Goal: Information Seeking & Learning: Learn about a topic

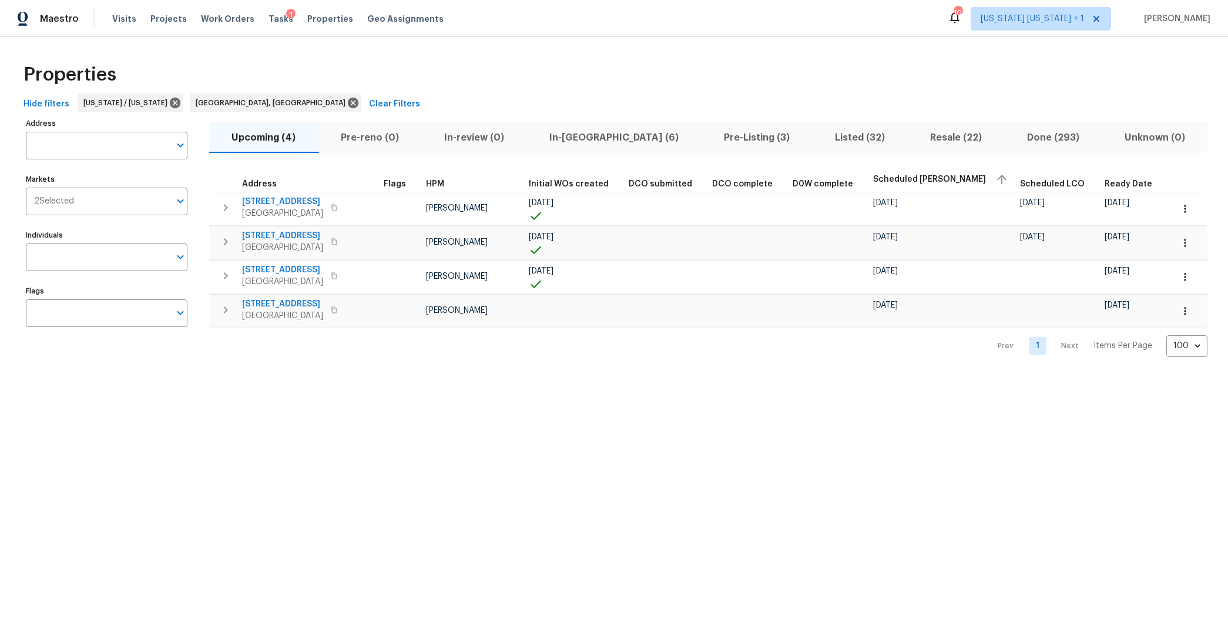
click at [572, 145] on button "In-[GEOGRAPHIC_DATA] (6)" at bounding box center [614, 137] width 175 height 31
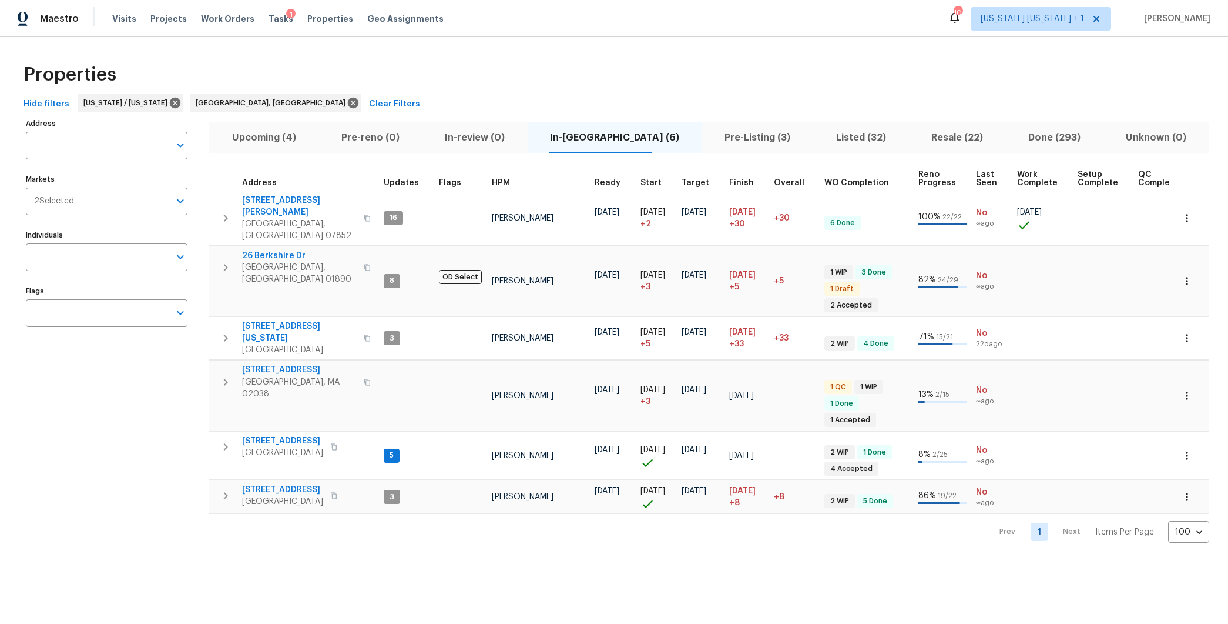
click at [813, 146] on button "Listed (32)" at bounding box center [860, 137] width 95 height 31
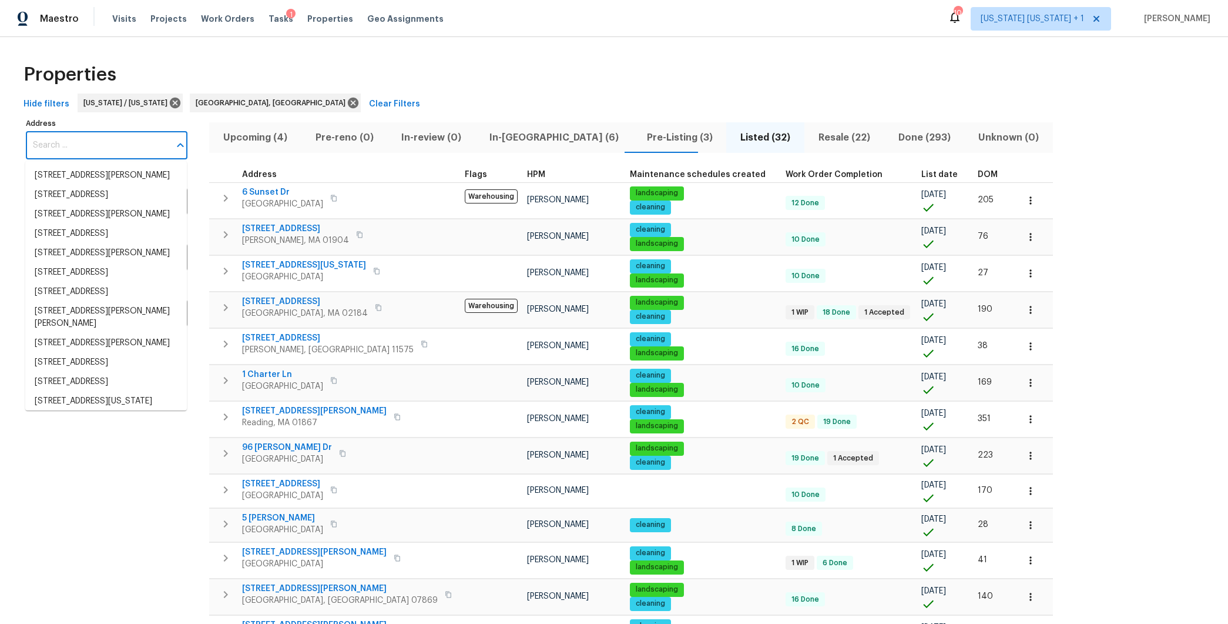
click at [111, 150] on input "Address" at bounding box center [98, 146] width 144 height 28
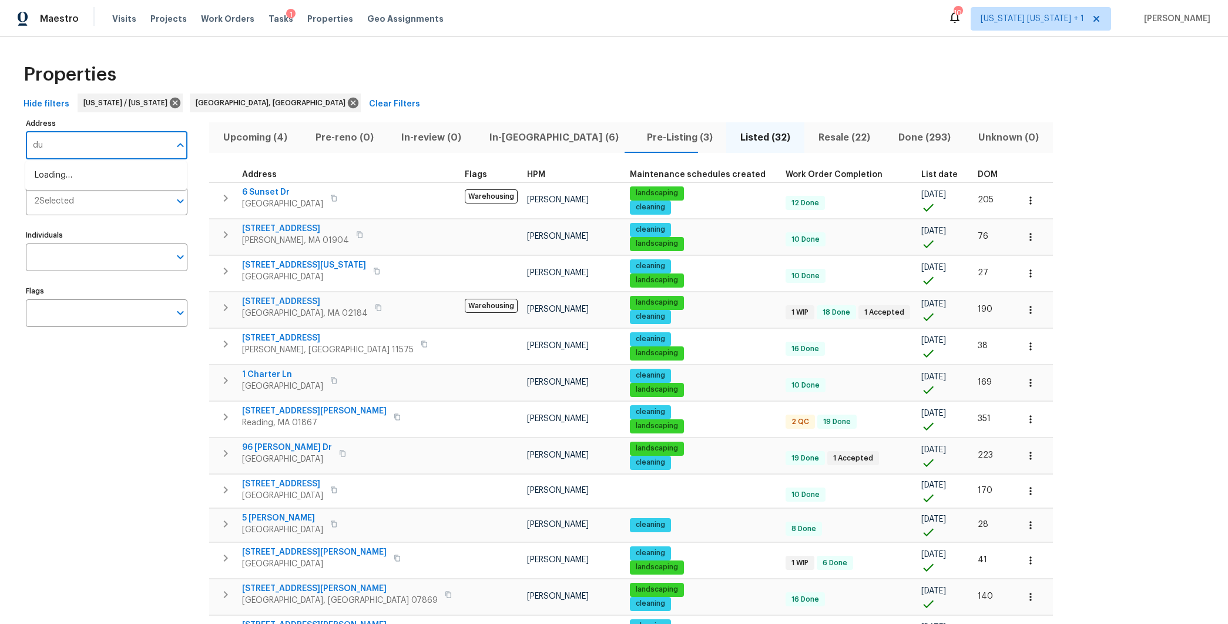
type input "d"
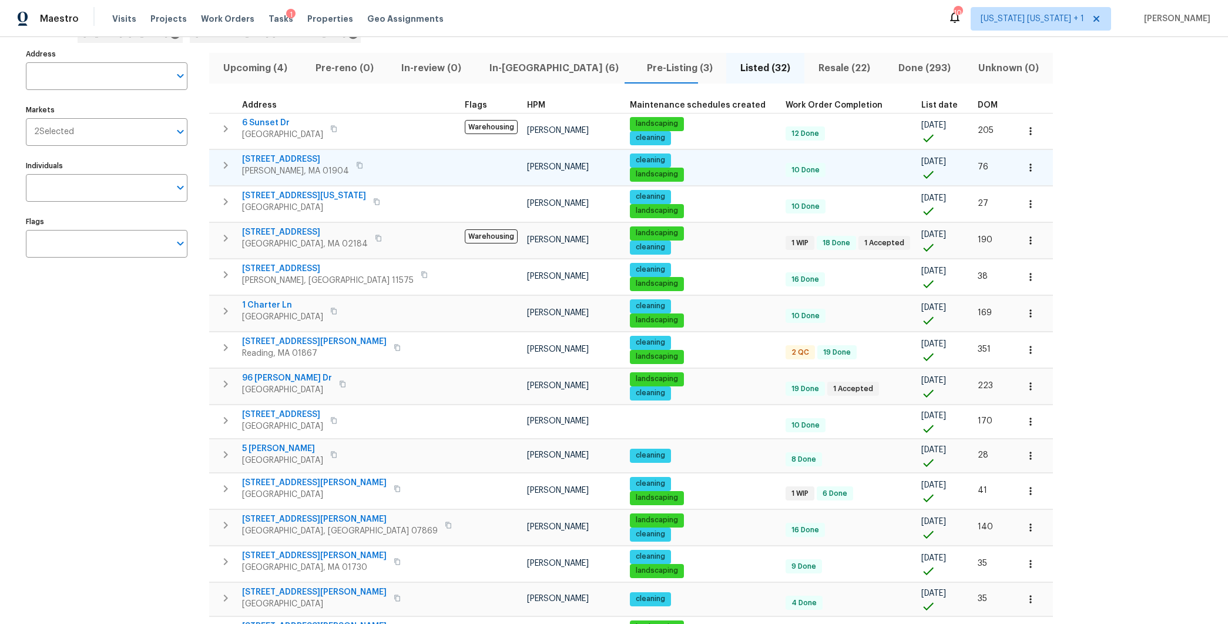
scroll to position [71, 0]
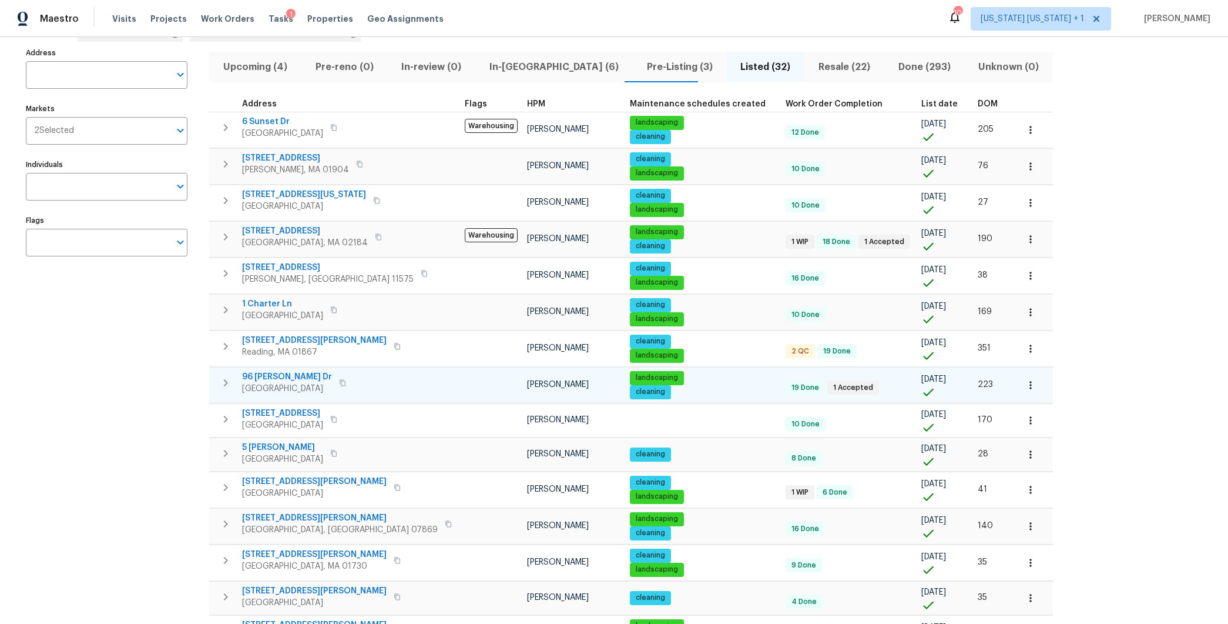
click at [281, 373] on span "96 [PERSON_NAME] Dr" at bounding box center [287, 377] width 90 height 12
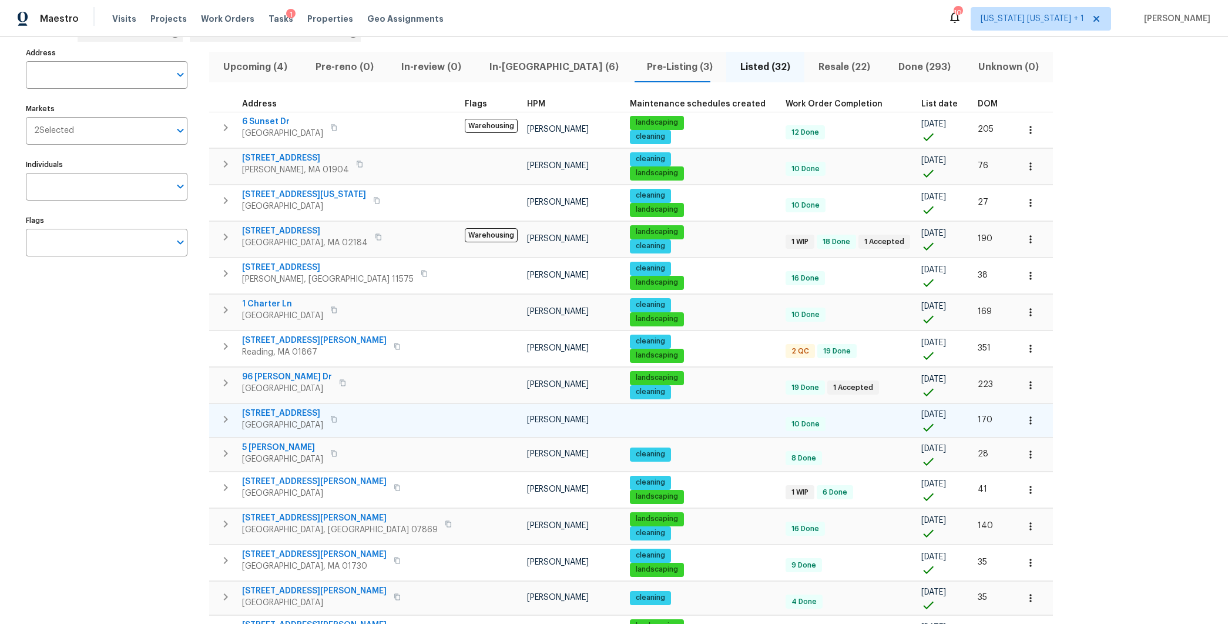
click at [267, 412] on span "2 N 20th St" at bounding box center [282, 413] width 81 height 12
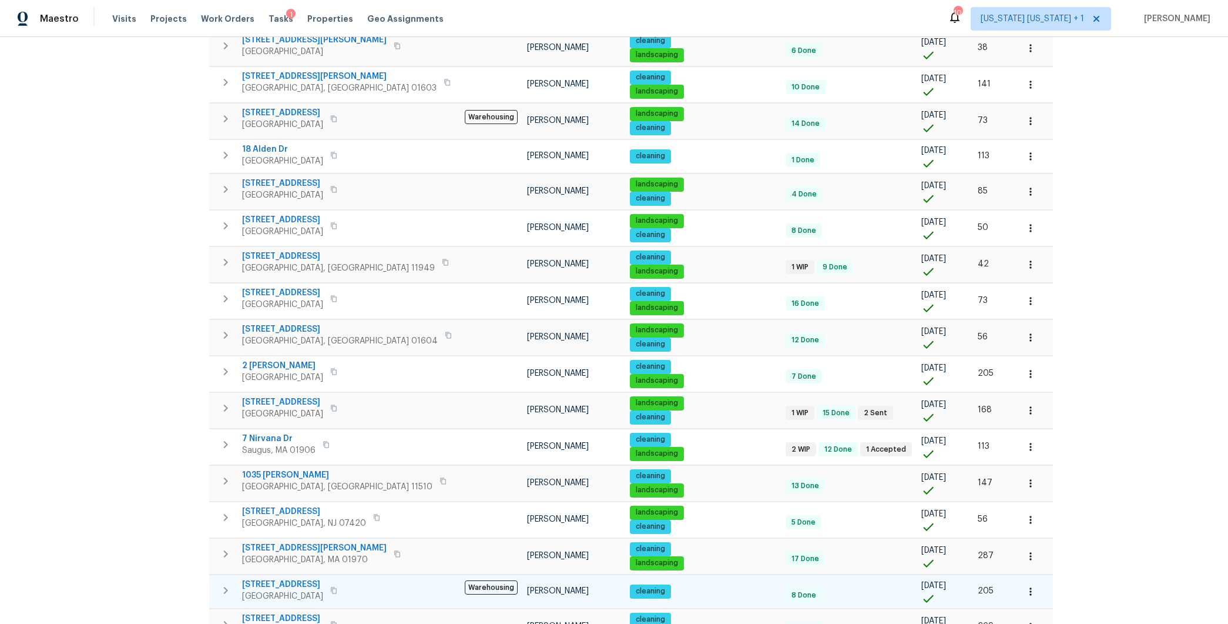
scroll to position [756, 0]
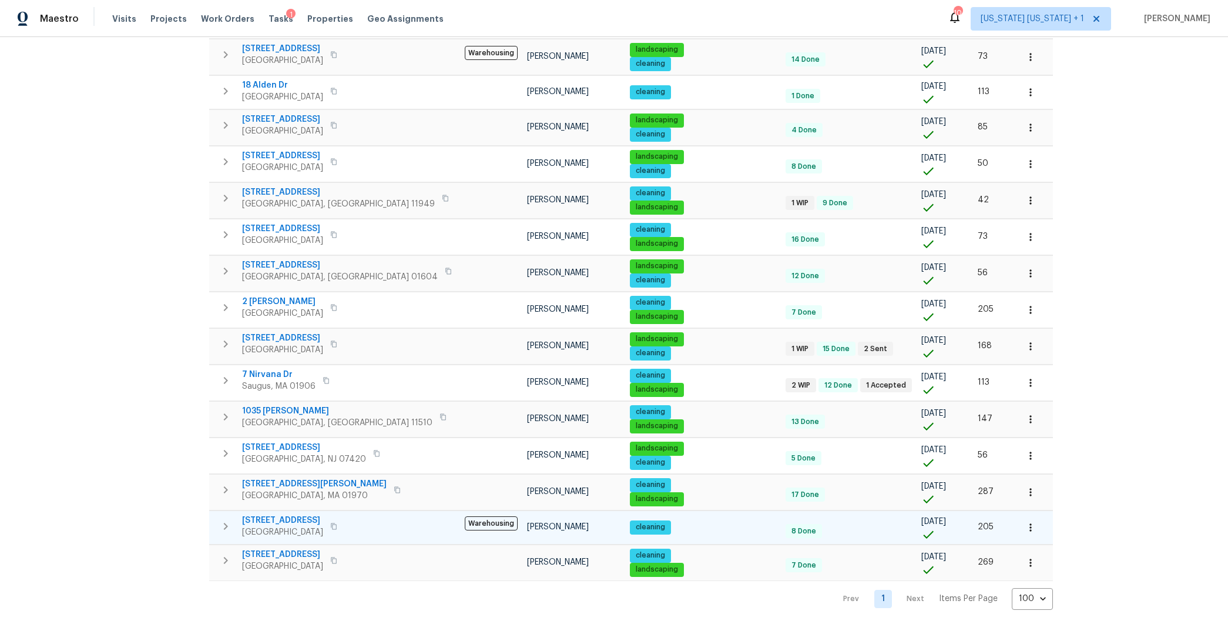
click at [281, 526] on span "Bound Brook, NJ 08805" at bounding box center [282, 532] width 81 height 12
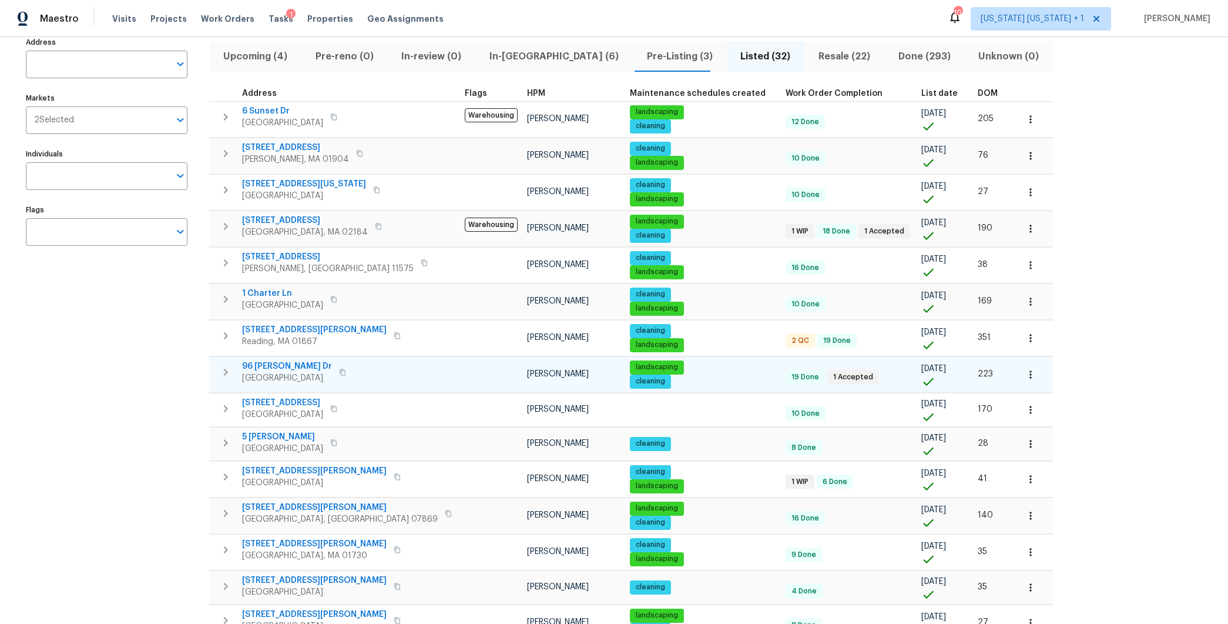
scroll to position [0, 0]
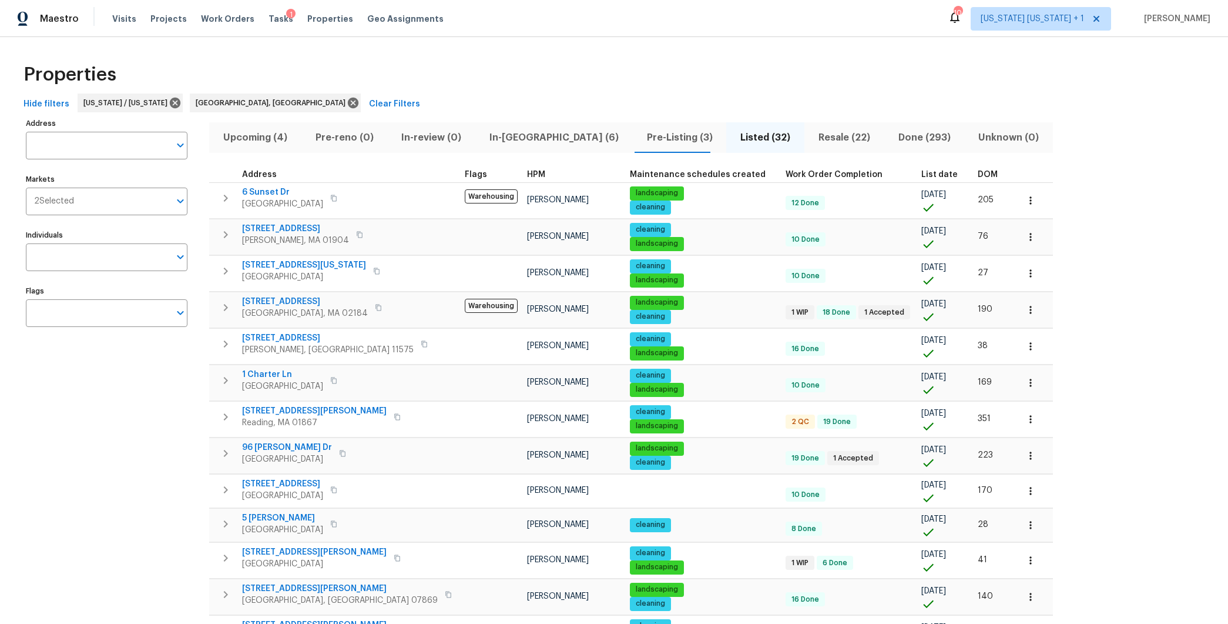
click at [490, 132] on span "In-reno (6)" at bounding box center [554, 137] width 143 height 16
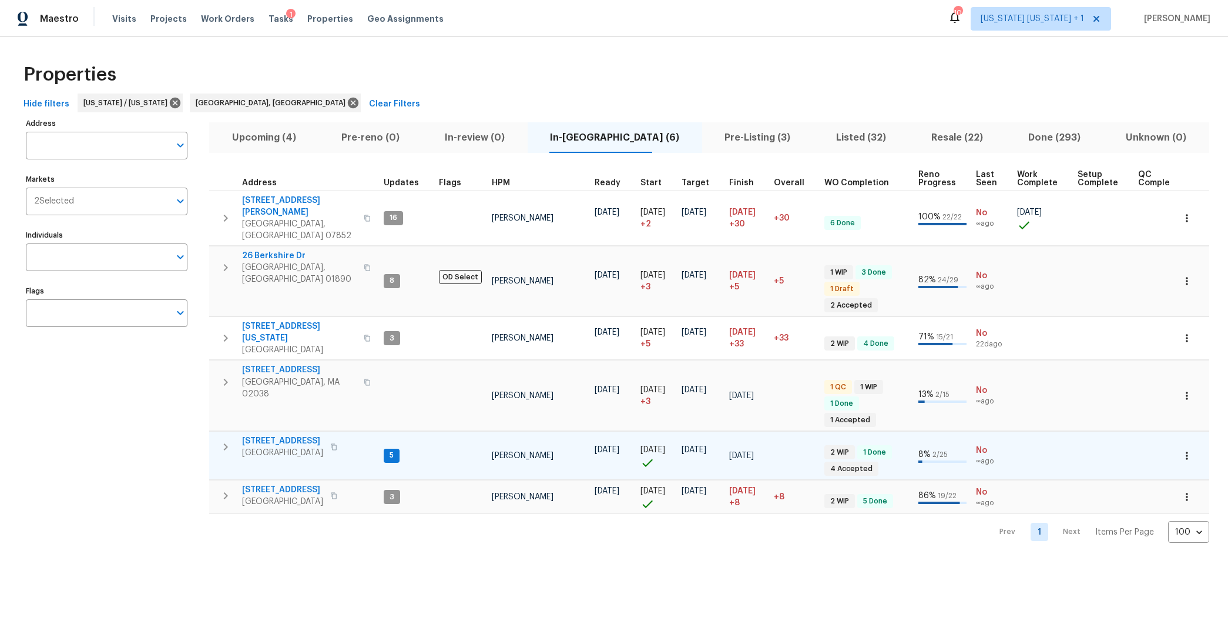
click at [272, 447] on span "Colonia, NJ 07067" at bounding box center [282, 453] width 81 height 12
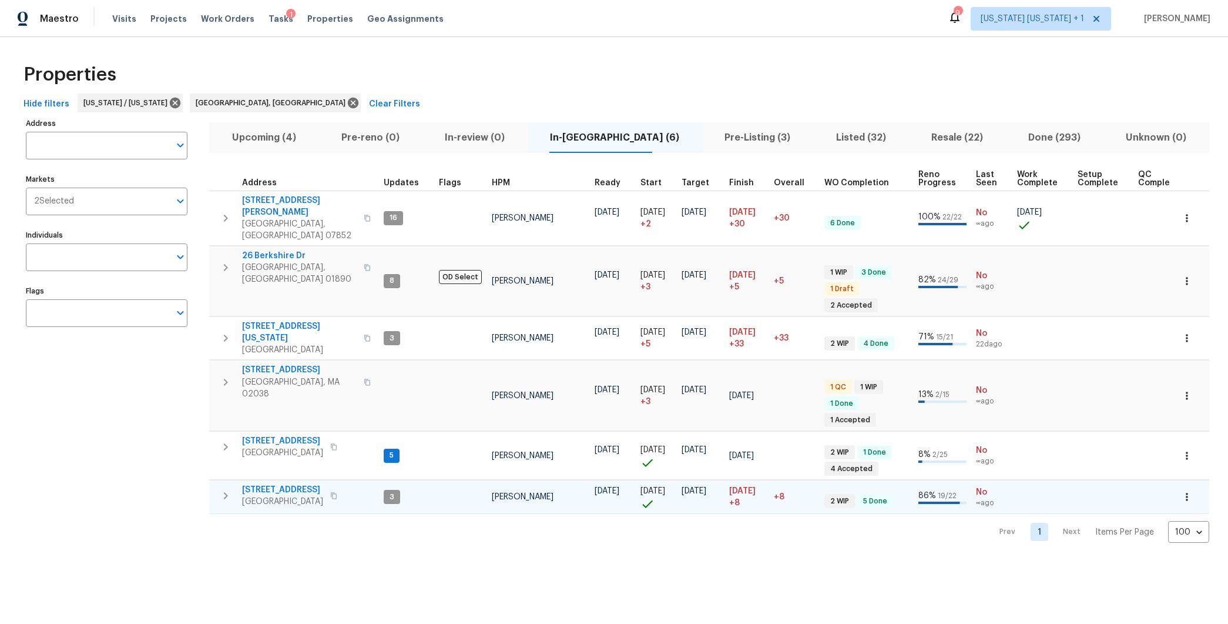
click at [227, 488] on icon "button" at bounding box center [226, 495] width 14 height 14
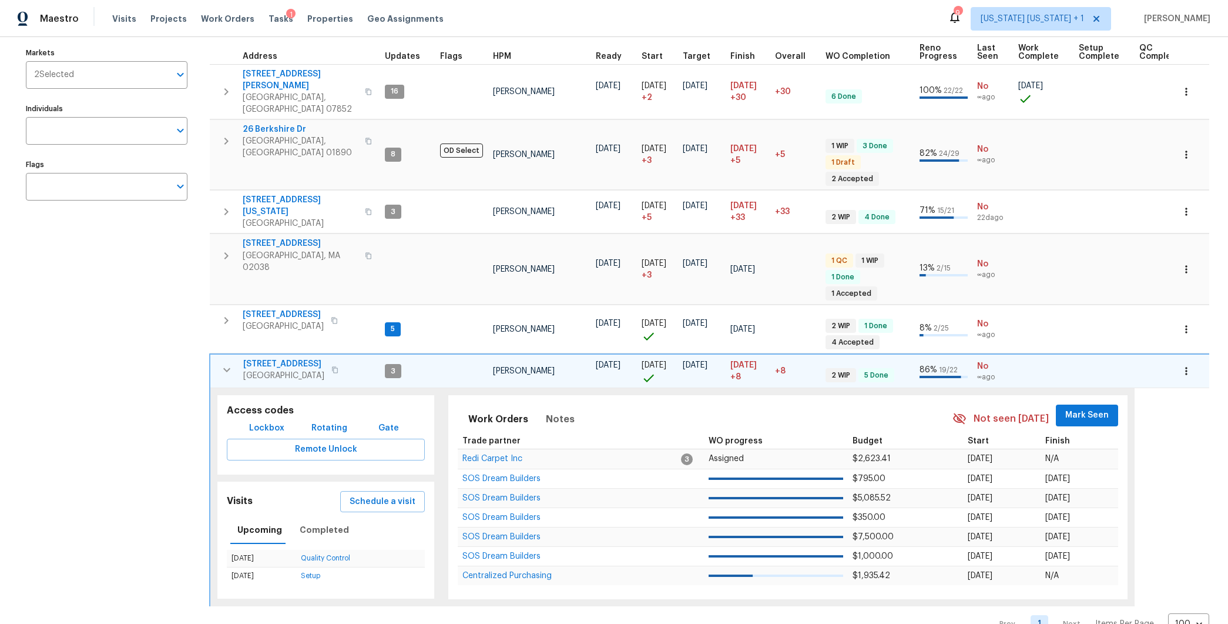
scroll to position [131, 0]
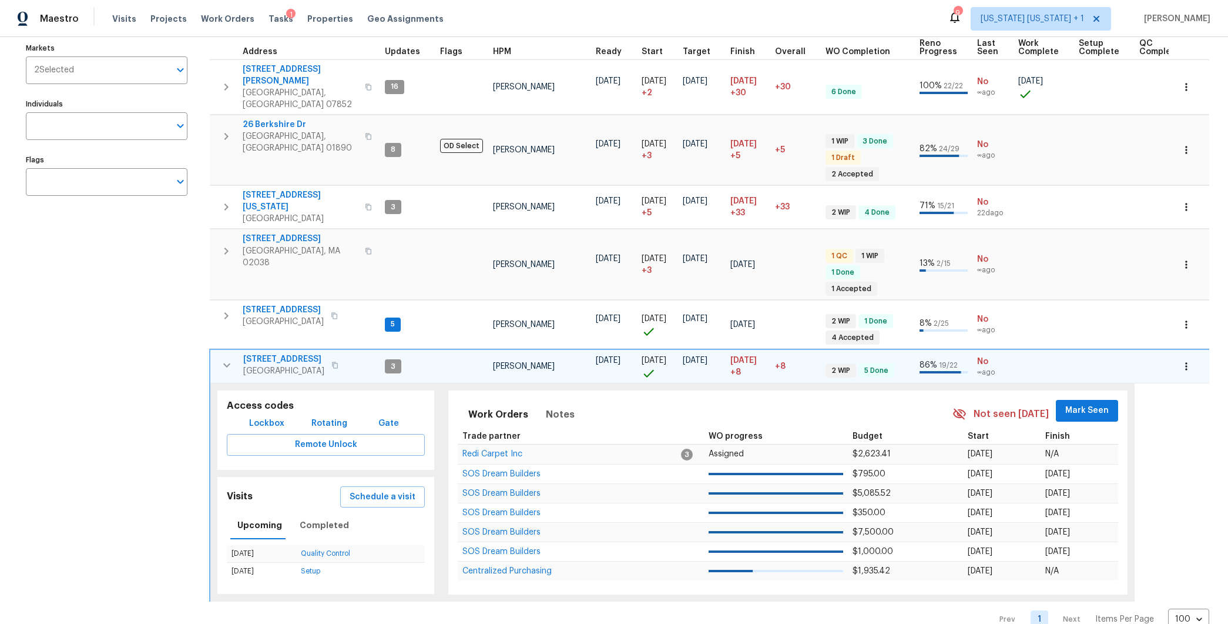
click at [299, 365] on span "North Brunswick, NJ 08902" at bounding box center [283, 371] width 81 height 12
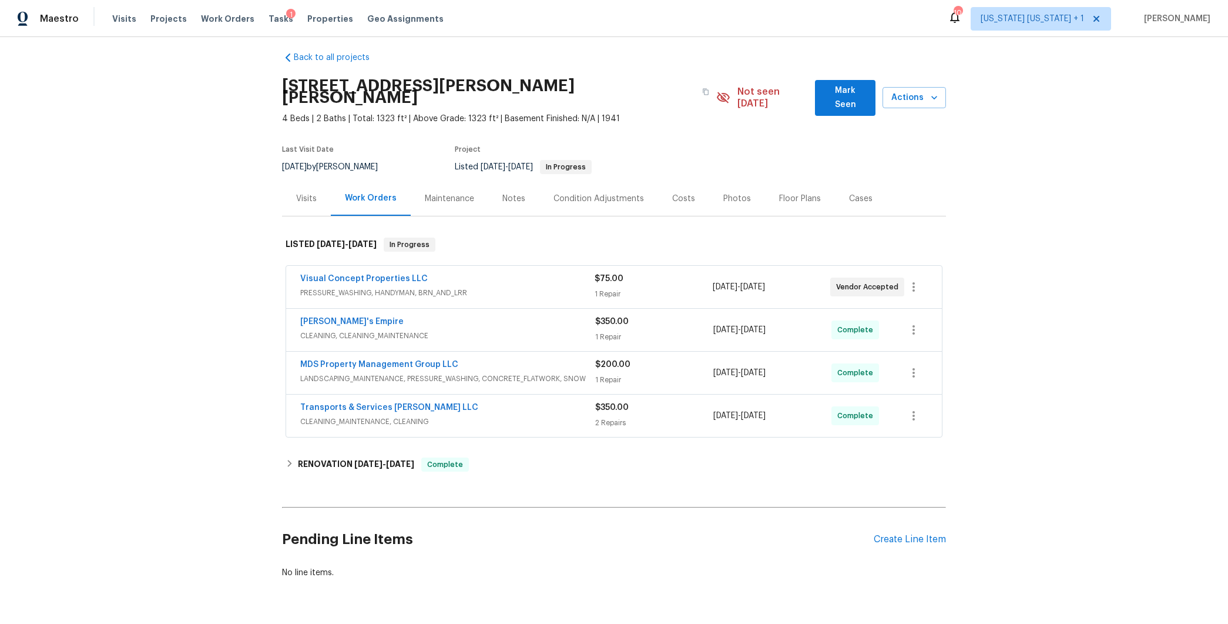
scroll to position [37, 0]
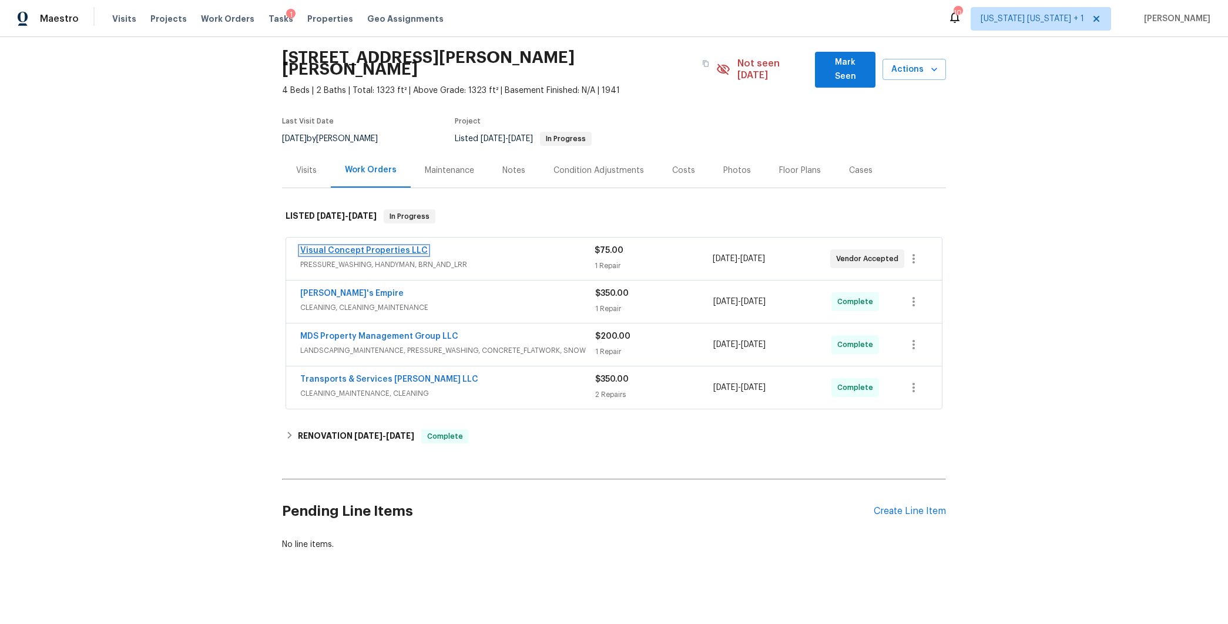
click at [409, 246] on link "Visual Concept Properties LLC" at bounding box center [364, 250] width 128 height 8
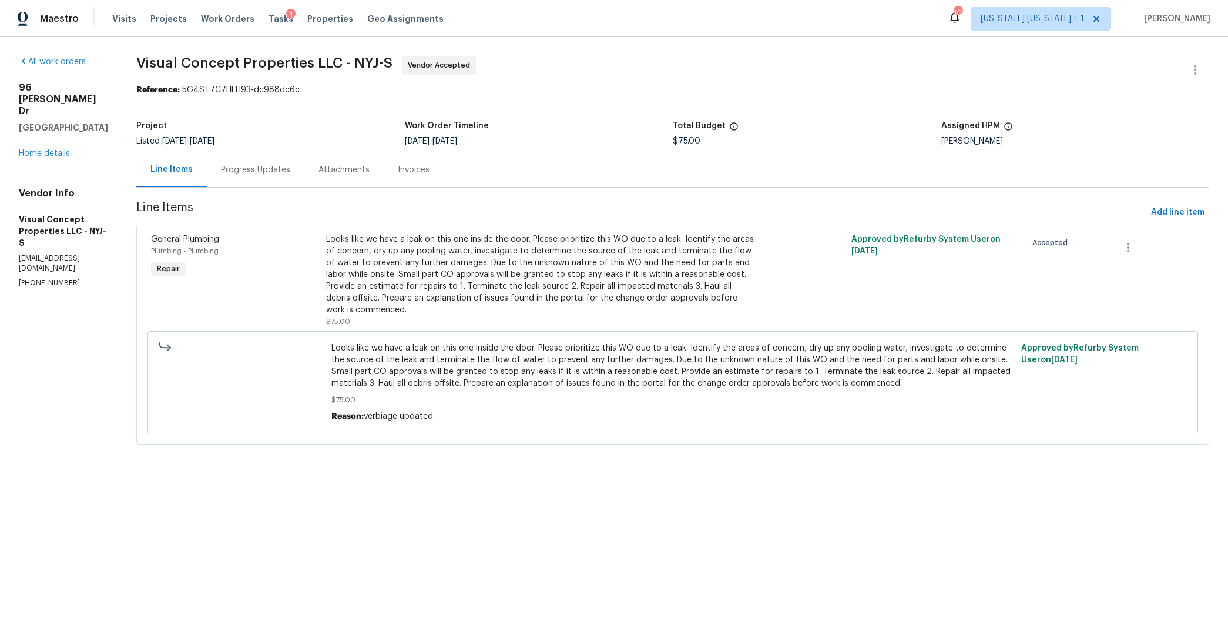
click at [290, 173] on div "Progress Updates" at bounding box center [255, 170] width 69 height 12
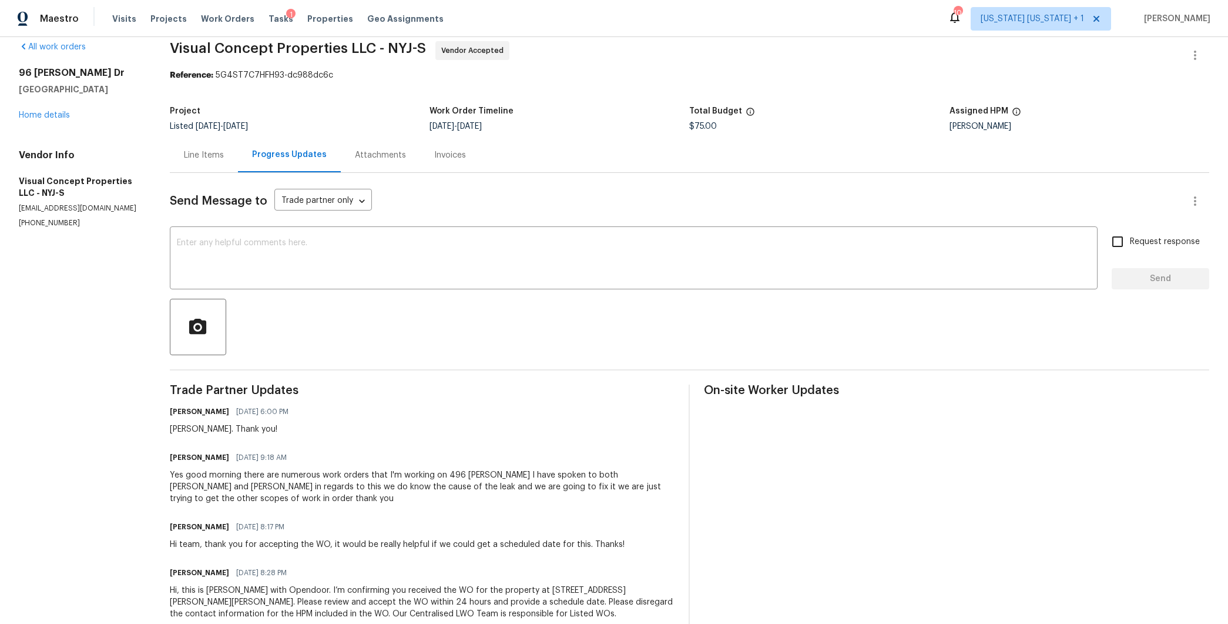
scroll to position [54, 0]
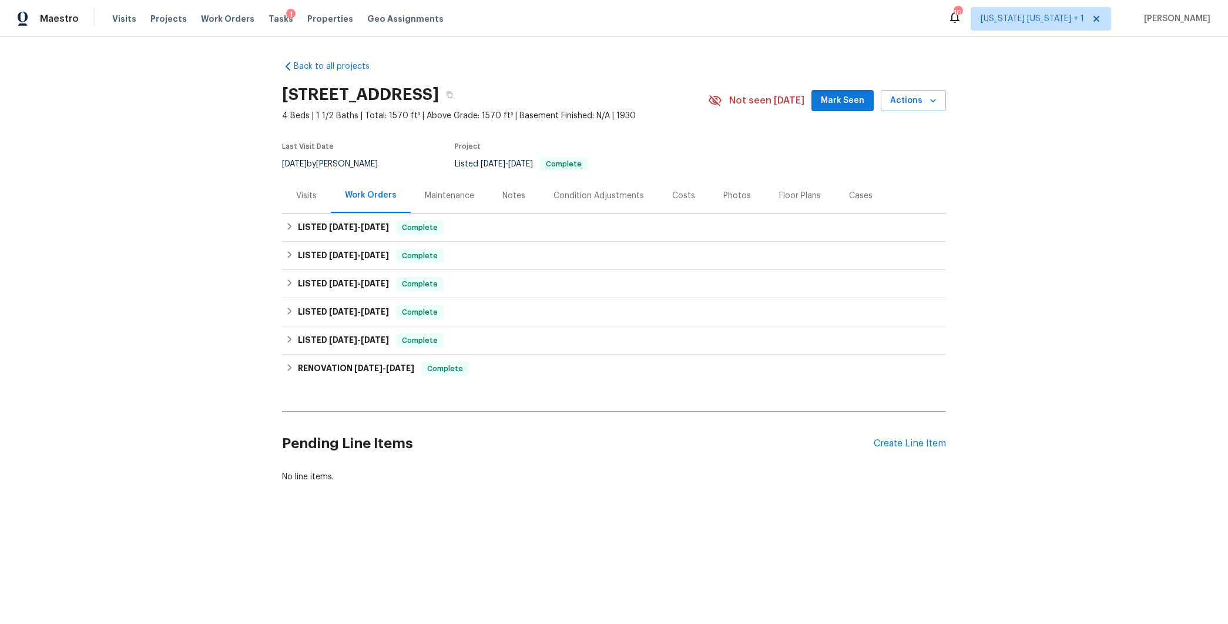
click at [436, 192] on div "Maintenance" at bounding box center [449, 196] width 49 height 12
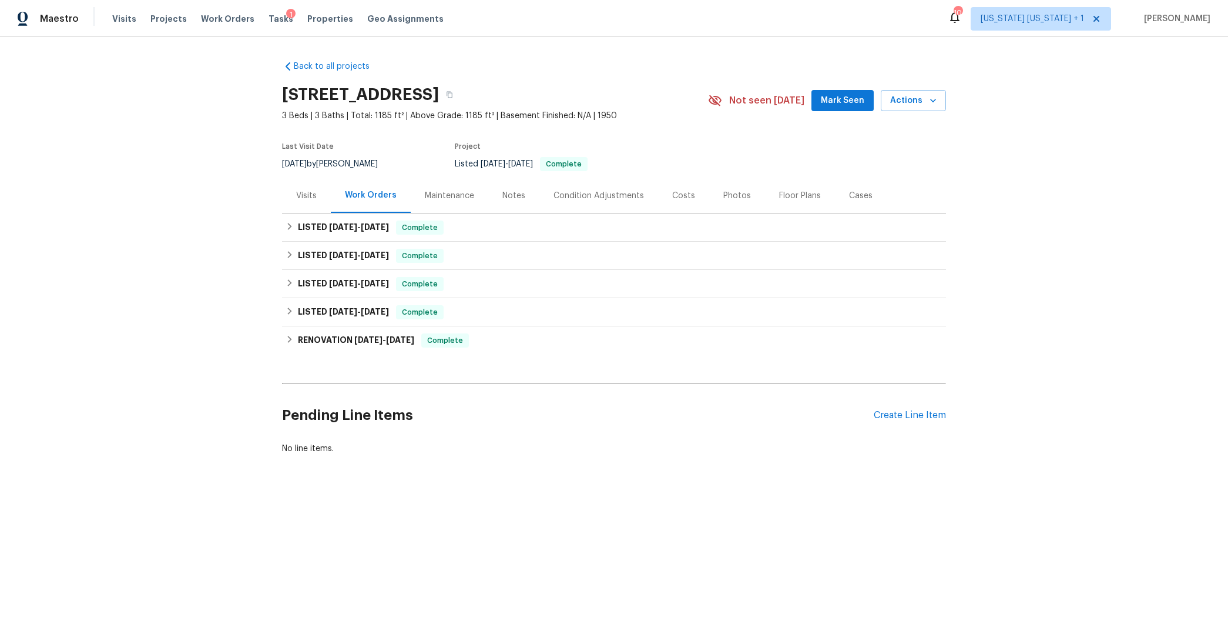
click at [436, 197] on div "Maintenance" at bounding box center [449, 196] width 49 height 12
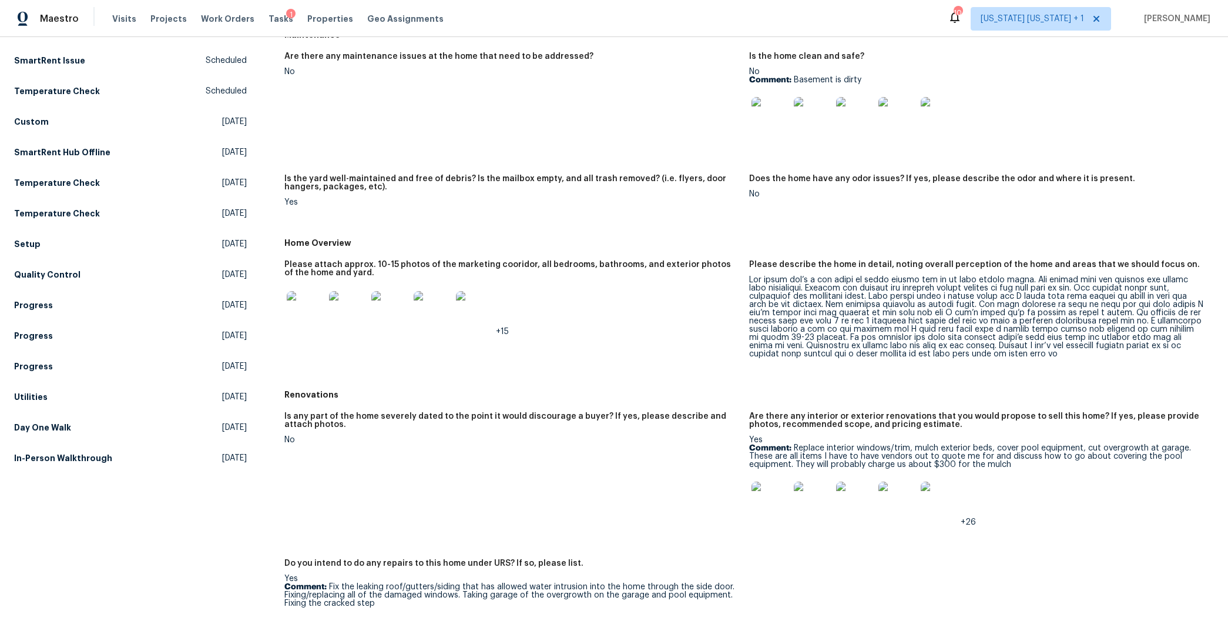
scroll to position [150, 0]
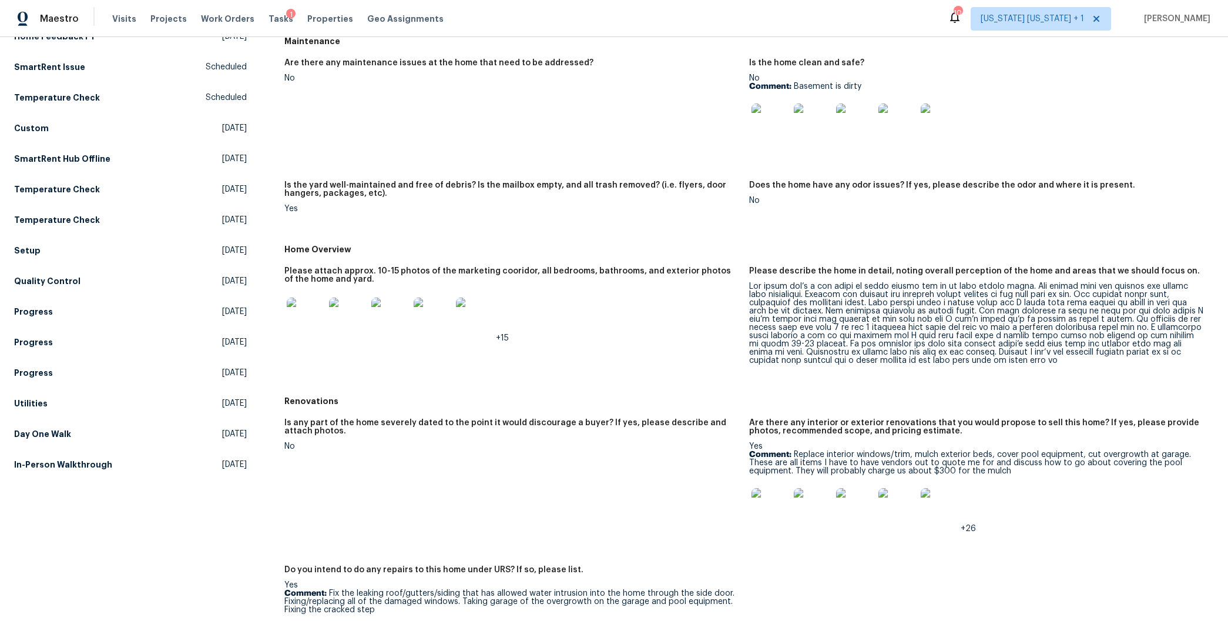
click at [769, 507] on img at bounding box center [771, 507] width 38 height 38
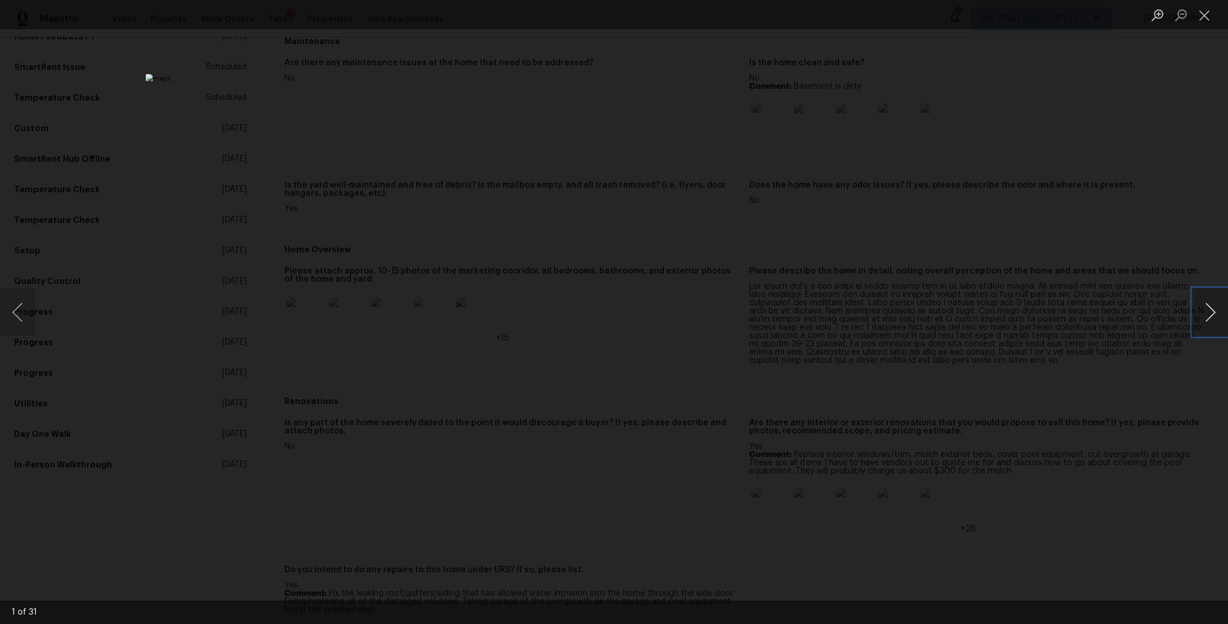
click at [1199, 312] on button "Next image" at bounding box center [1210, 312] width 35 height 47
click at [1206, 312] on button "Next image" at bounding box center [1210, 312] width 35 height 47
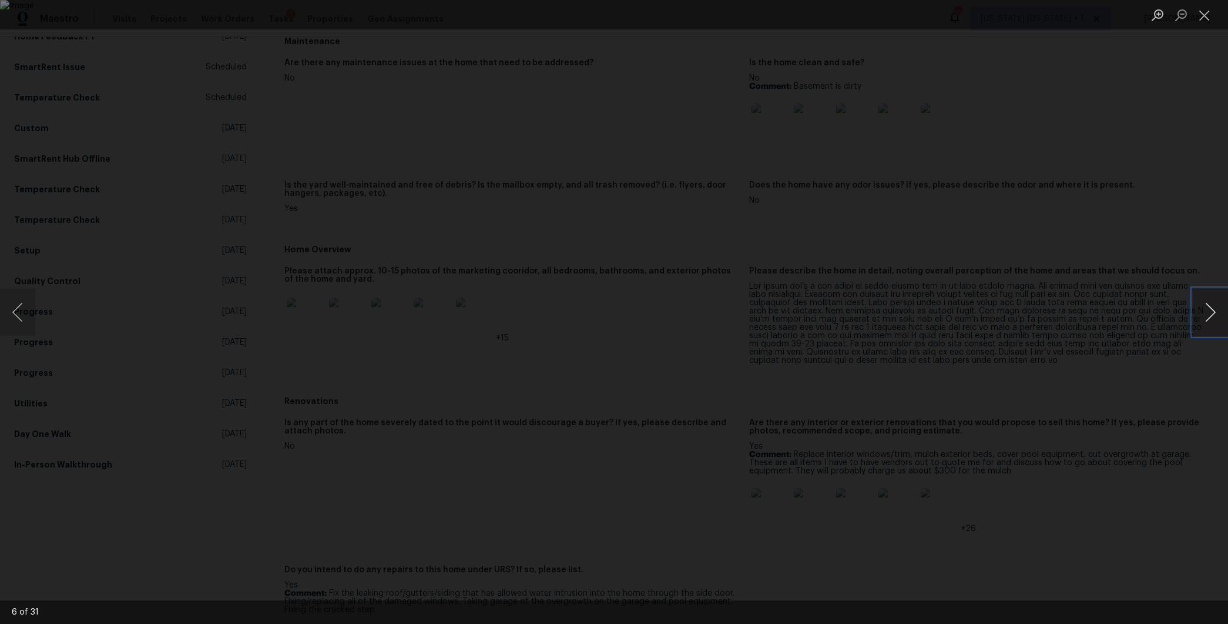
click at [1206, 312] on button "Next image" at bounding box center [1210, 312] width 35 height 47
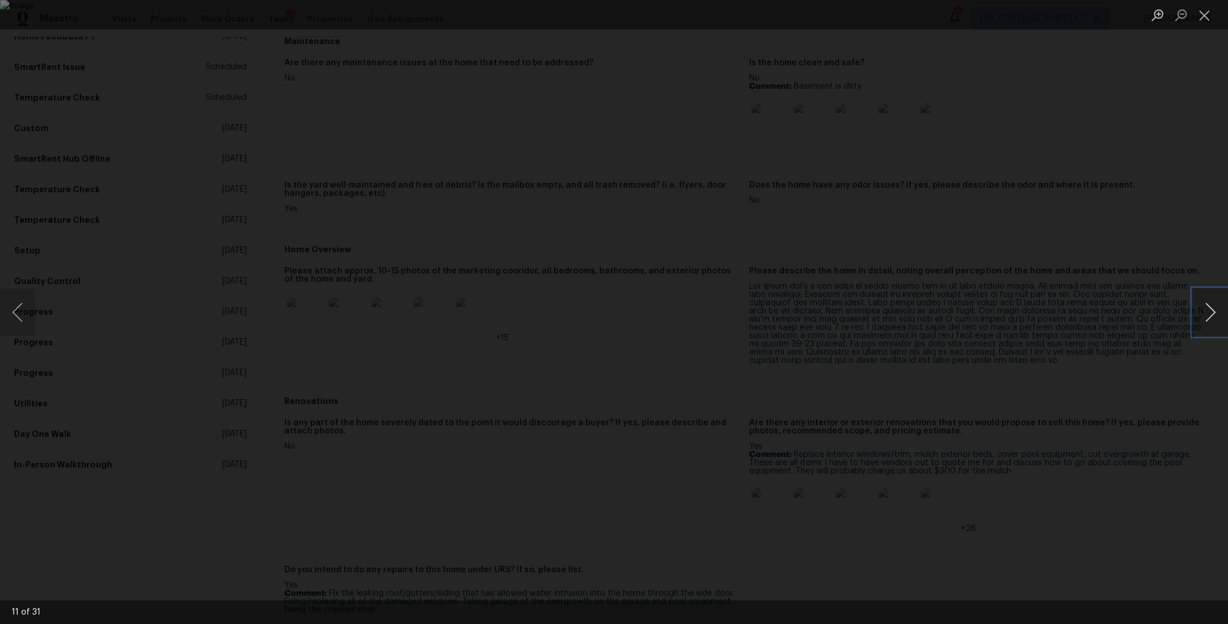
click at [1206, 312] on button "Next image" at bounding box center [1210, 312] width 35 height 47
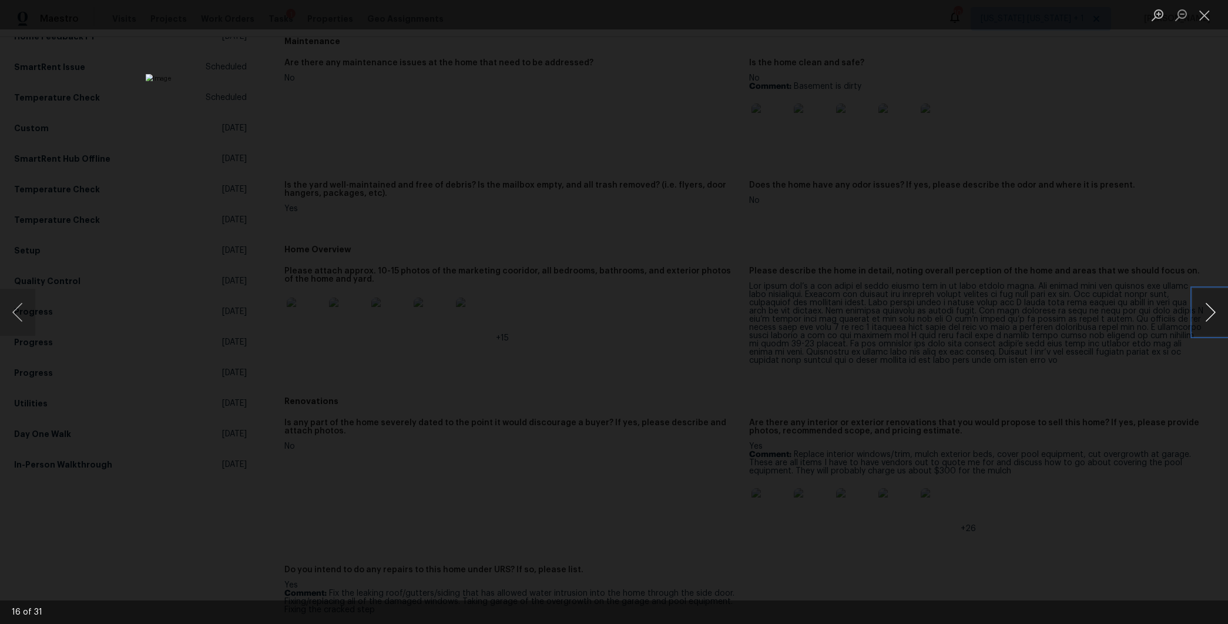
click at [1206, 312] on button "Next image" at bounding box center [1210, 312] width 35 height 47
click at [25, 307] on button "Previous image" at bounding box center [17, 312] width 35 height 47
click at [1142, 304] on div "Lightbox" at bounding box center [614, 312] width 1228 height 624
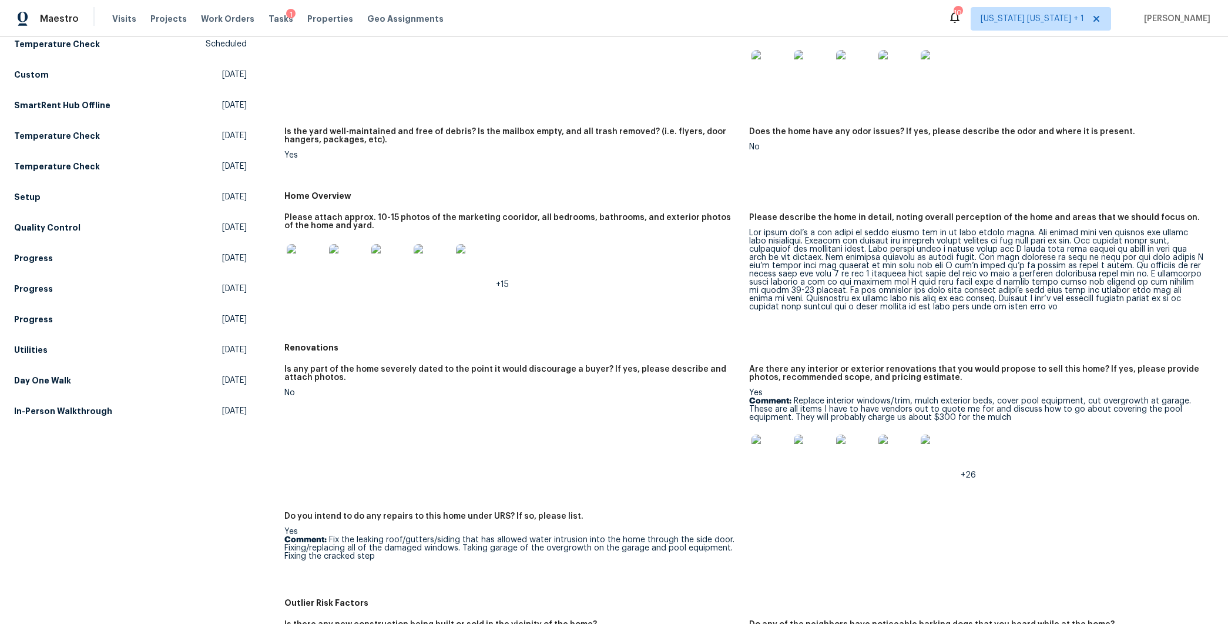
scroll to position [240, 0]
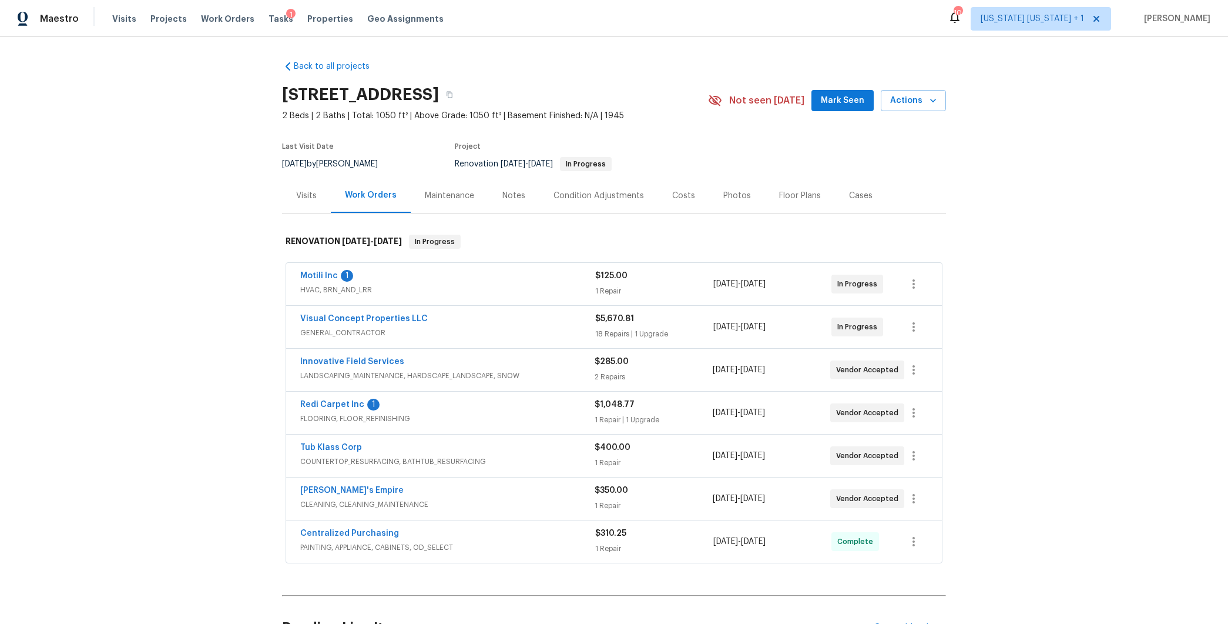
click at [478, 399] on div "Redi Carpet Inc 1" at bounding box center [447, 406] width 294 height 14
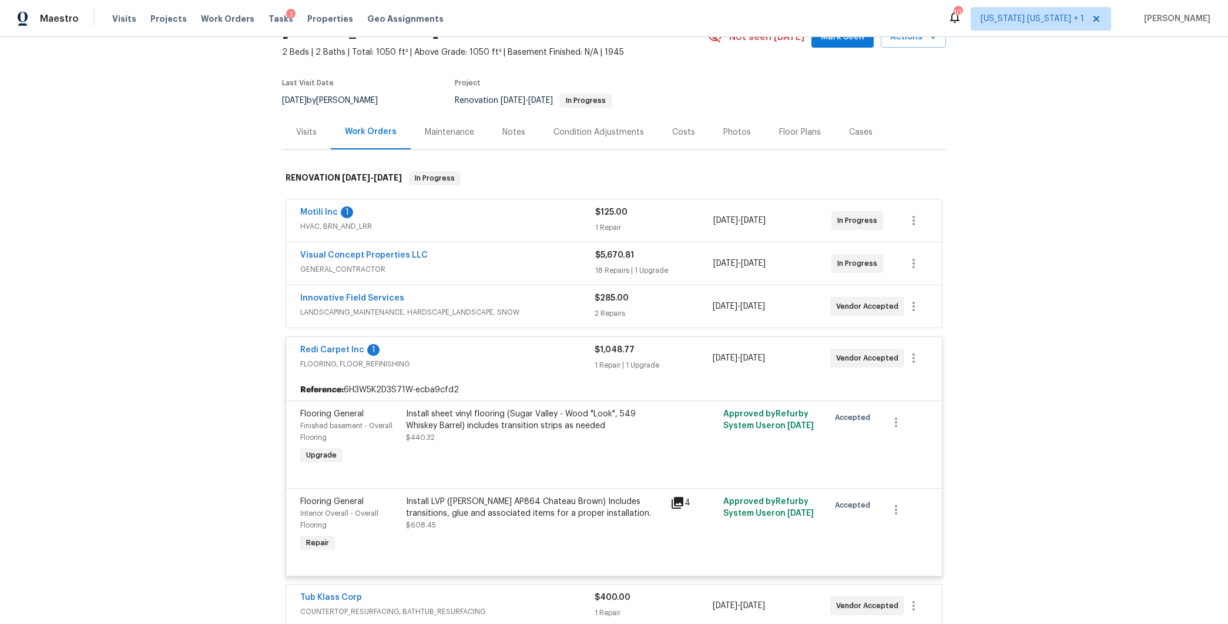
scroll to position [63, 0]
click at [504, 418] on div "Install sheet vinyl flooring (Sugar Valley - Wood "Look", 549 Whiskey Barrel) i…" at bounding box center [534, 420] width 257 height 24
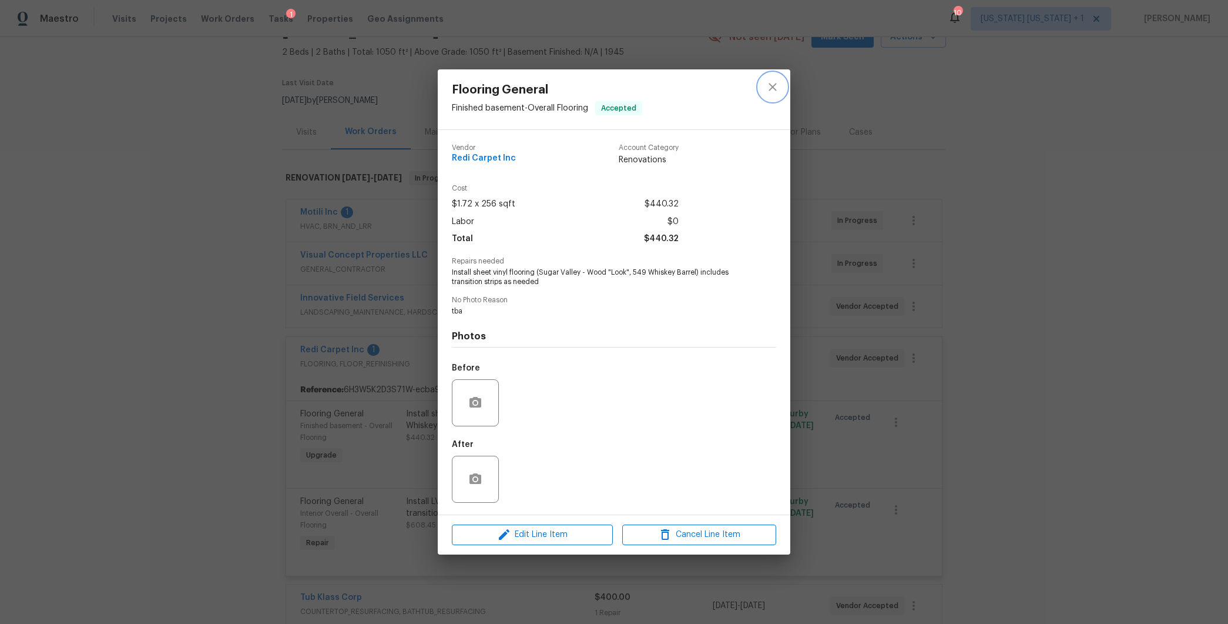
click at [781, 85] on button "close" at bounding box center [773, 87] width 28 height 28
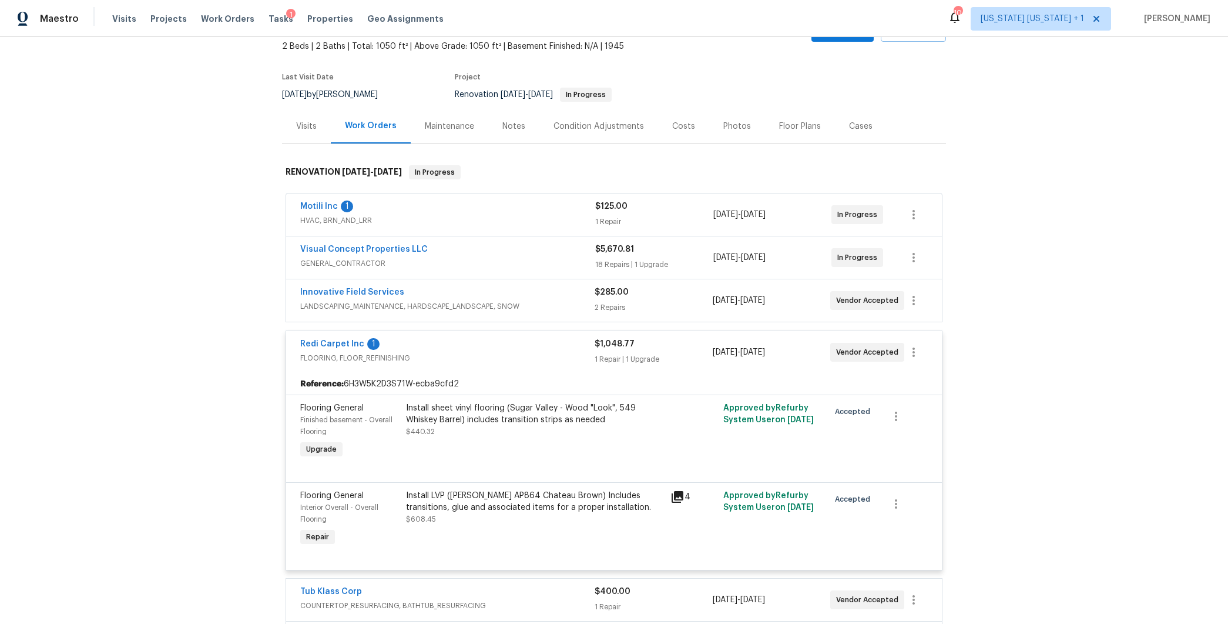
scroll to position [95, 0]
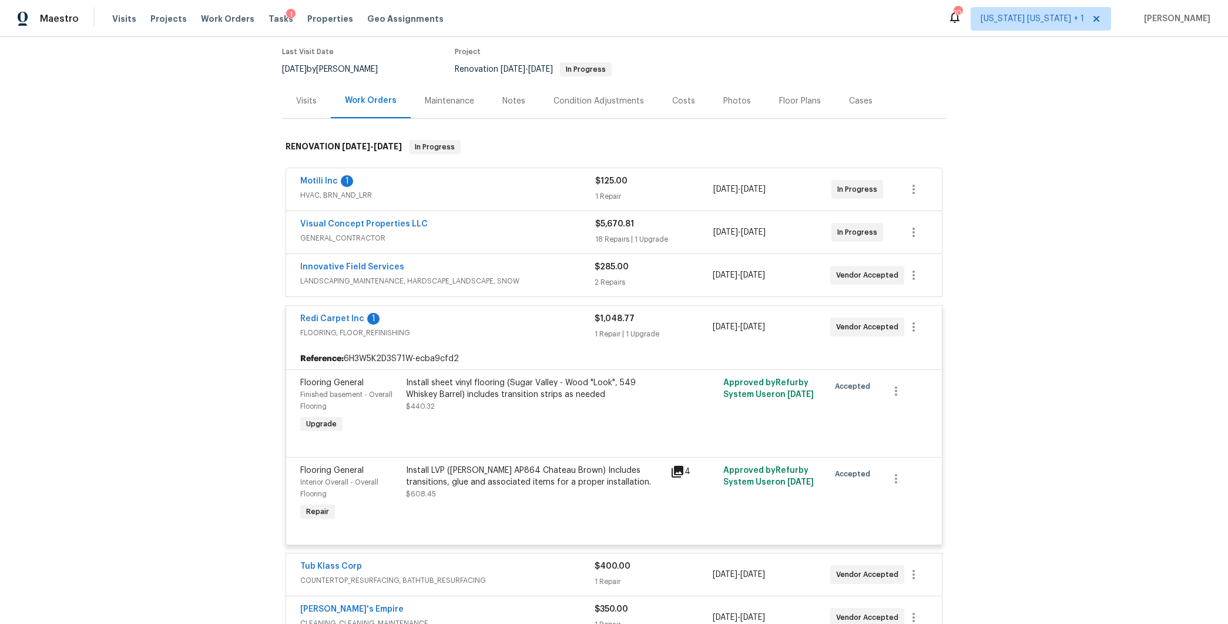
click at [502, 475] on div "Install LVP (Knighton AP864 Chateau Brown) Includes transitions, glue and assoc…" at bounding box center [534, 476] width 257 height 24
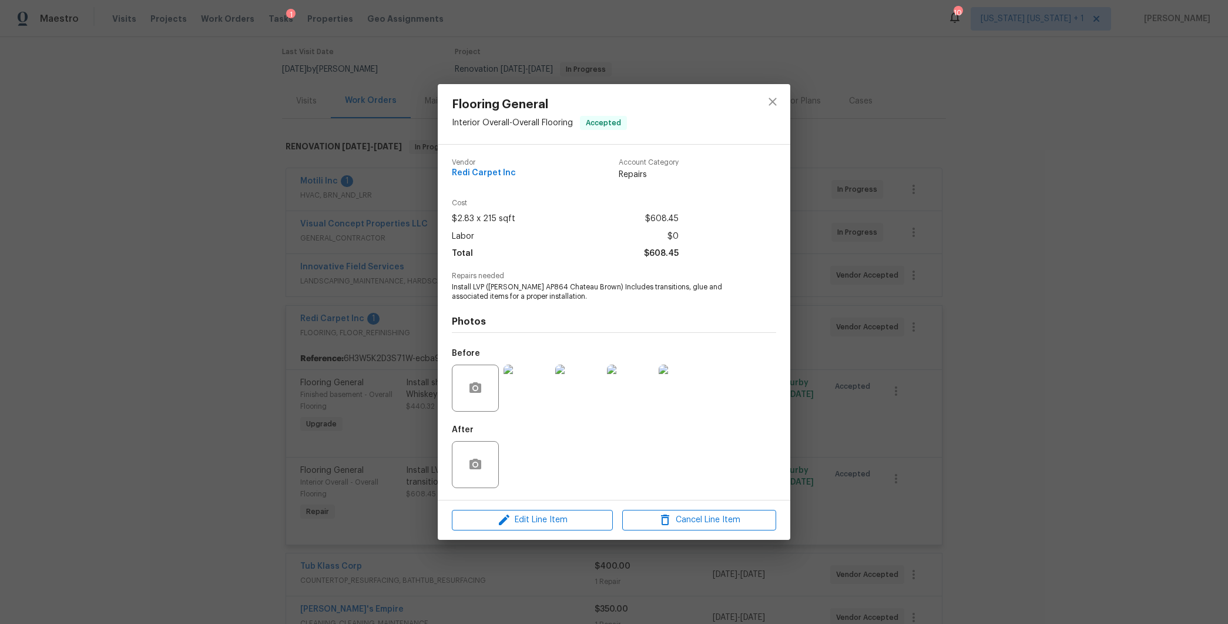
click at [521, 402] on img at bounding box center [527, 387] width 47 height 47
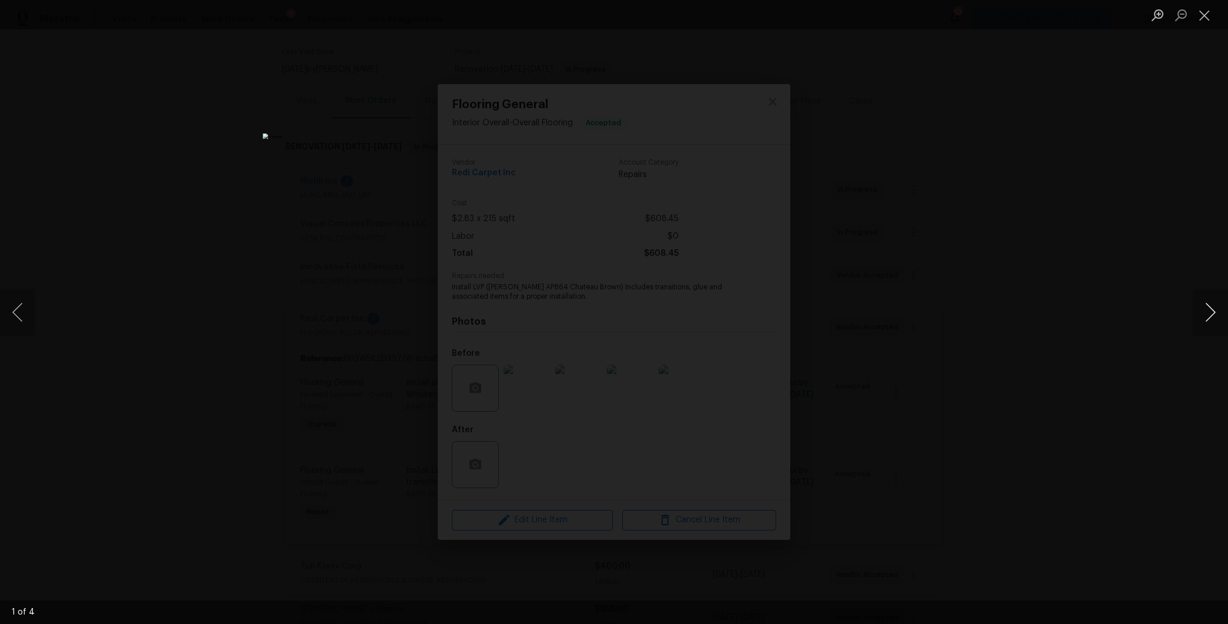
click at [1201, 314] on button "Next image" at bounding box center [1210, 312] width 35 height 47
click at [1022, 341] on div "Lightbox" at bounding box center [614, 312] width 1228 height 624
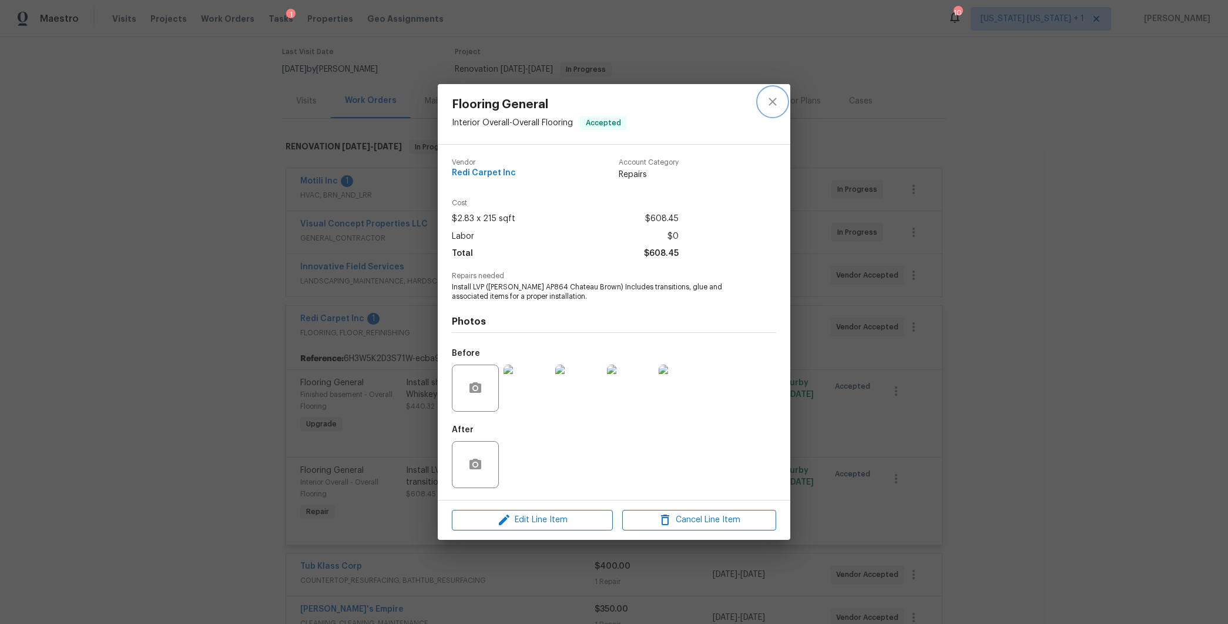
click at [777, 101] on icon "close" at bounding box center [773, 102] width 14 height 14
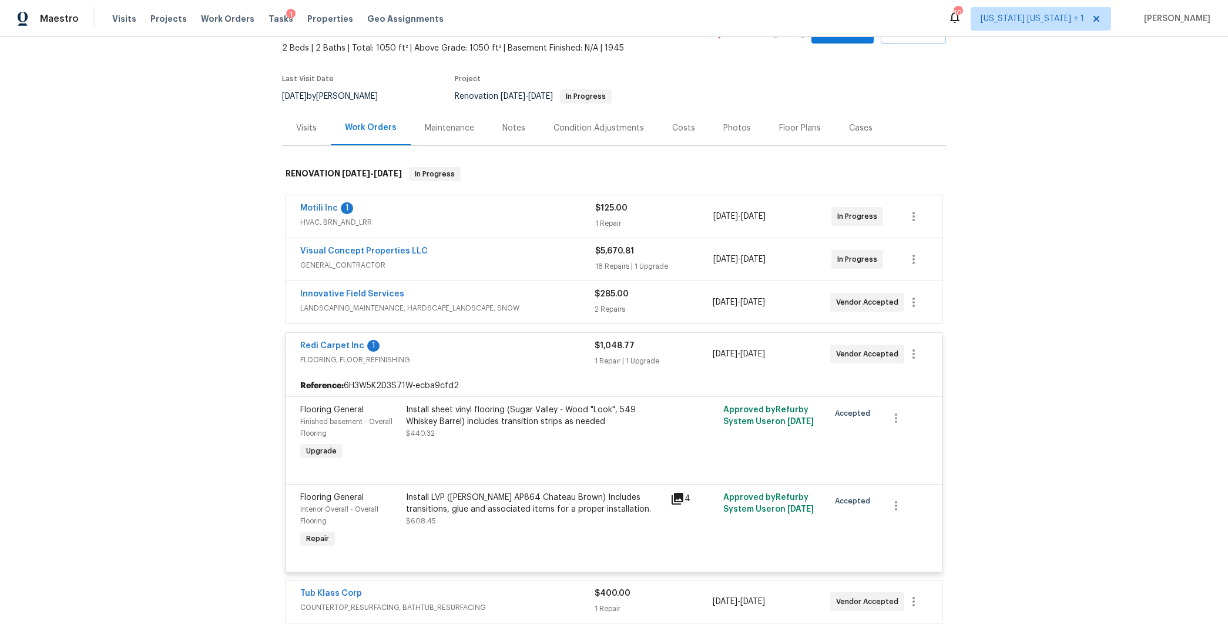
scroll to position [49, 0]
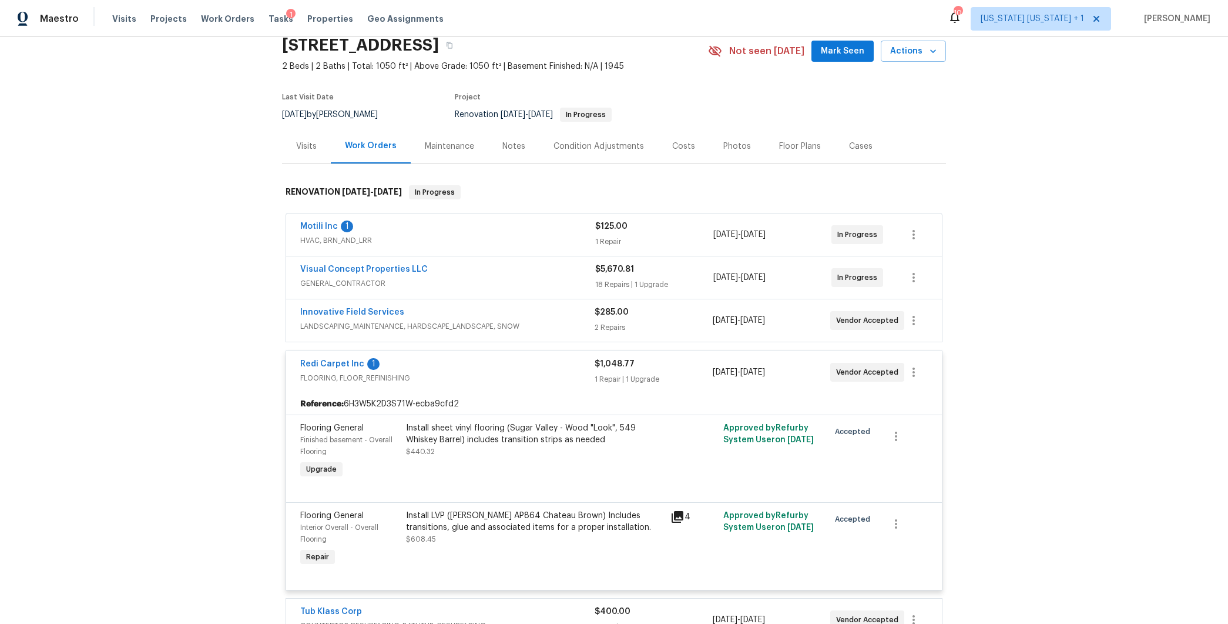
click at [471, 363] on div "Redi Carpet Inc 1" at bounding box center [447, 365] width 294 height 14
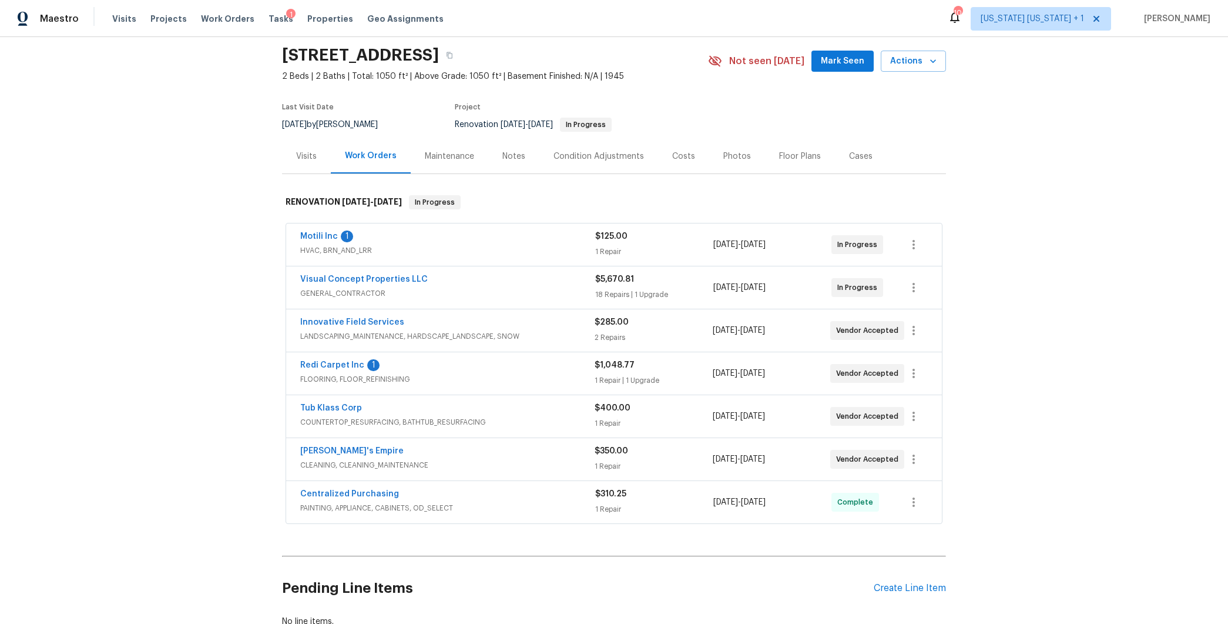
scroll to position [39, 0]
click at [522, 163] on div "Notes" at bounding box center [513, 156] width 51 height 35
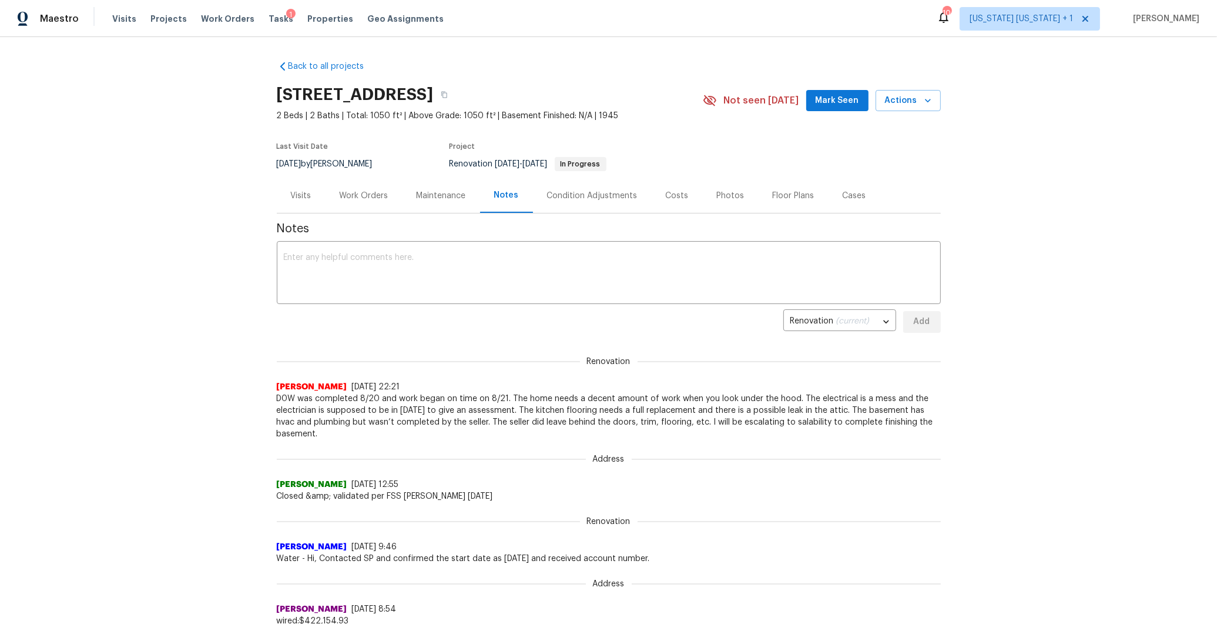
click at [668, 200] on div "Costs" at bounding box center [677, 196] width 23 height 12
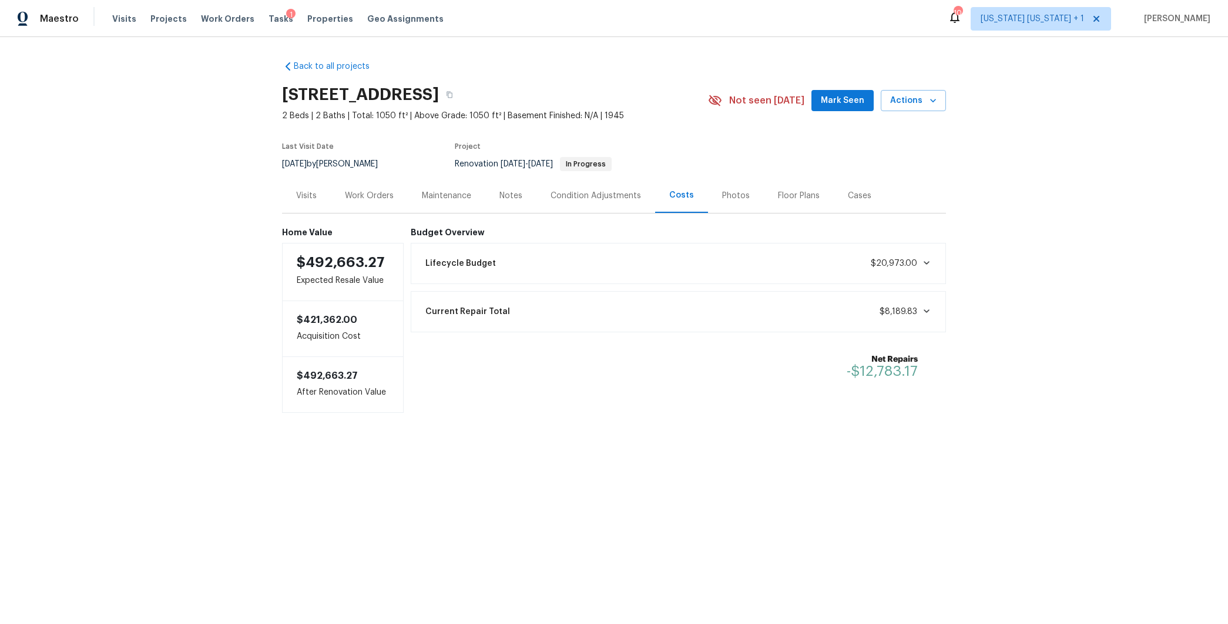
click at [849, 261] on div "Lifecycle Budget $20,973.00" at bounding box center [678, 263] width 521 height 26
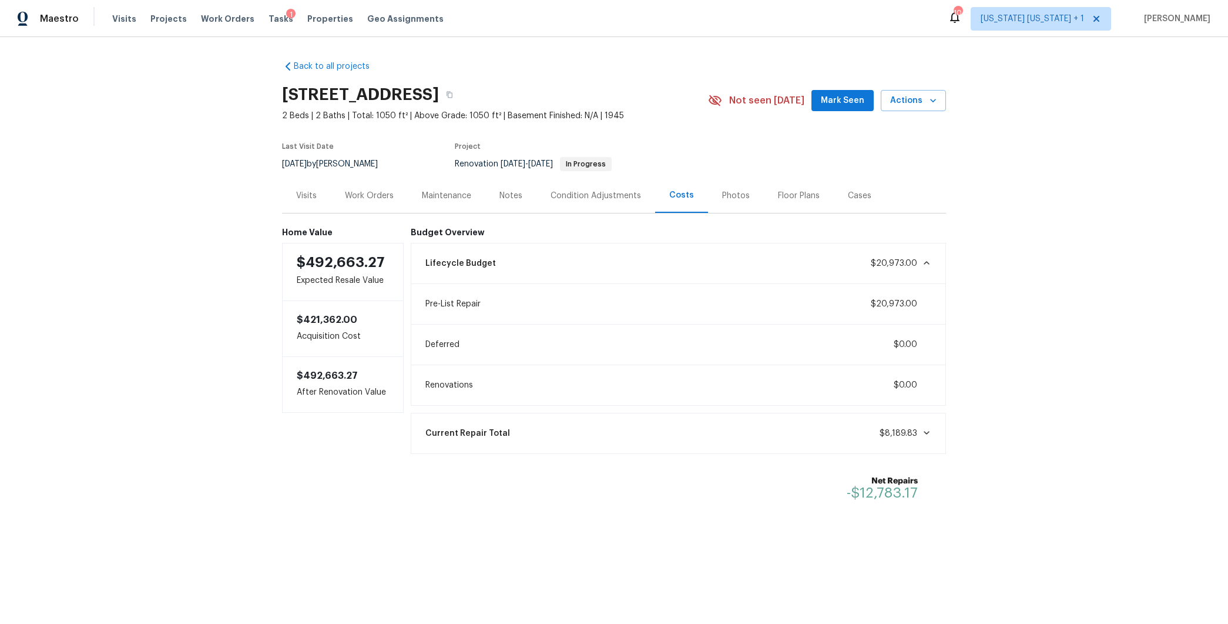
click at [851, 262] on div "Lifecycle Budget $20,973.00" at bounding box center [678, 263] width 521 height 26
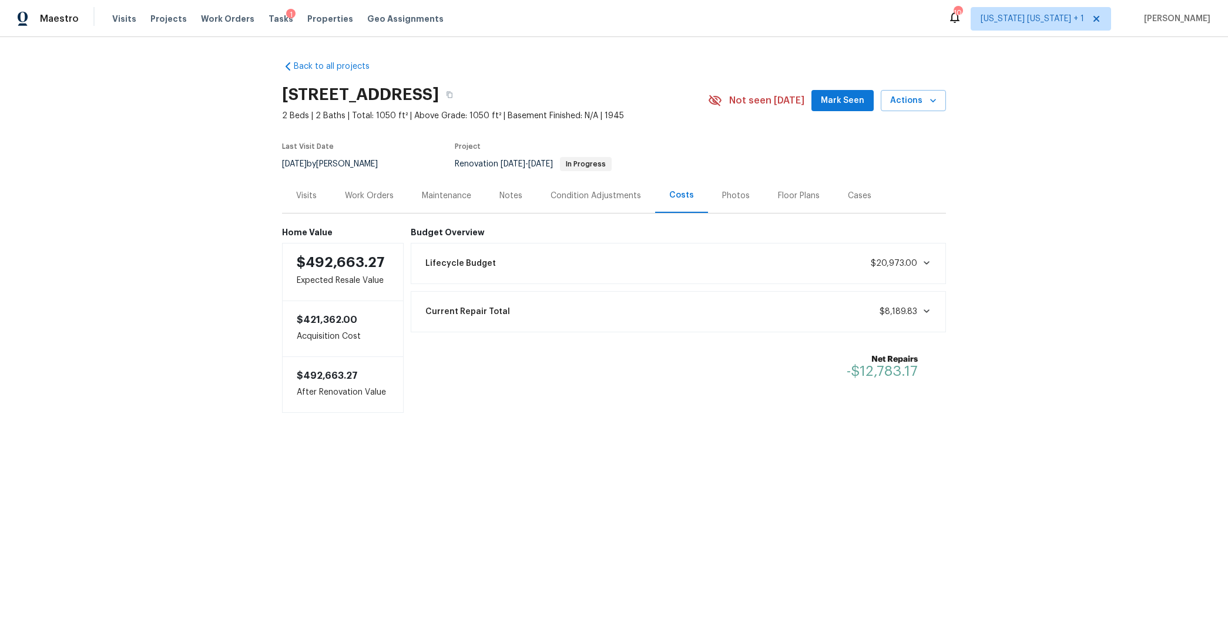
click at [370, 197] on div "Work Orders" at bounding box center [369, 196] width 49 height 12
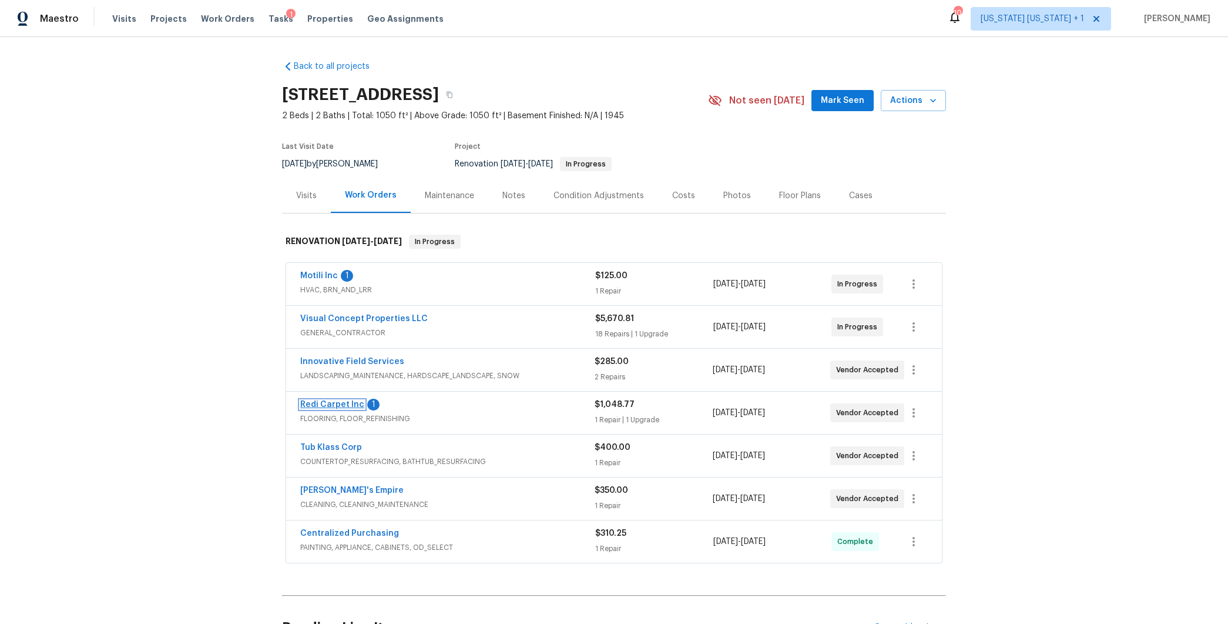
click at [308, 400] on link "Redi Carpet Inc" at bounding box center [332, 404] width 64 height 8
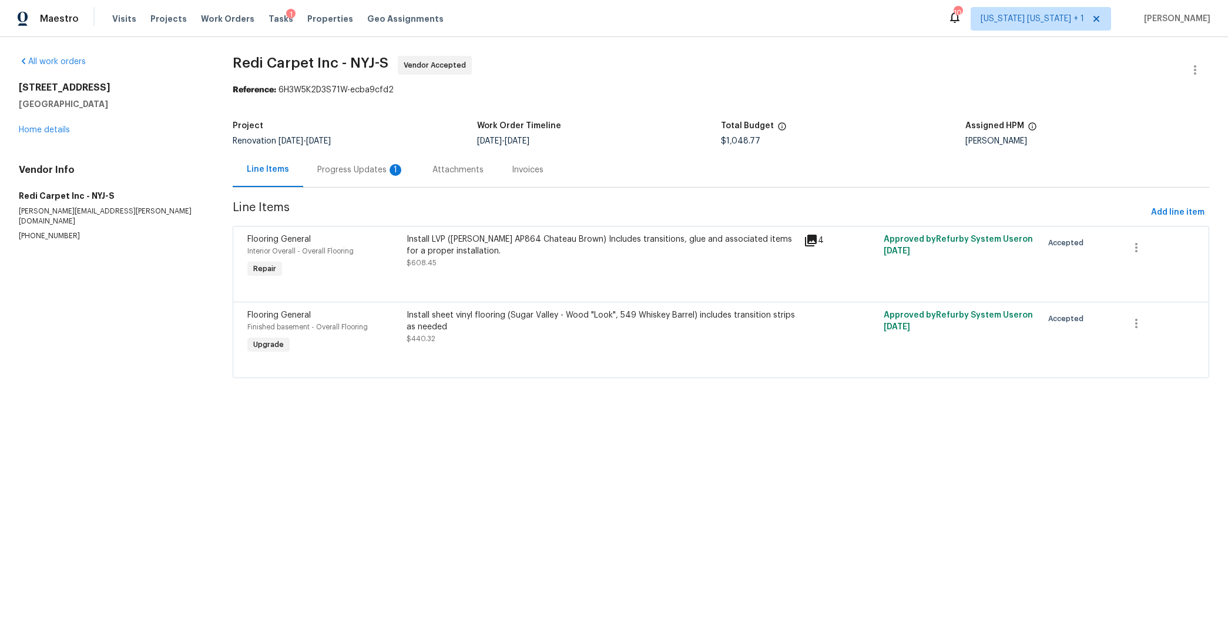
click at [347, 172] on div "Progress Updates 1" at bounding box center [360, 170] width 87 height 12
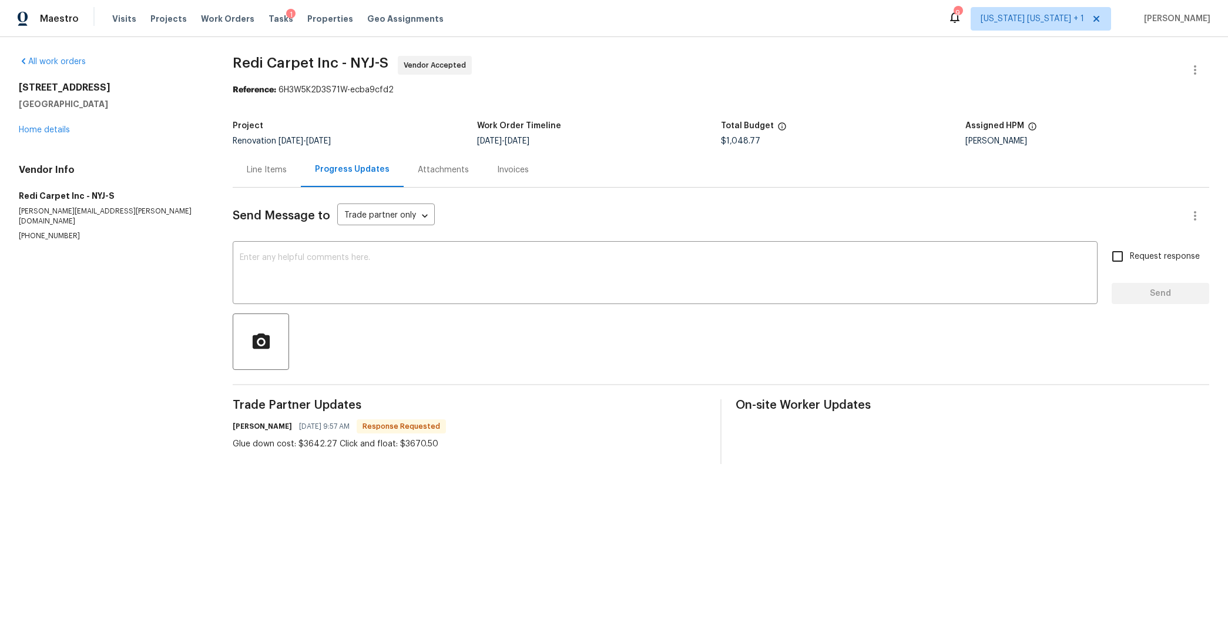
click at [254, 165] on div "Line Items" at bounding box center [267, 170] width 40 height 12
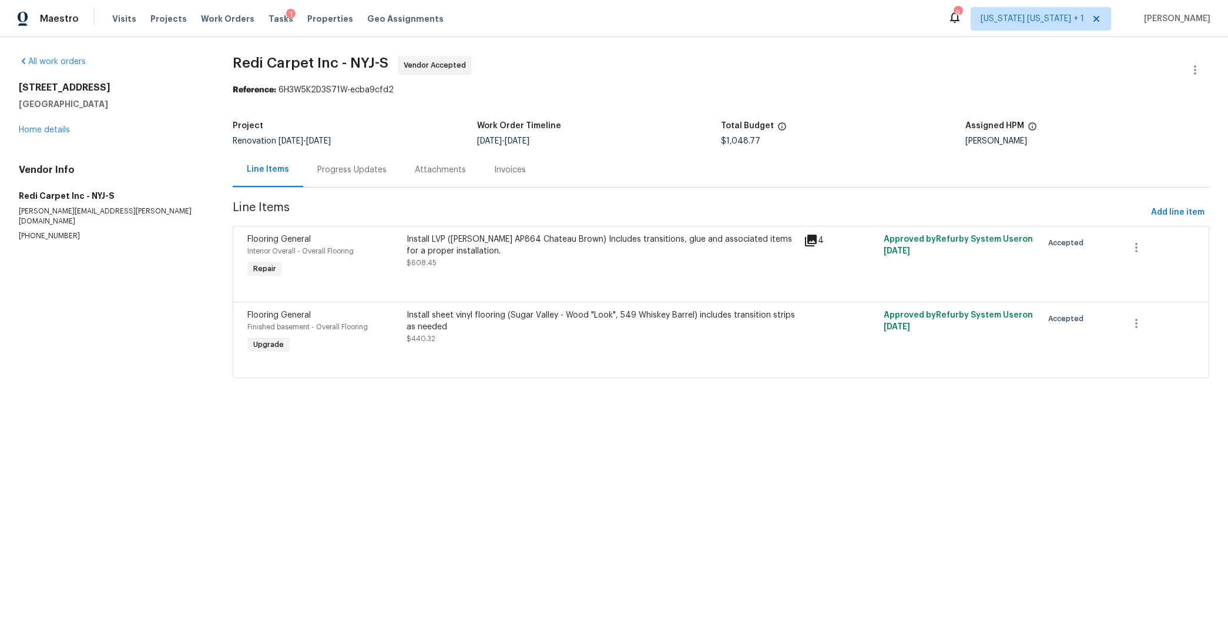
click at [336, 168] on div "Progress Updates" at bounding box center [351, 170] width 69 height 12
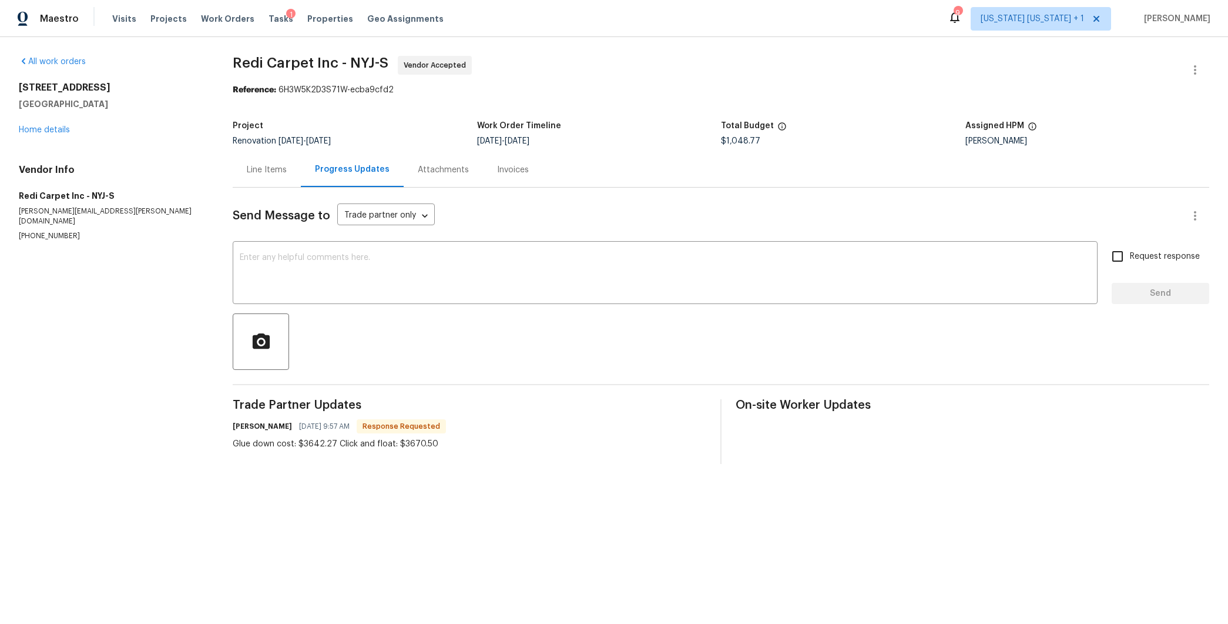
click at [262, 165] on div "Line Items" at bounding box center [267, 170] width 40 height 12
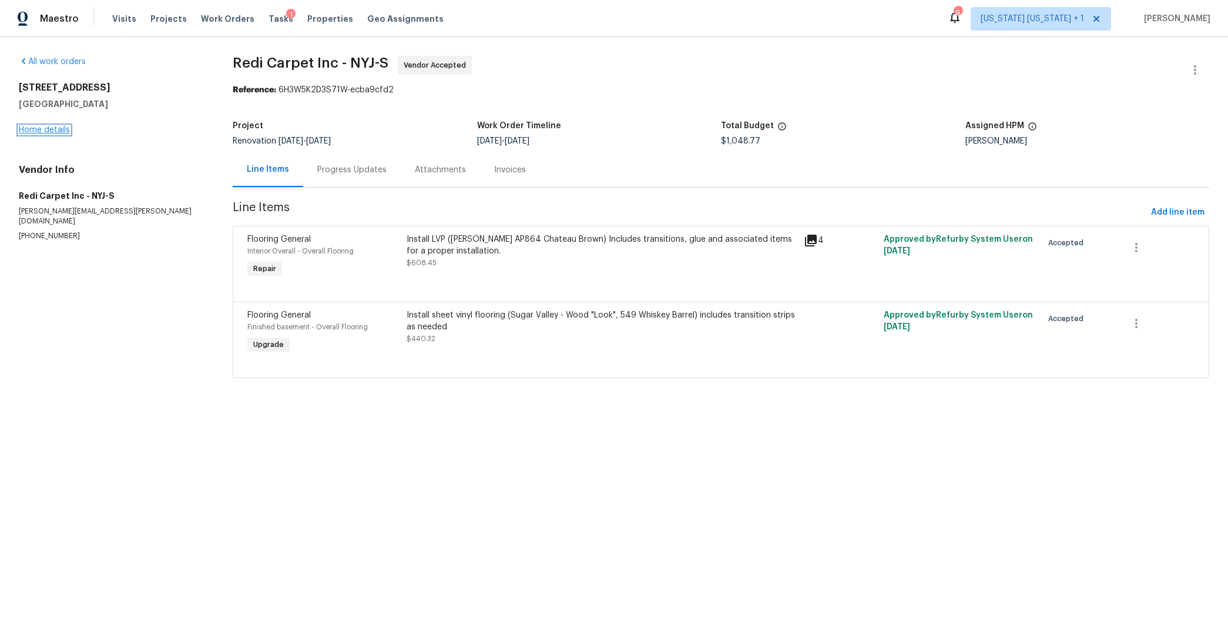
click at [49, 127] on link "Home details" at bounding box center [44, 130] width 51 height 8
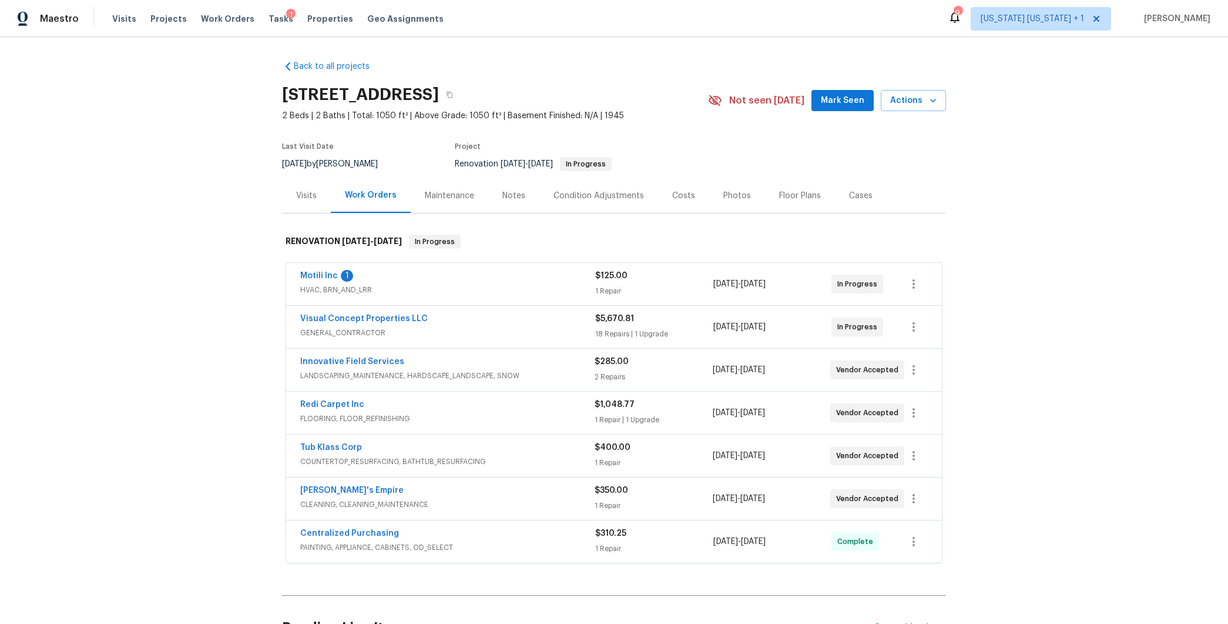
click at [540, 408] on div "Redi Carpet Inc" at bounding box center [447, 406] width 294 height 14
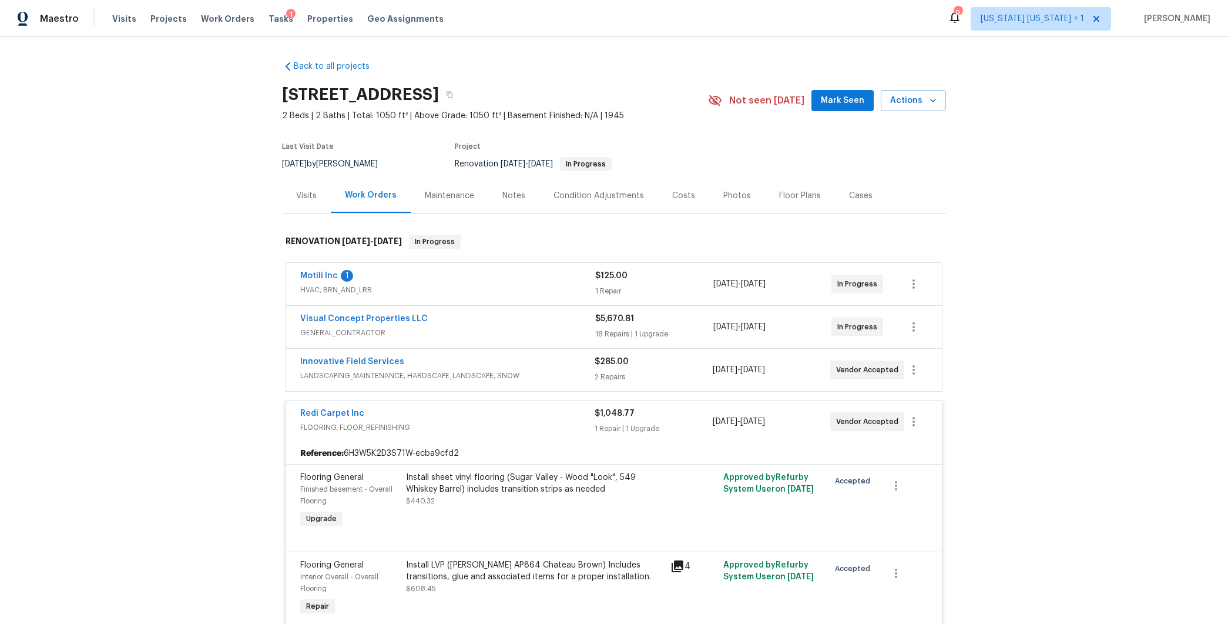
click at [540, 408] on div "Redi Carpet Inc" at bounding box center [447, 414] width 294 height 14
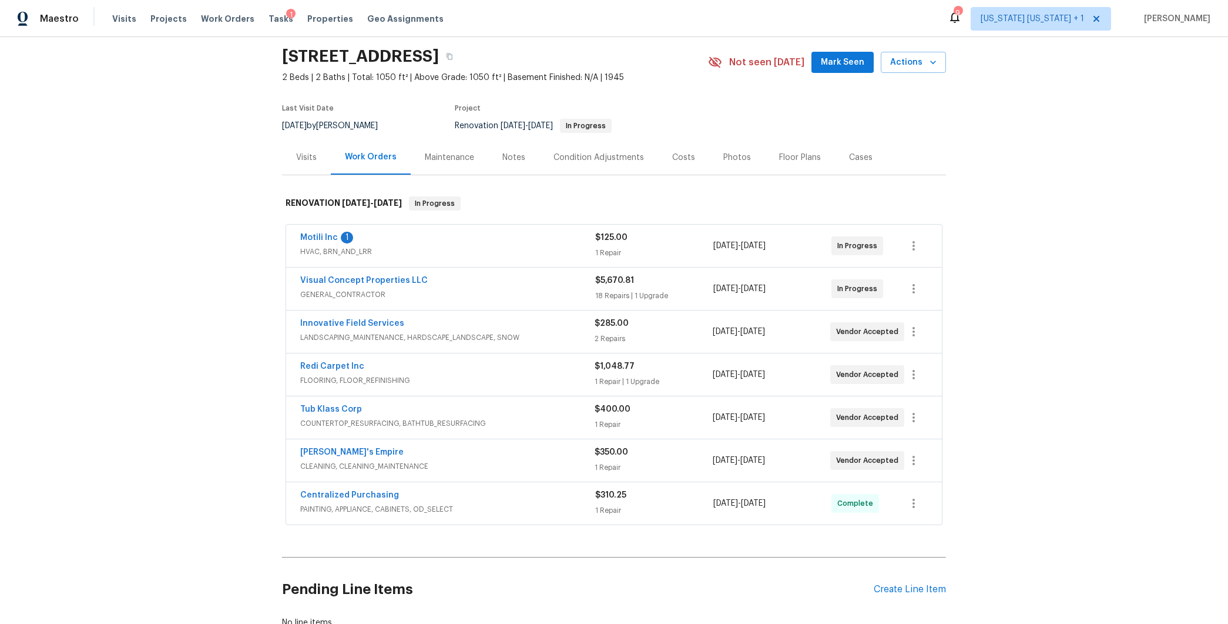
scroll to position [44, 0]
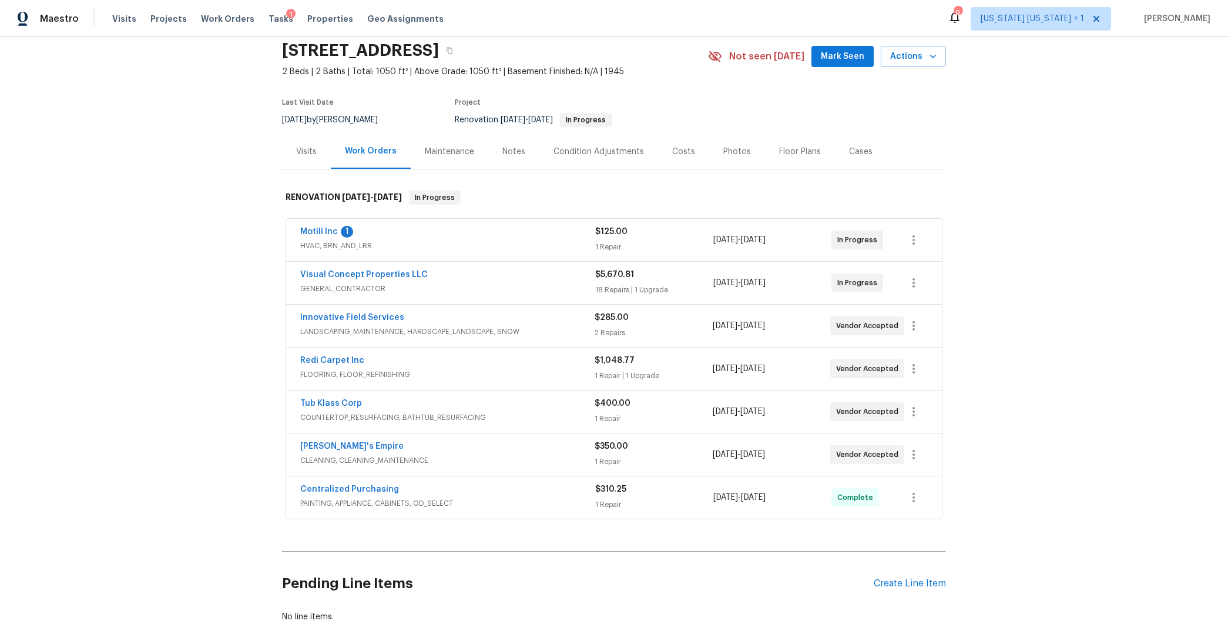
click at [499, 283] on span "GENERAL_CONTRACTOR" at bounding box center [447, 289] width 295 height 12
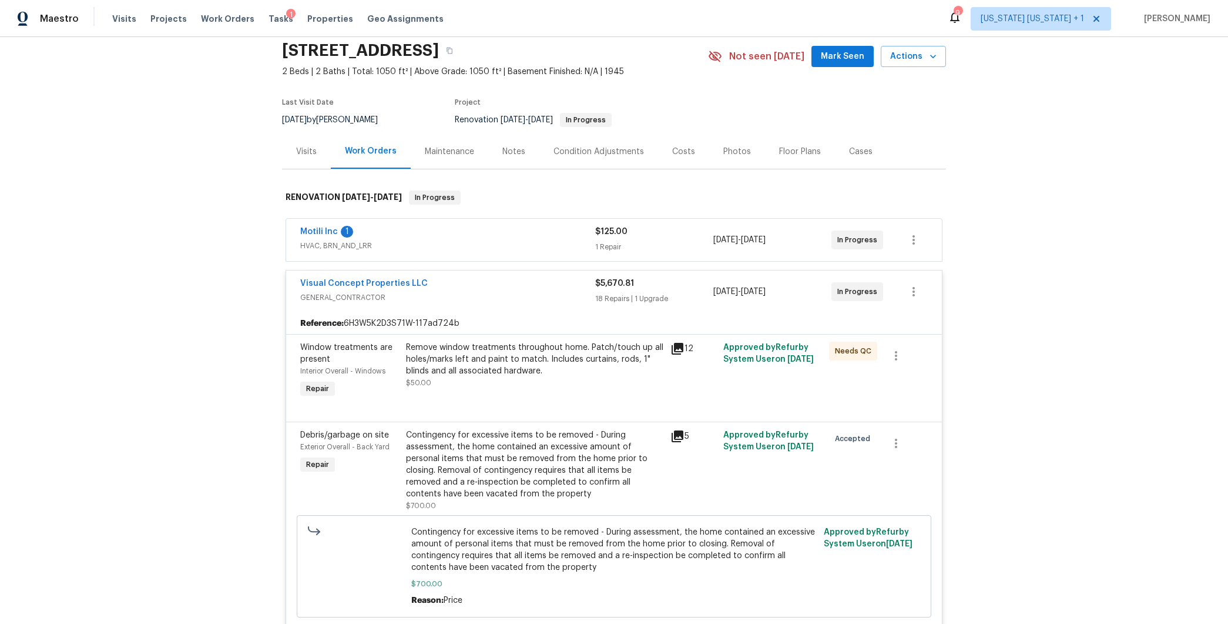
click at [502, 281] on div "Visual Concept Properties LLC" at bounding box center [447, 284] width 295 height 14
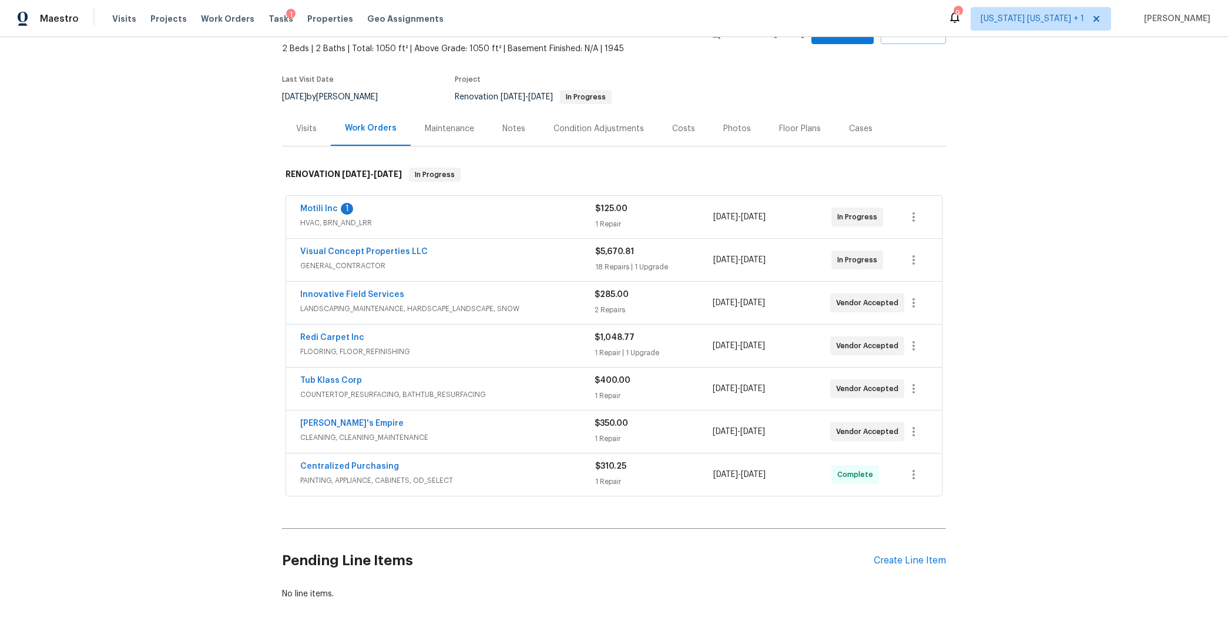
scroll to position [123, 0]
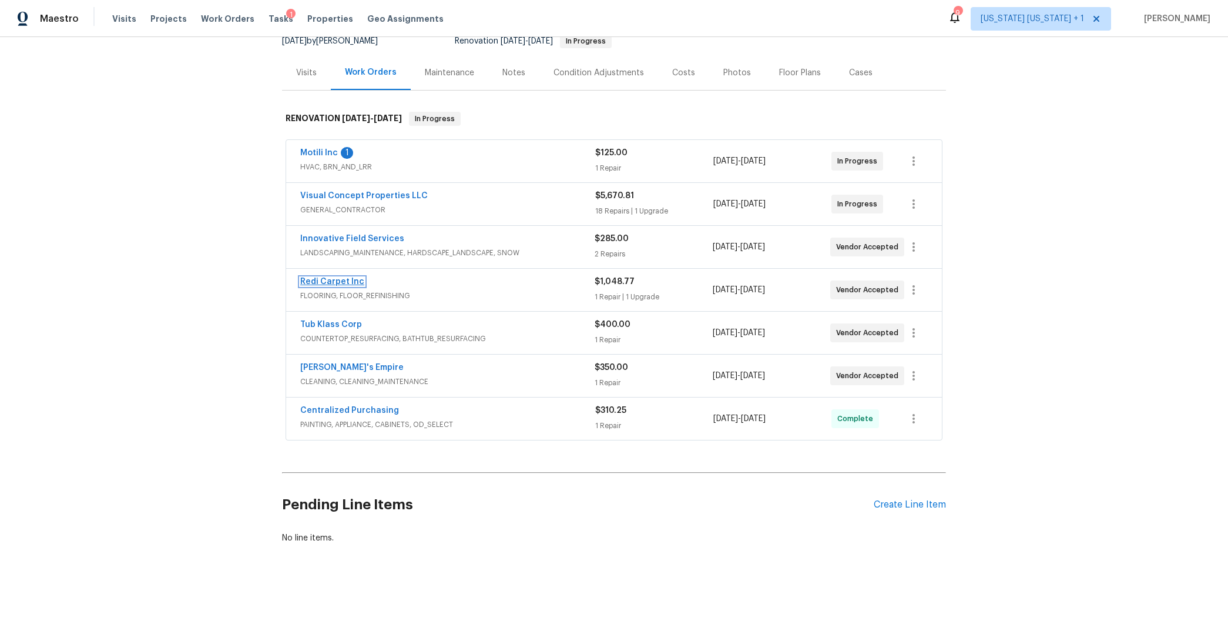
click at [328, 282] on link "Redi Carpet Inc" at bounding box center [332, 281] width 64 height 8
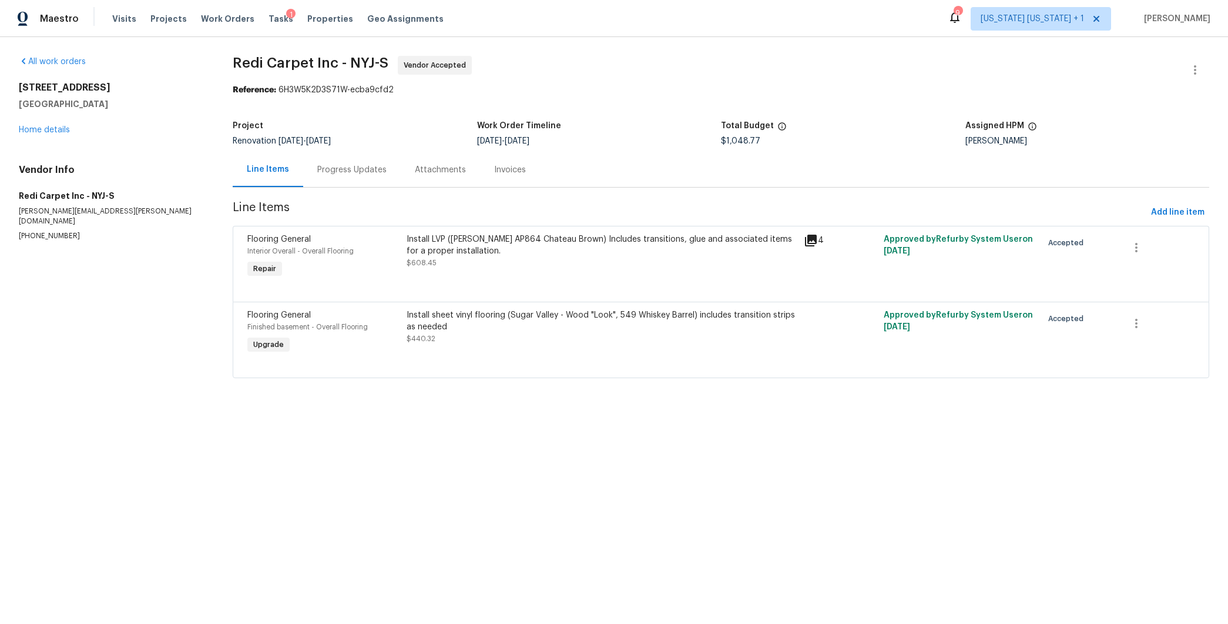
click at [354, 177] on div "Progress Updates" at bounding box center [352, 169] width 98 height 35
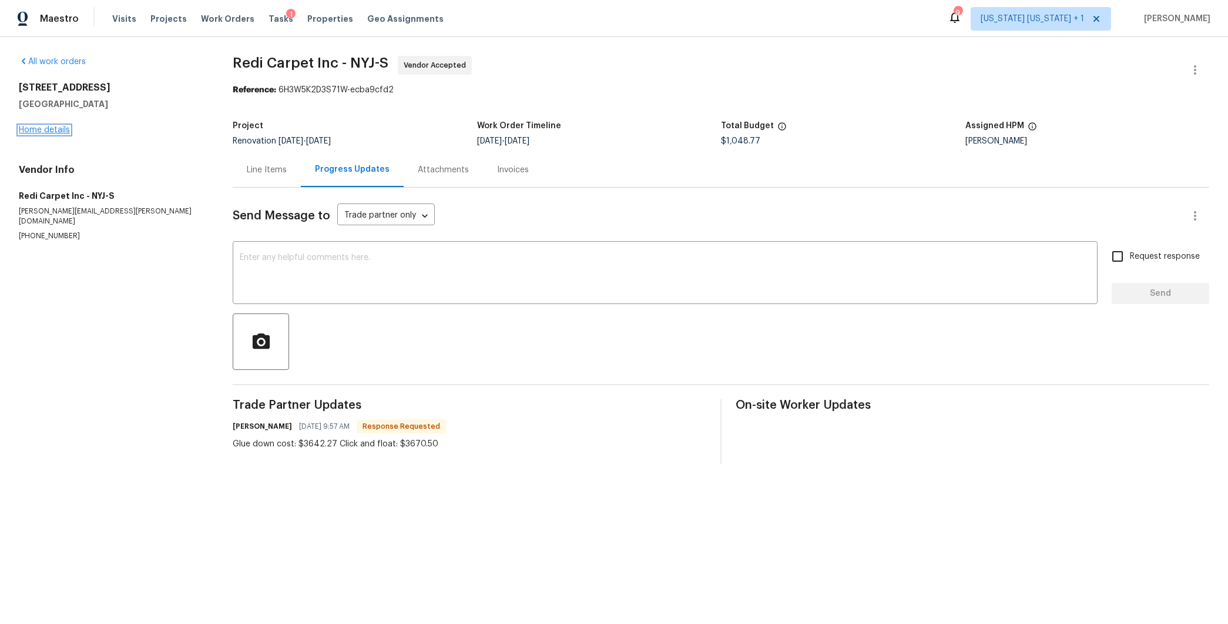
click at [58, 130] on link "Home details" at bounding box center [44, 130] width 51 height 8
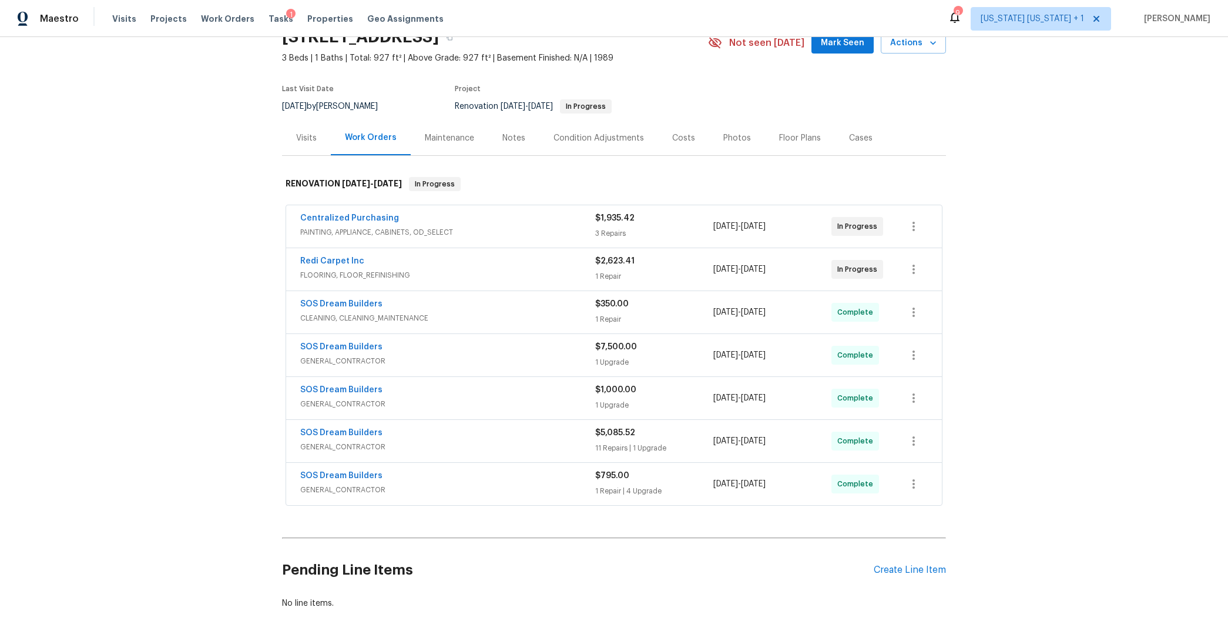
scroll to position [68, 0]
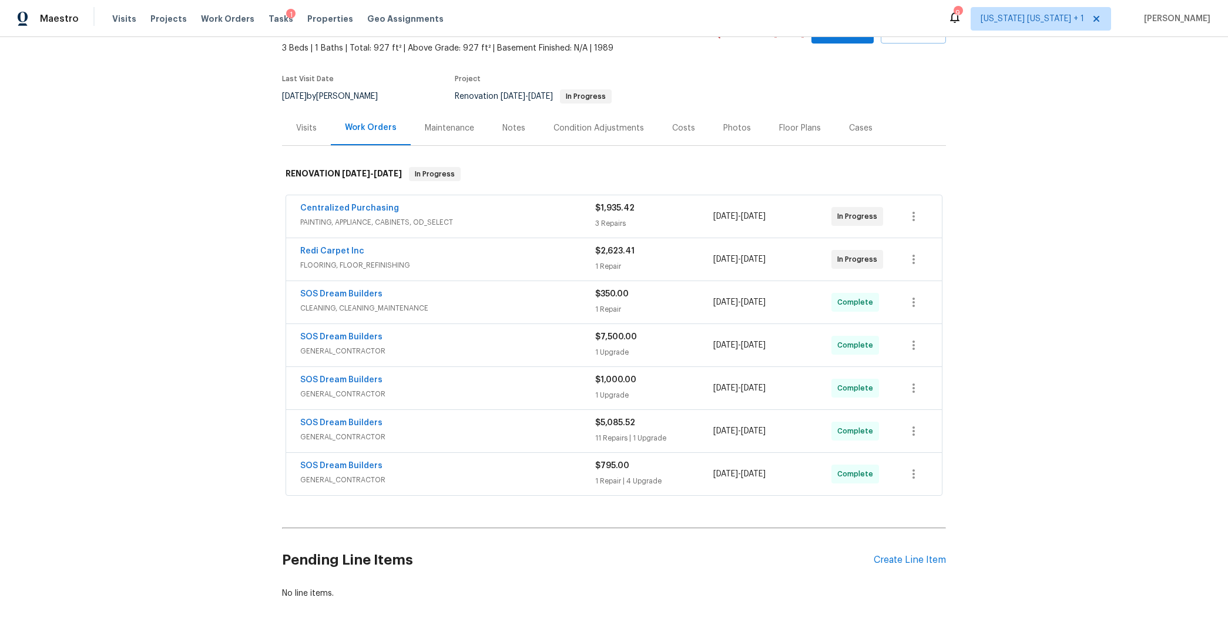
click at [480, 334] on div "SOS Dream Builders" at bounding box center [447, 338] width 295 height 14
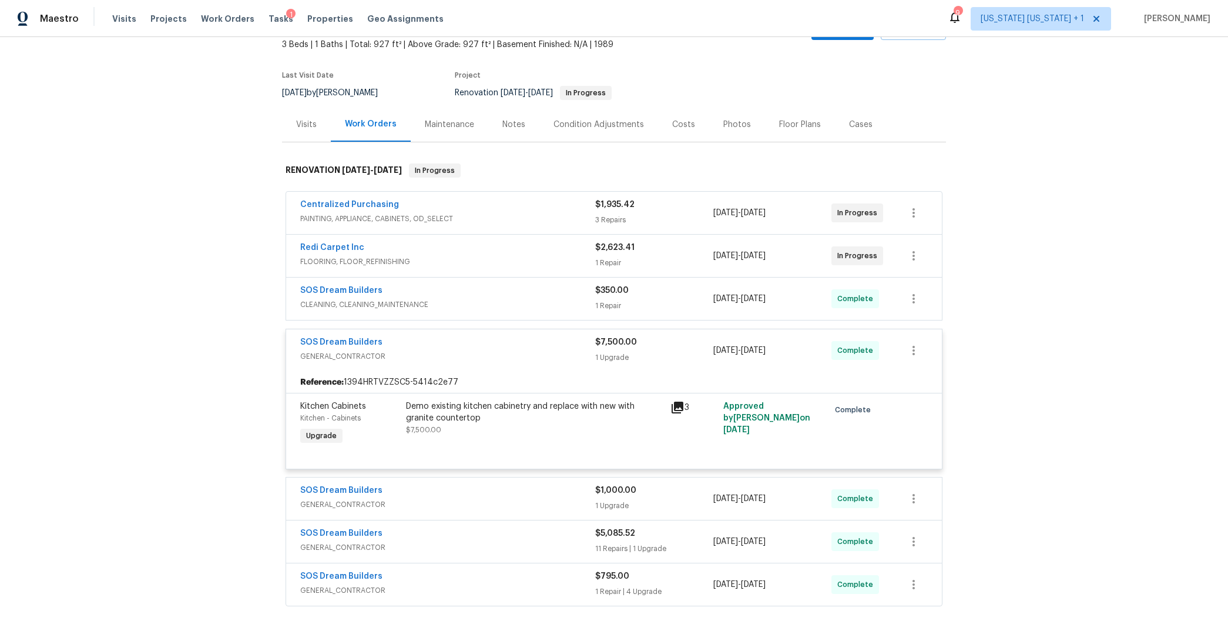
scroll to position [78, 0]
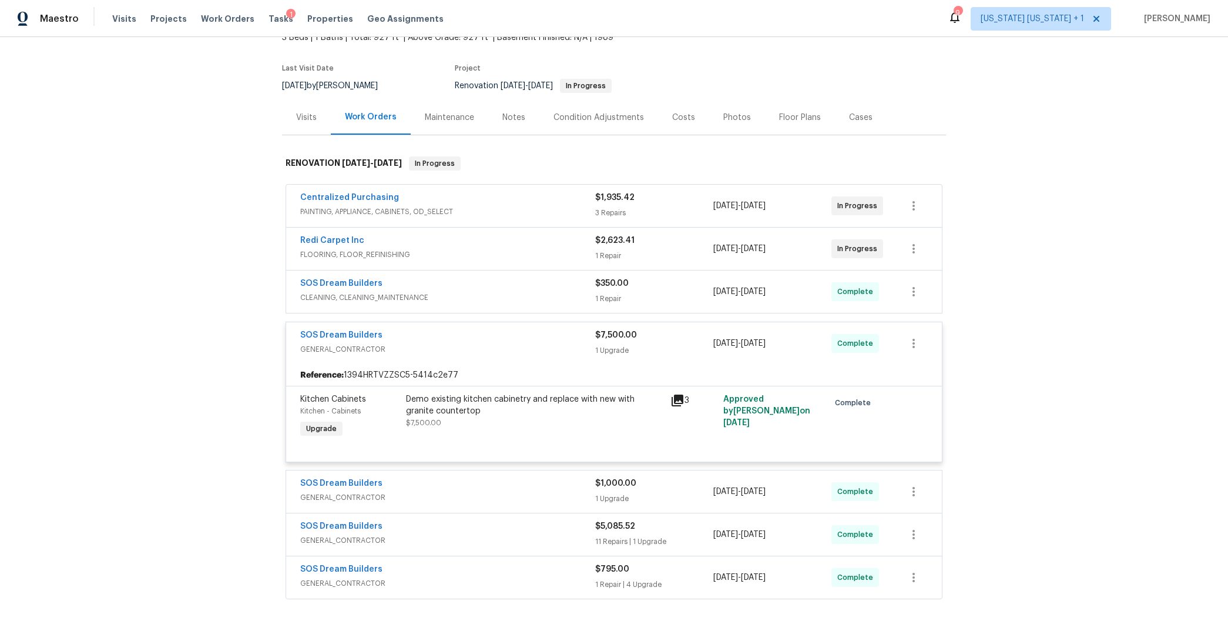
click at [477, 400] on div "Demo existing kitchen cabinetry and replace with new with granite countertop" at bounding box center [534, 405] width 257 height 24
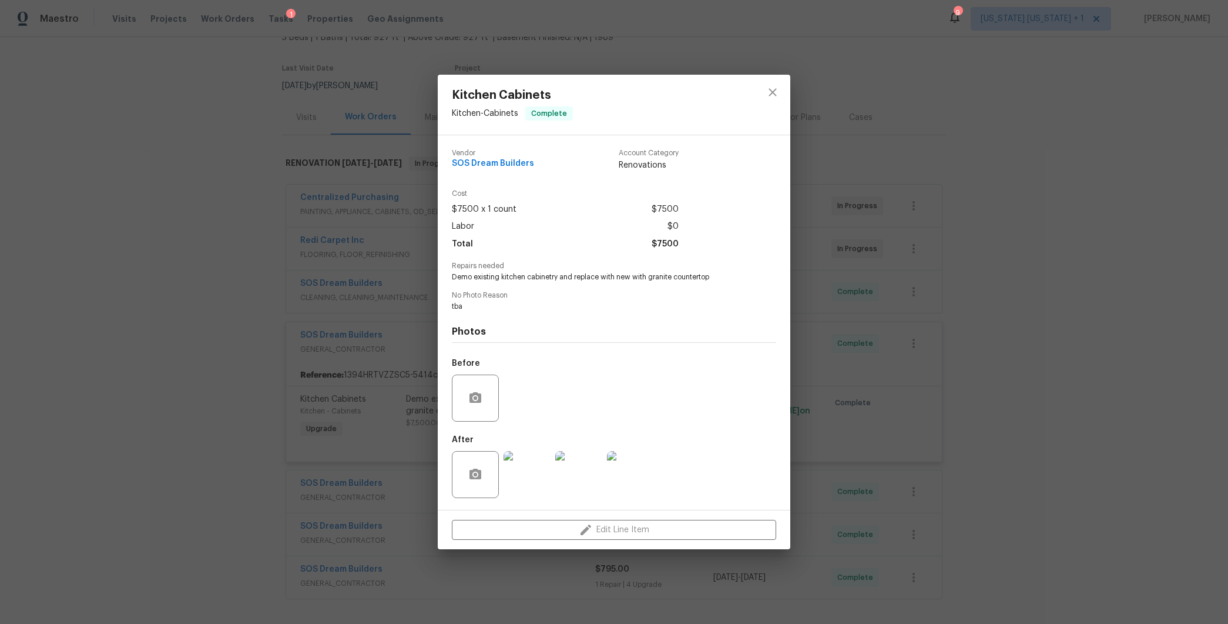
click at [521, 467] on img at bounding box center [527, 474] width 47 height 47
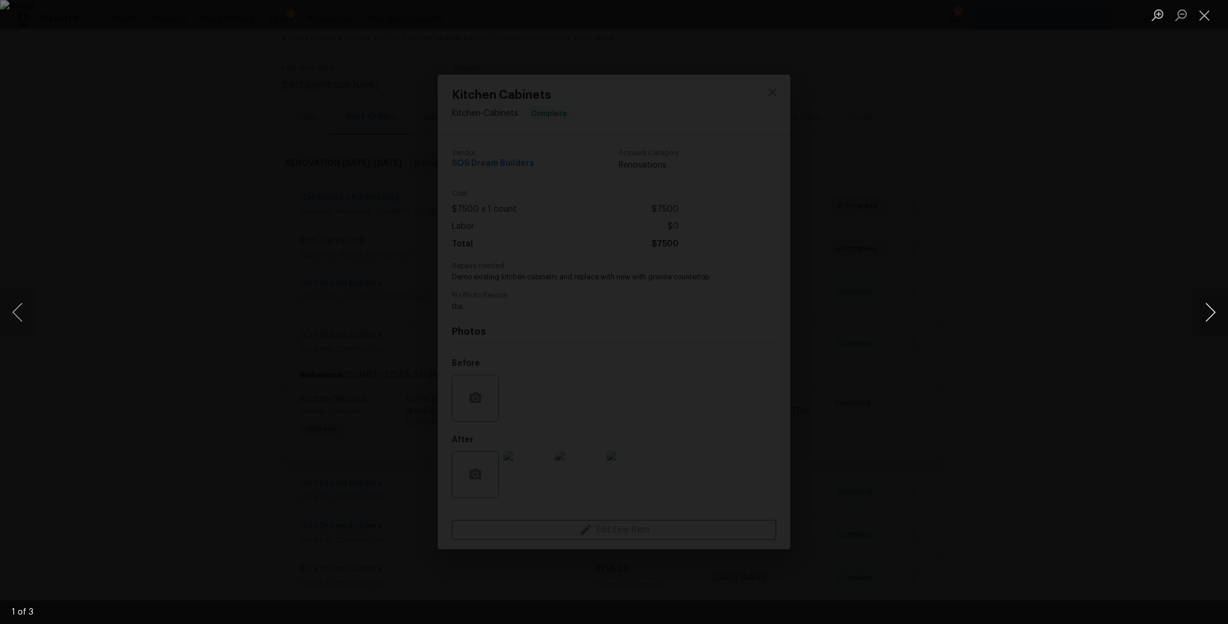
click at [1210, 313] on button "Next image" at bounding box center [1210, 312] width 35 height 47
click at [25, 309] on button "Previous image" at bounding box center [17, 312] width 35 height 47
click at [1052, 309] on div "Lightbox" at bounding box center [614, 312] width 1228 height 624
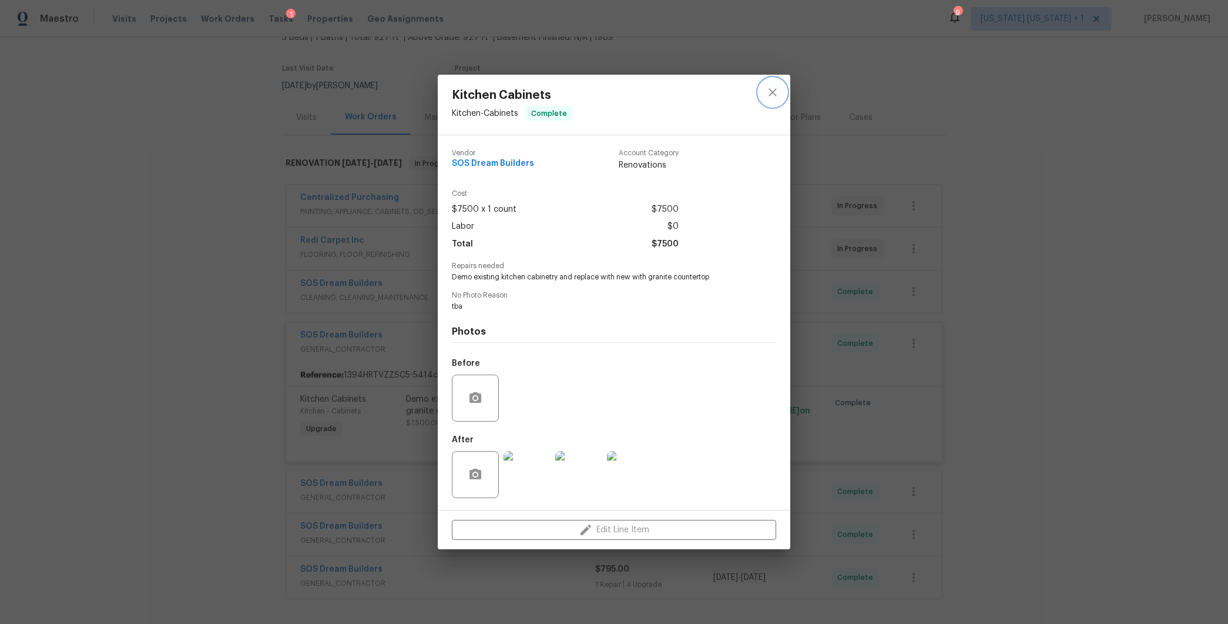
click at [774, 89] on icon "close" at bounding box center [773, 92] width 14 height 14
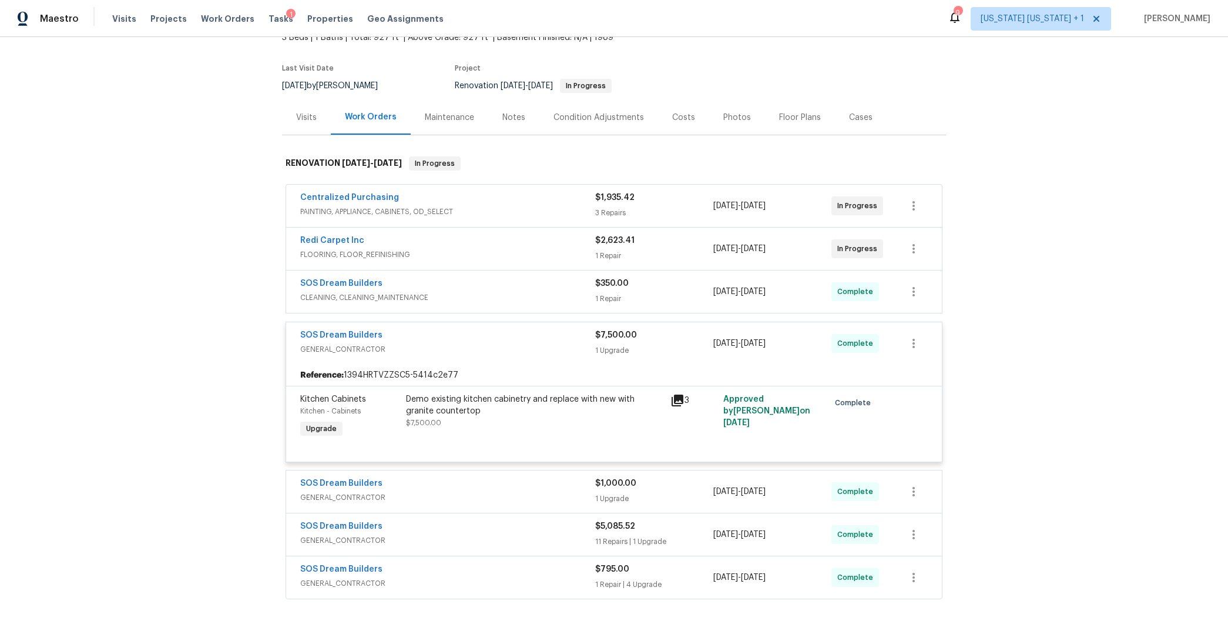
click at [446, 336] on div "SOS Dream Builders" at bounding box center [447, 336] width 295 height 14
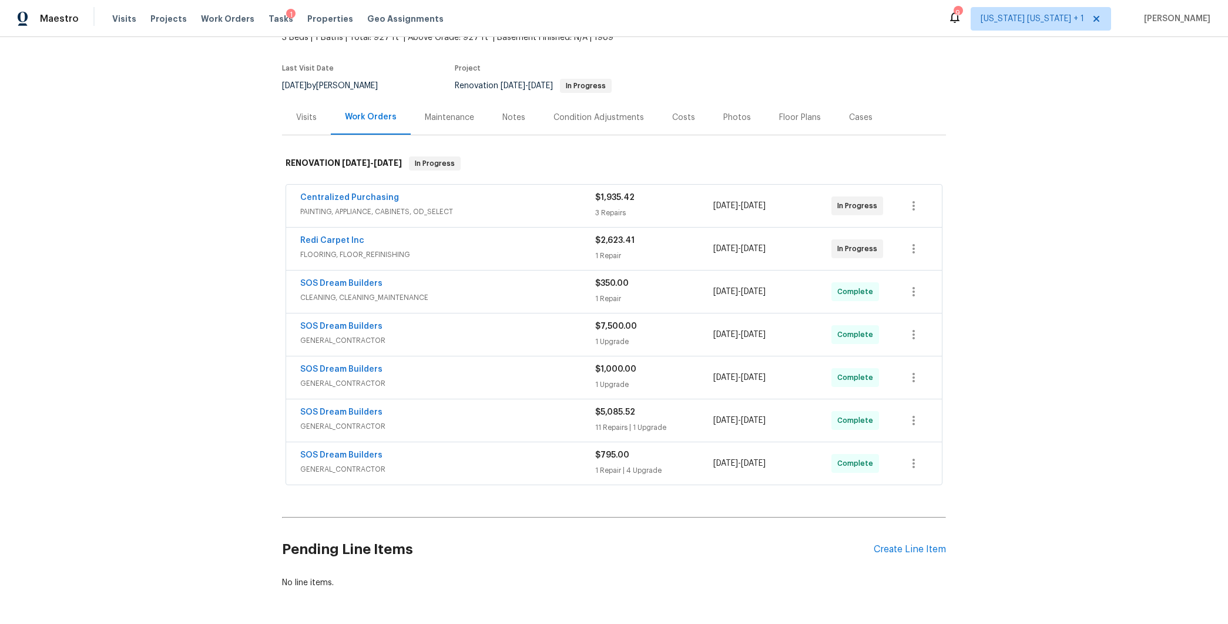
click at [538, 371] on div "SOS Dream Builders" at bounding box center [447, 370] width 295 height 14
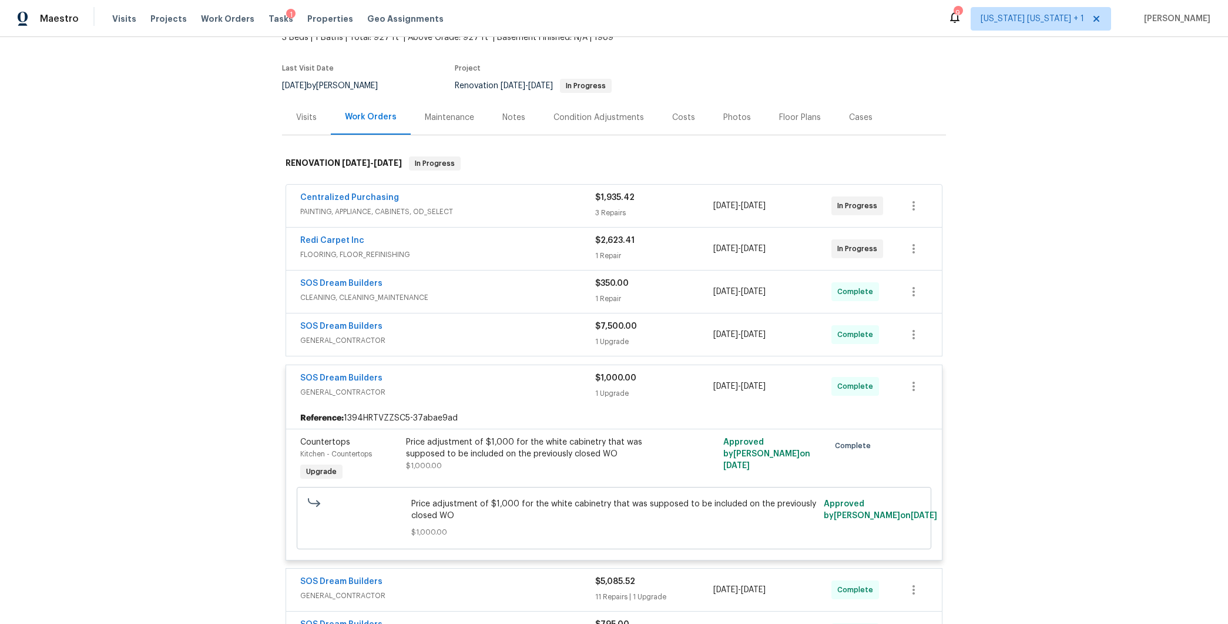
click at [538, 372] on div "SOS Dream Builders" at bounding box center [447, 379] width 295 height 14
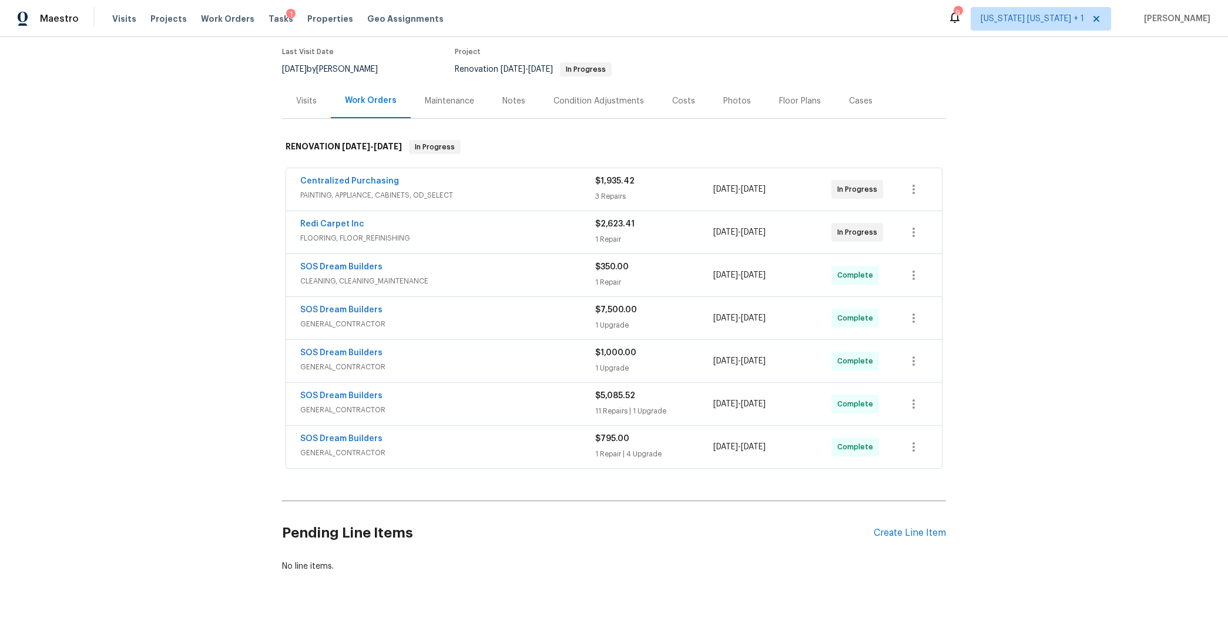
scroll to position [105, 0]
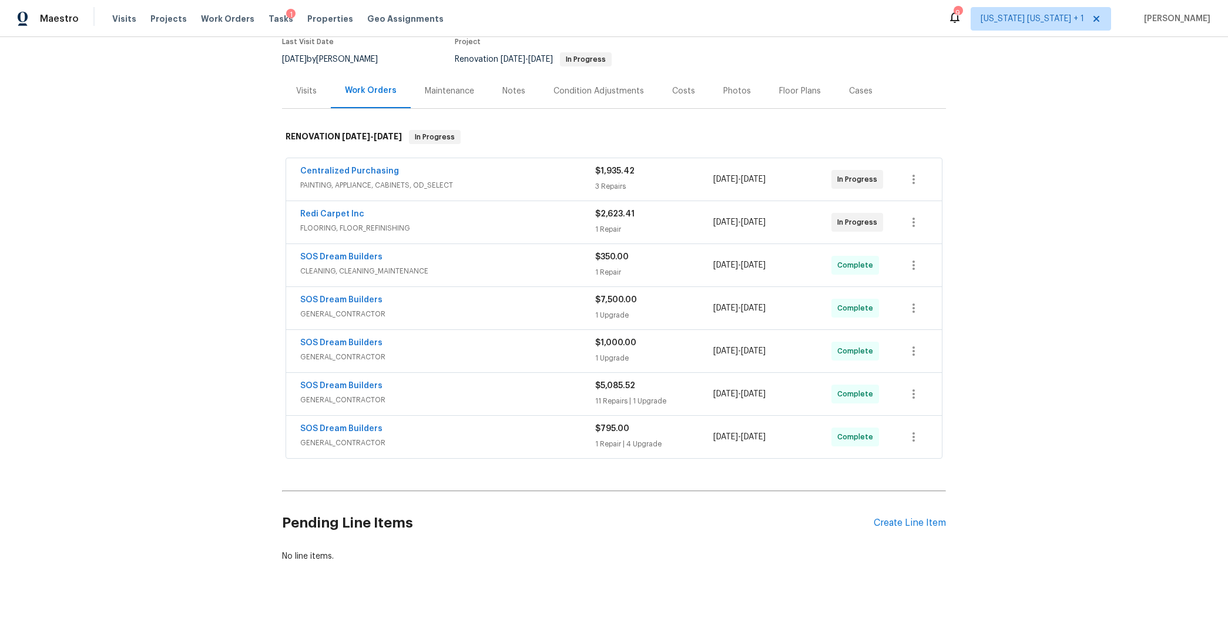
click at [511, 297] on div "SOS Dream Builders" at bounding box center [447, 301] width 295 height 14
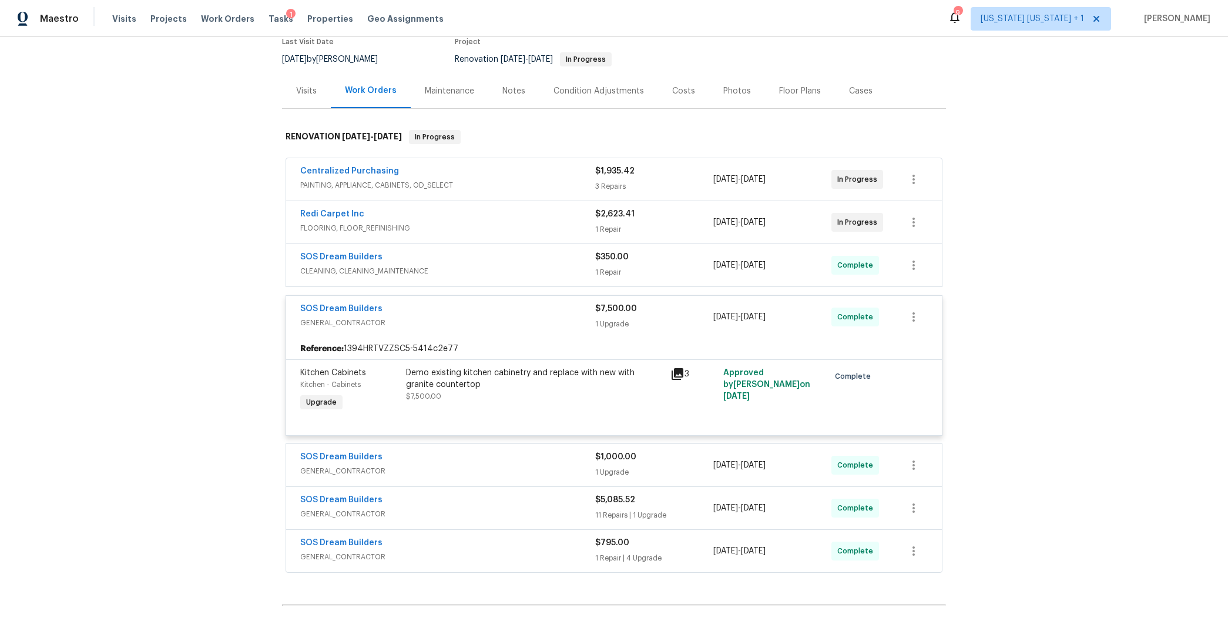
click at [510, 303] on div "SOS Dream Builders" at bounding box center [447, 310] width 295 height 14
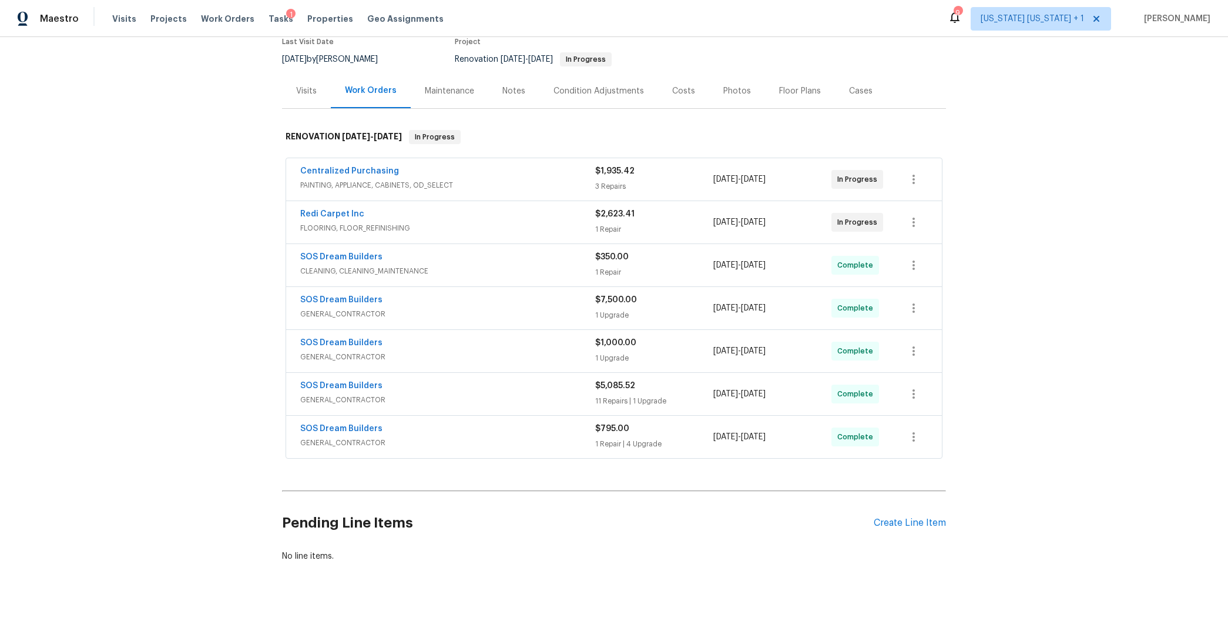
click at [507, 437] on span "GENERAL_CONTRACTOR" at bounding box center [447, 443] width 295 height 12
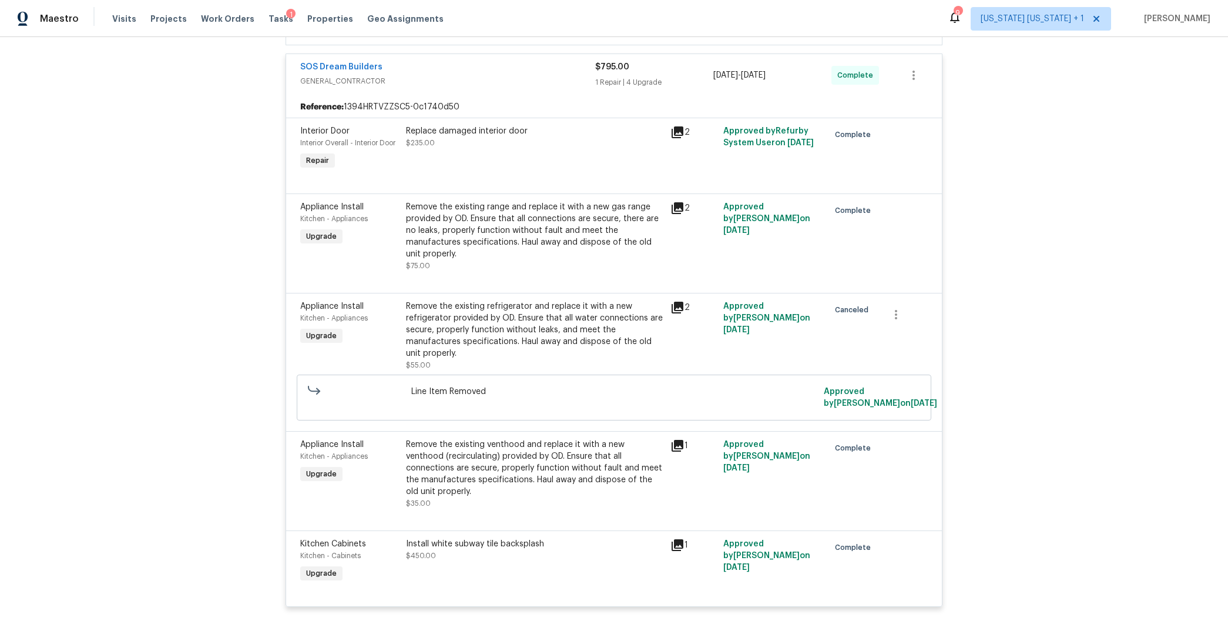
scroll to position [464, 0]
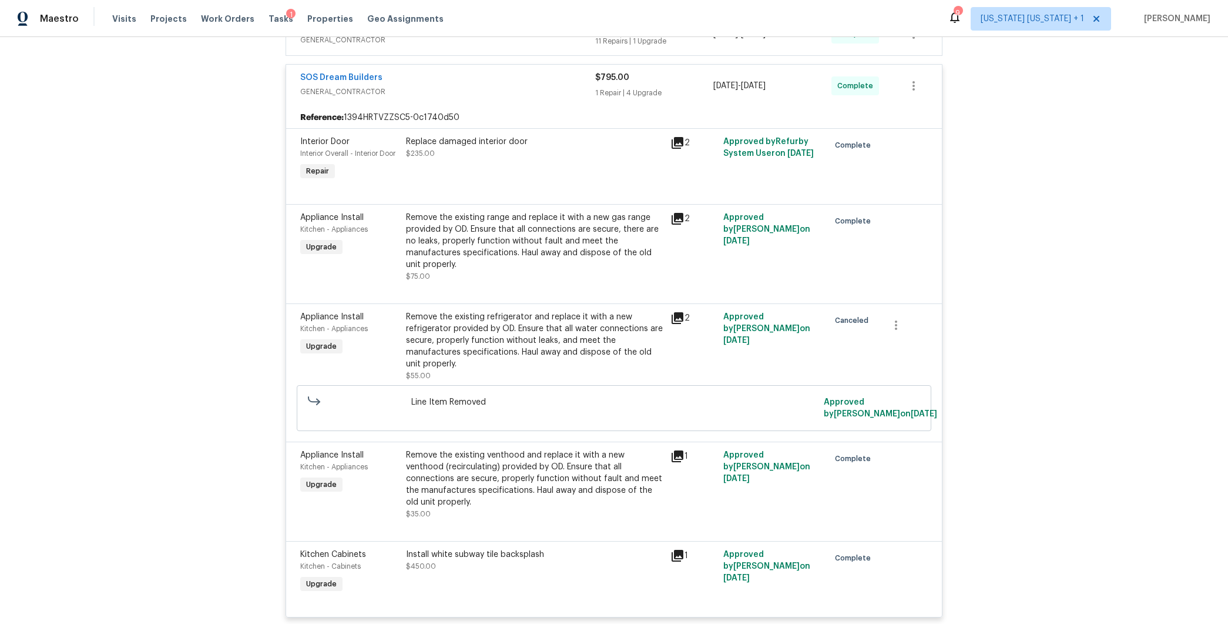
click at [510, 548] on div "Install white subway tile backsplash" at bounding box center [534, 554] width 257 height 12
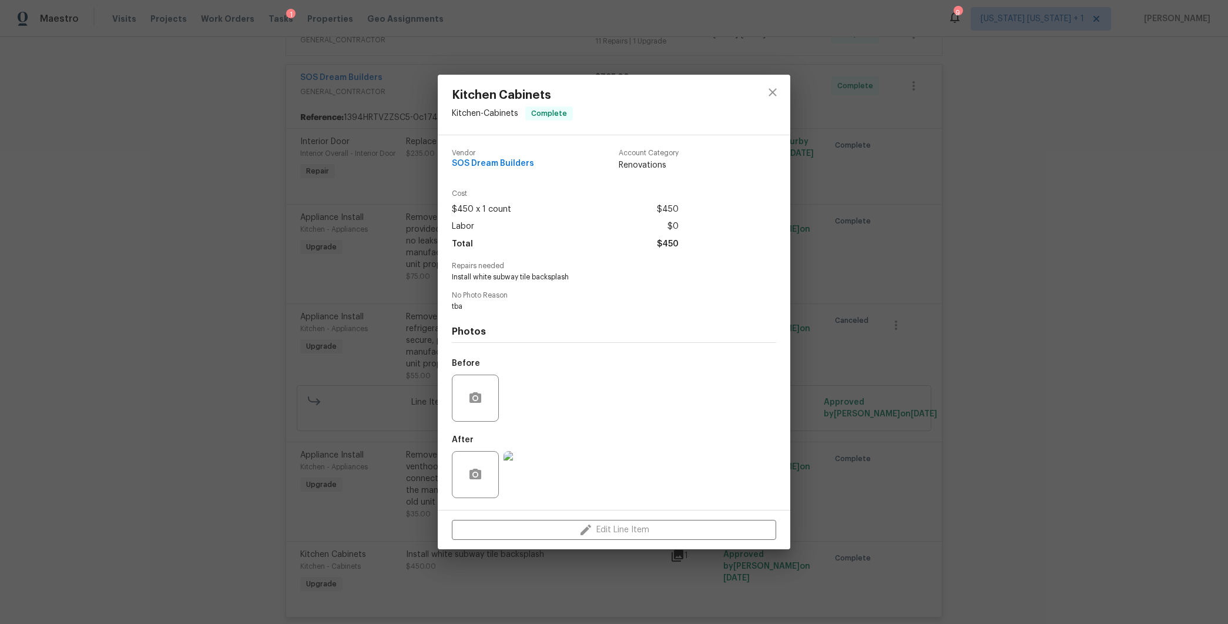
click at [533, 478] on img at bounding box center [527, 474] width 47 height 47
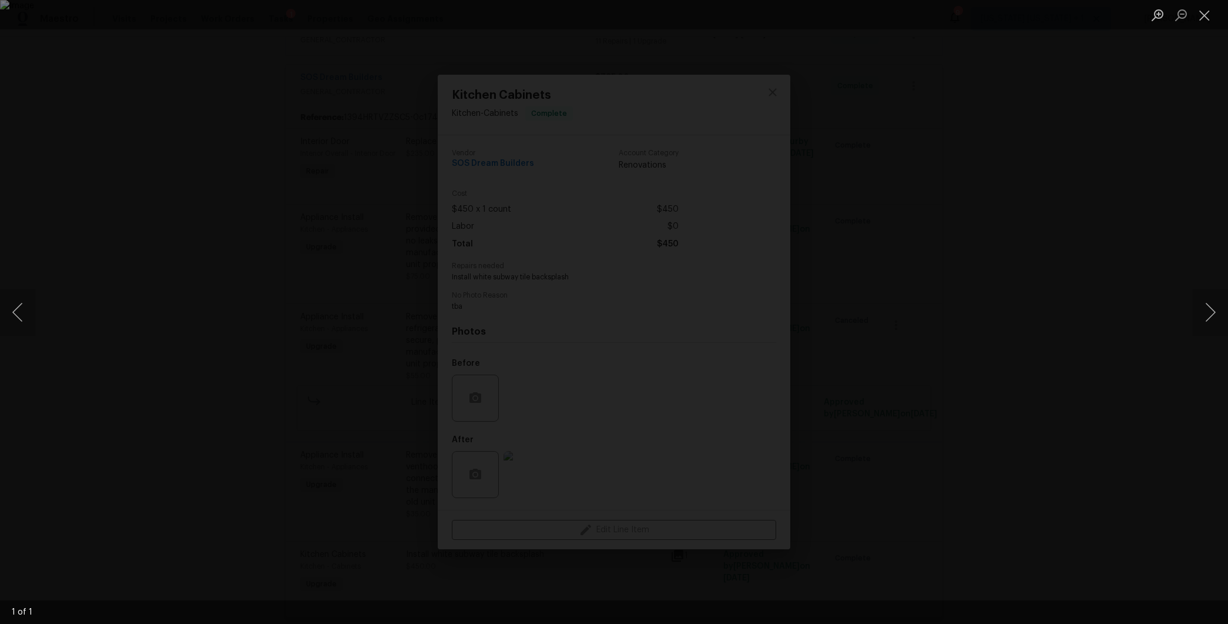
click at [987, 314] on div "Lightbox" at bounding box center [614, 312] width 1228 height 624
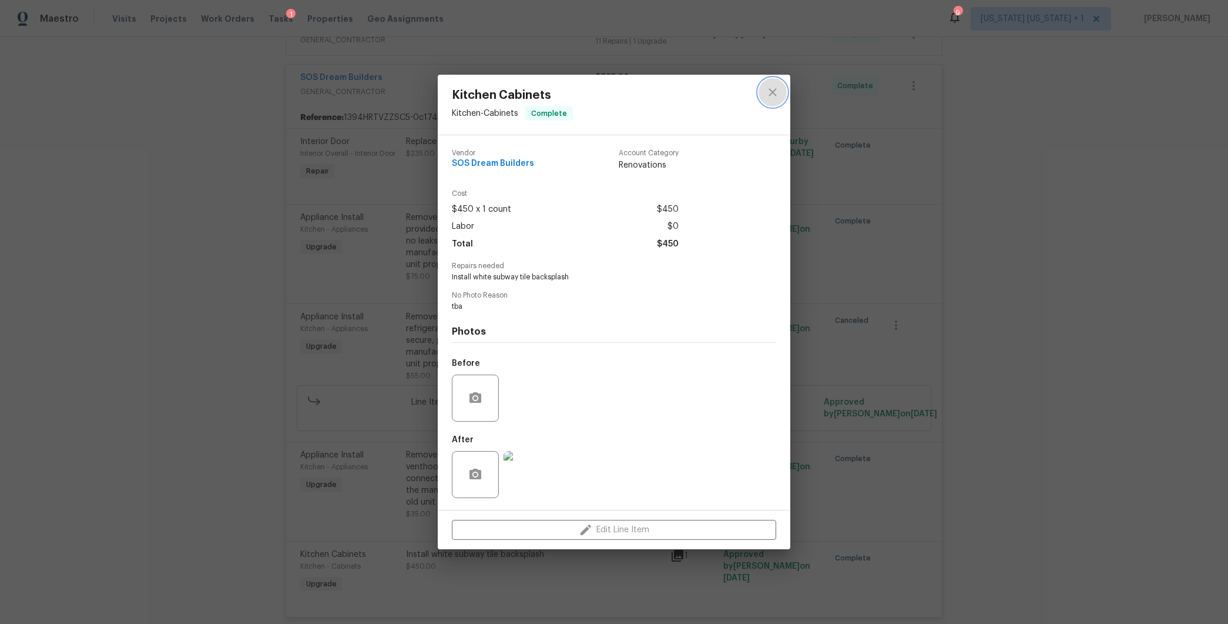
click at [778, 89] on icon "close" at bounding box center [773, 92] width 14 height 14
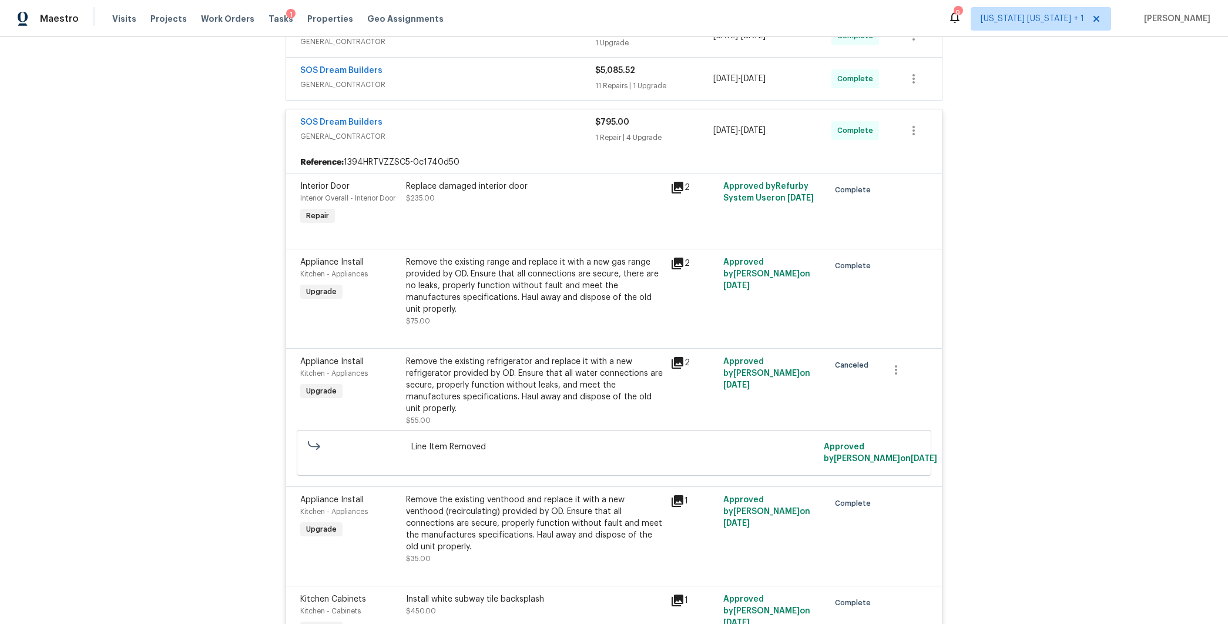
click at [482, 126] on div "SOS Dream Builders" at bounding box center [447, 123] width 295 height 14
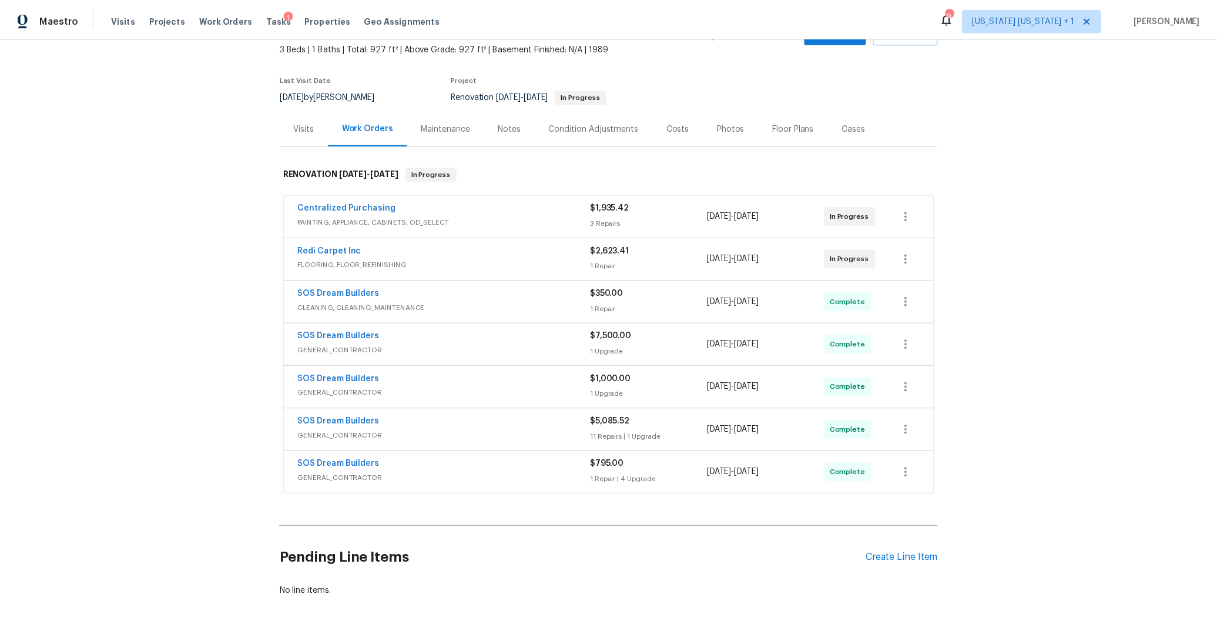
scroll to position [0, 0]
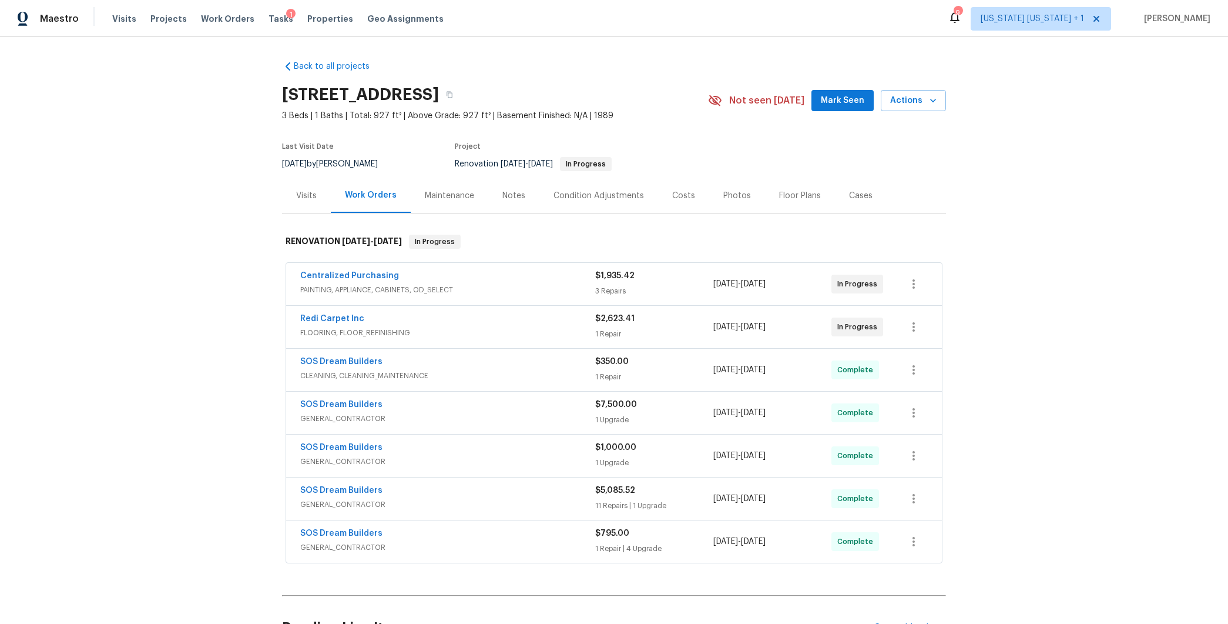
click at [519, 289] on span "PAINTING, APPLIANCE, CABINETS, OD_SELECT" at bounding box center [447, 290] width 295 height 12
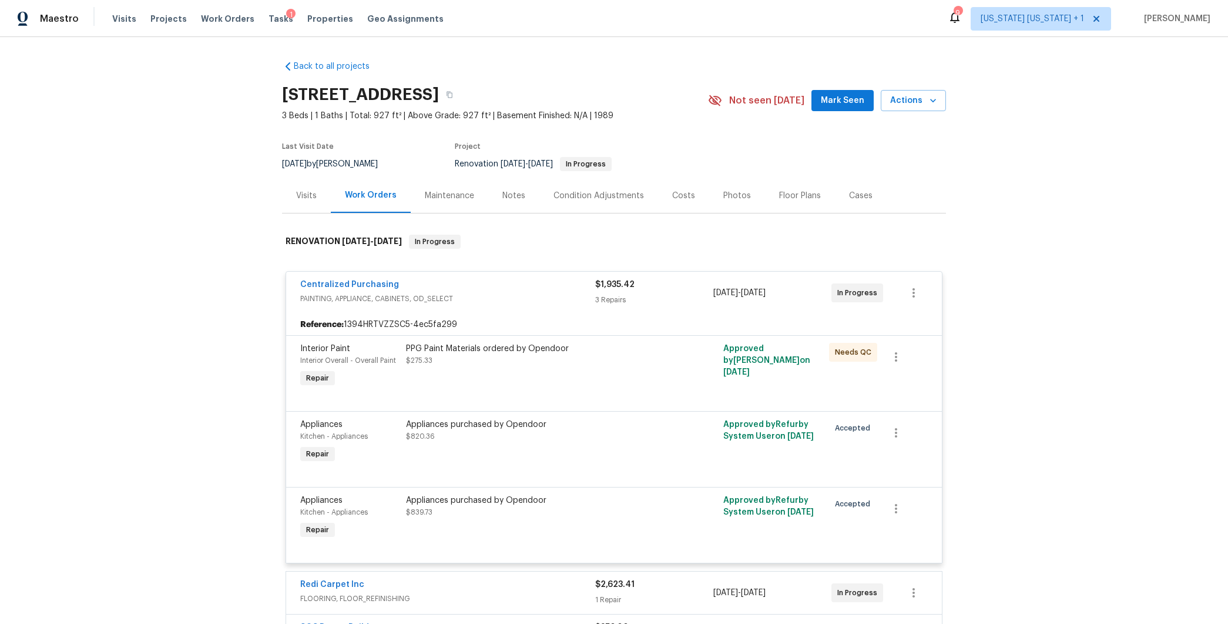
click at [519, 285] on div "Centralized Purchasing" at bounding box center [447, 286] width 295 height 14
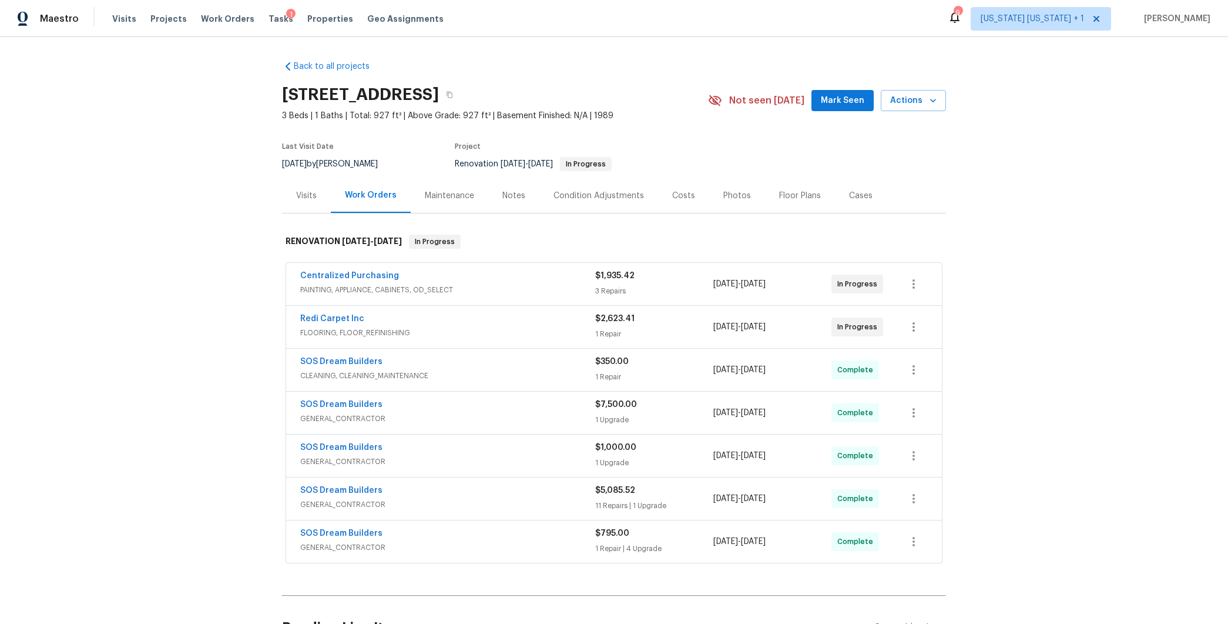
click at [519, 285] on span "PAINTING, APPLIANCE, CABINETS, OD_SELECT" at bounding box center [447, 290] width 295 height 12
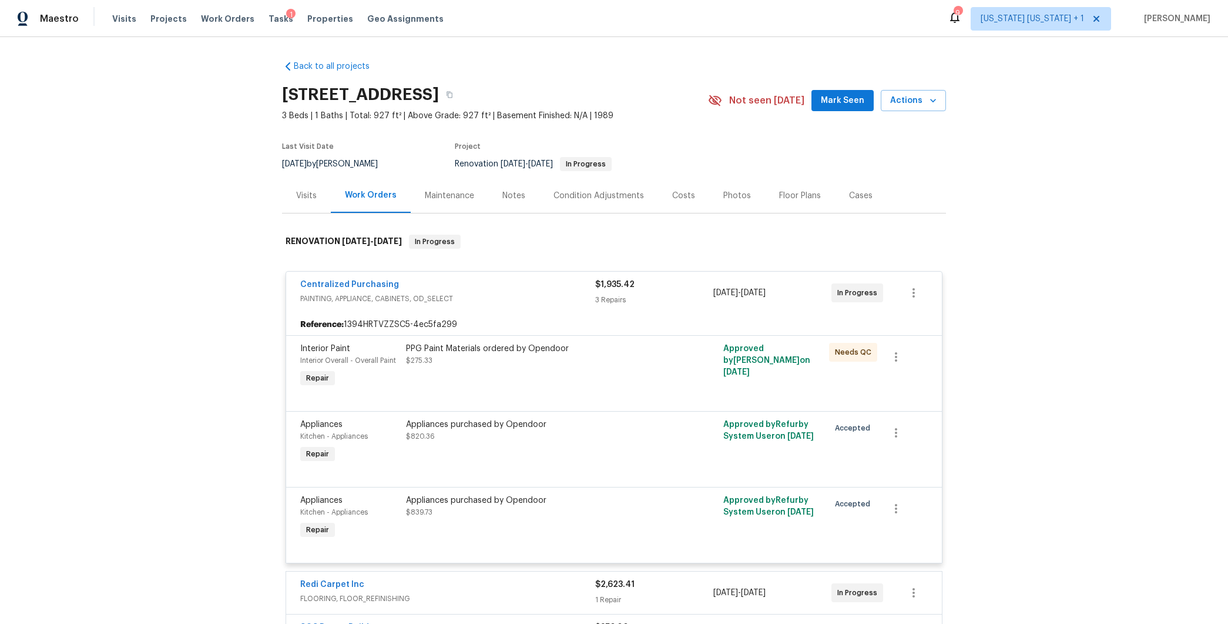
click at [519, 285] on div "Centralized Purchasing" at bounding box center [447, 286] width 295 height 14
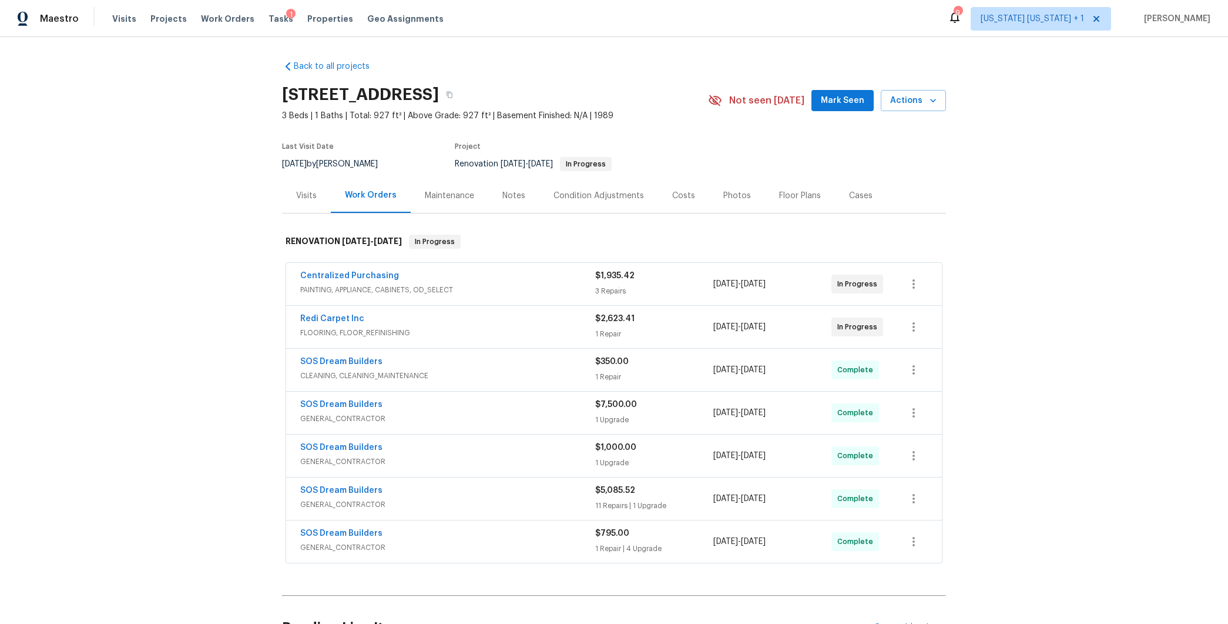
click at [503, 331] on span "FLOORING, FLOOR_REFINISHING" at bounding box center [447, 333] width 295 height 12
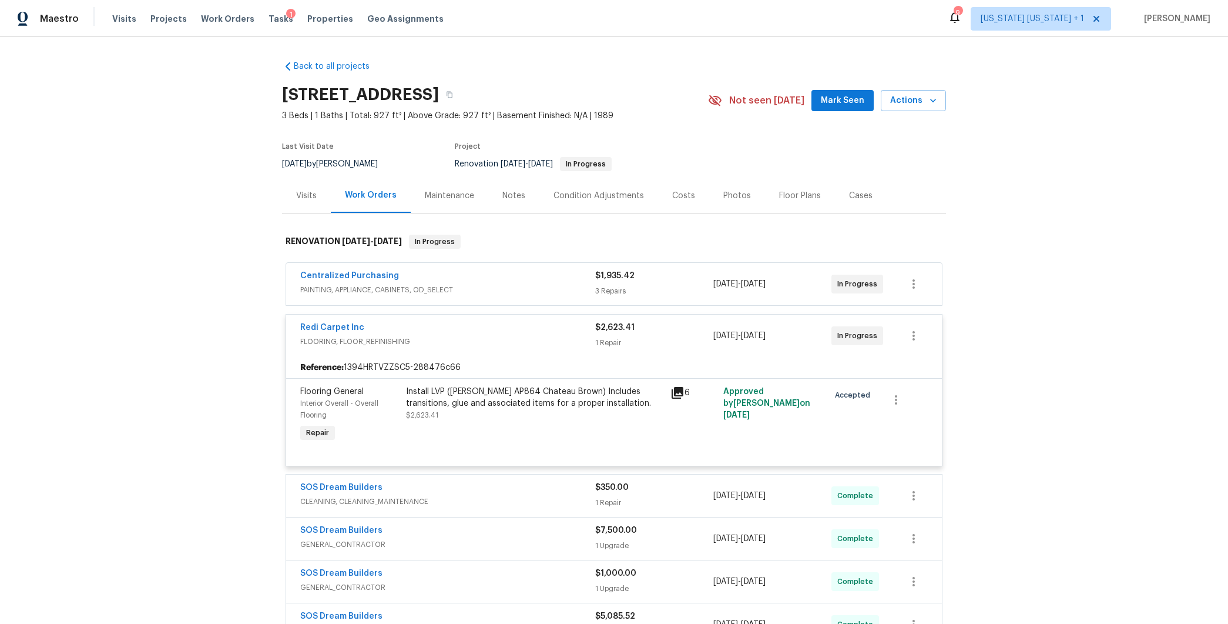
click at [503, 331] on div "Redi Carpet Inc" at bounding box center [447, 329] width 295 height 14
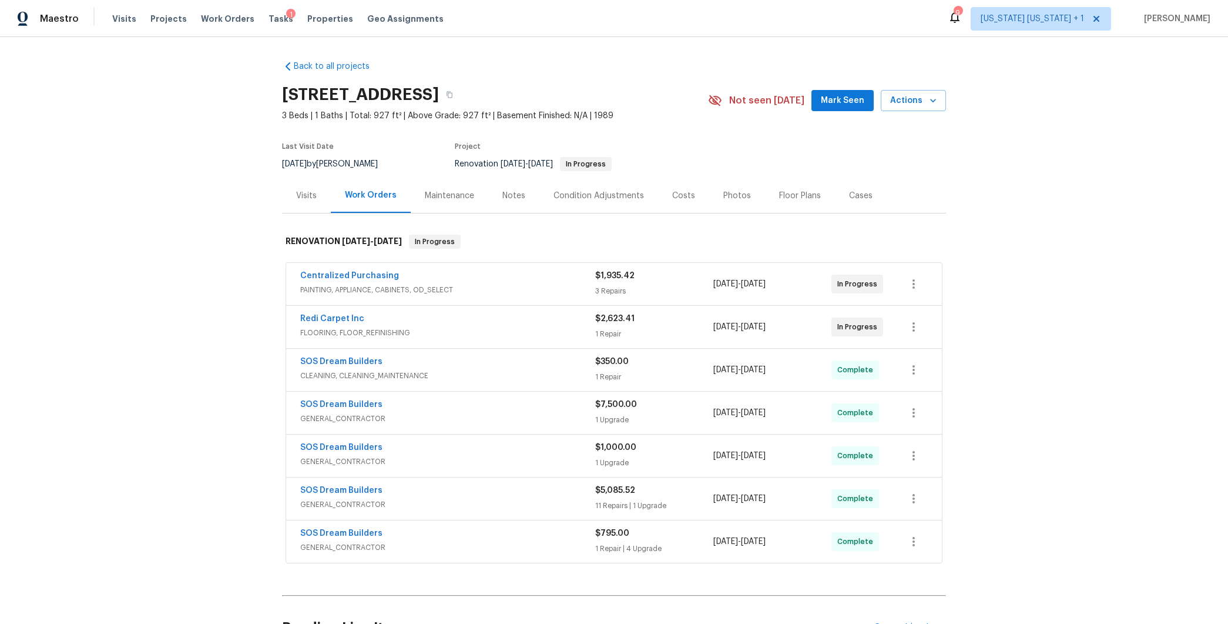
click at [510, 198] on div "Notes" at bounding box center [514, 196] width 23 height 12
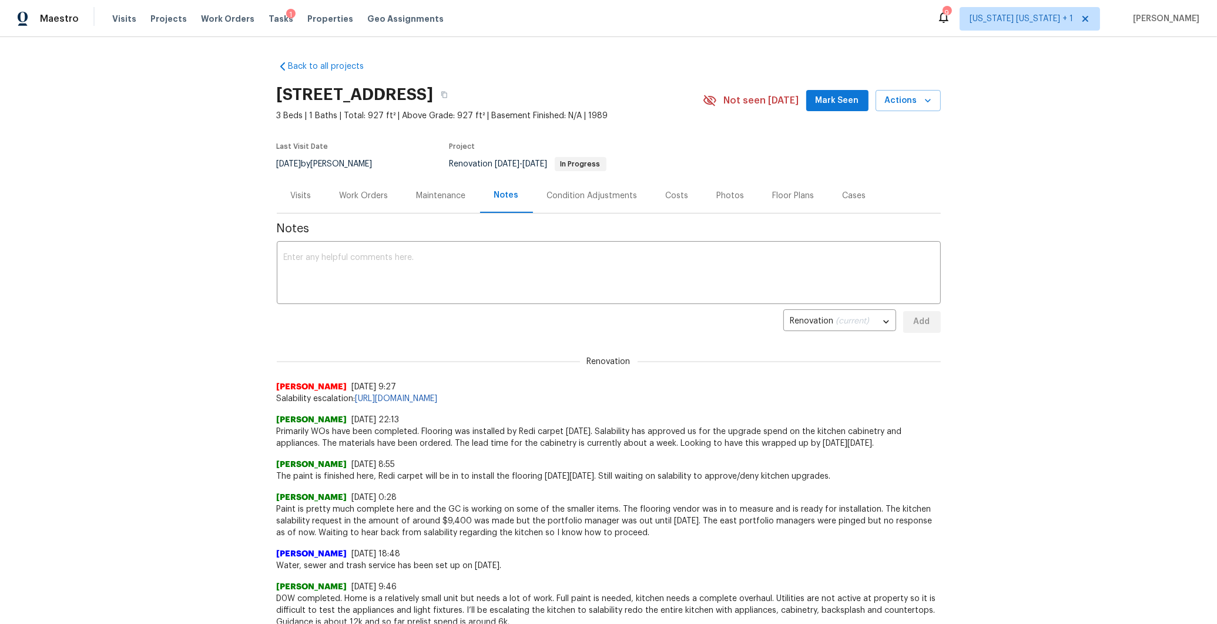
click at [669, 202] on div "Costs" at bounding box center [677, 195] width 51 height 35
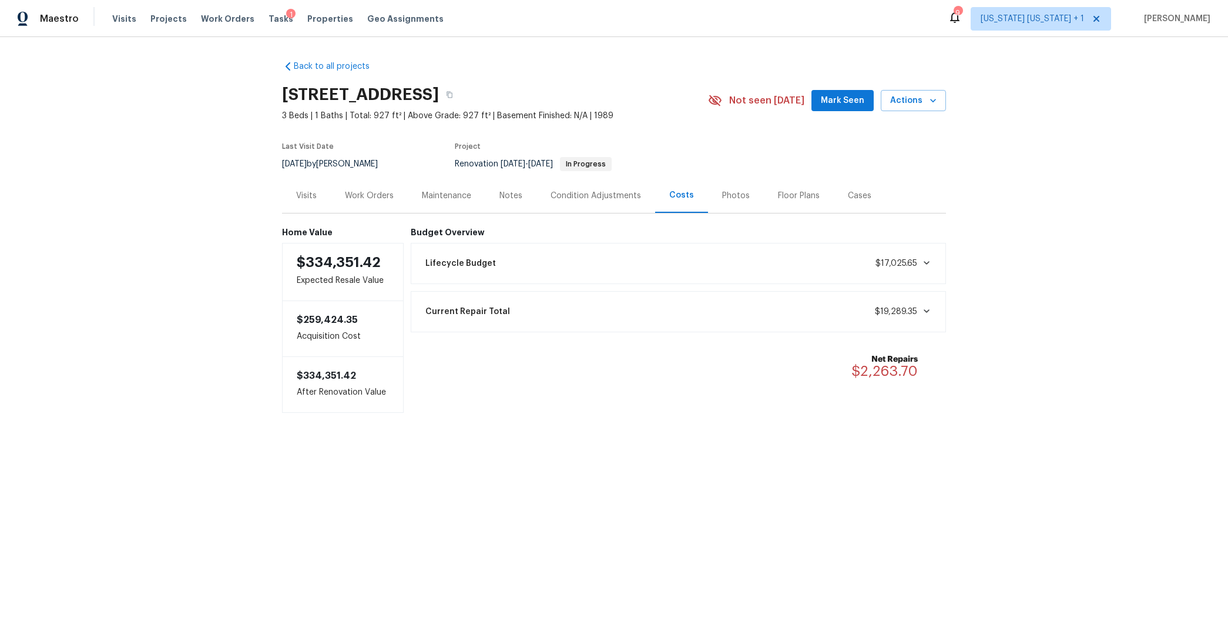
click at [351, 190] on div "Work Orders" at bounding box center [369, 196] width 49 height 12
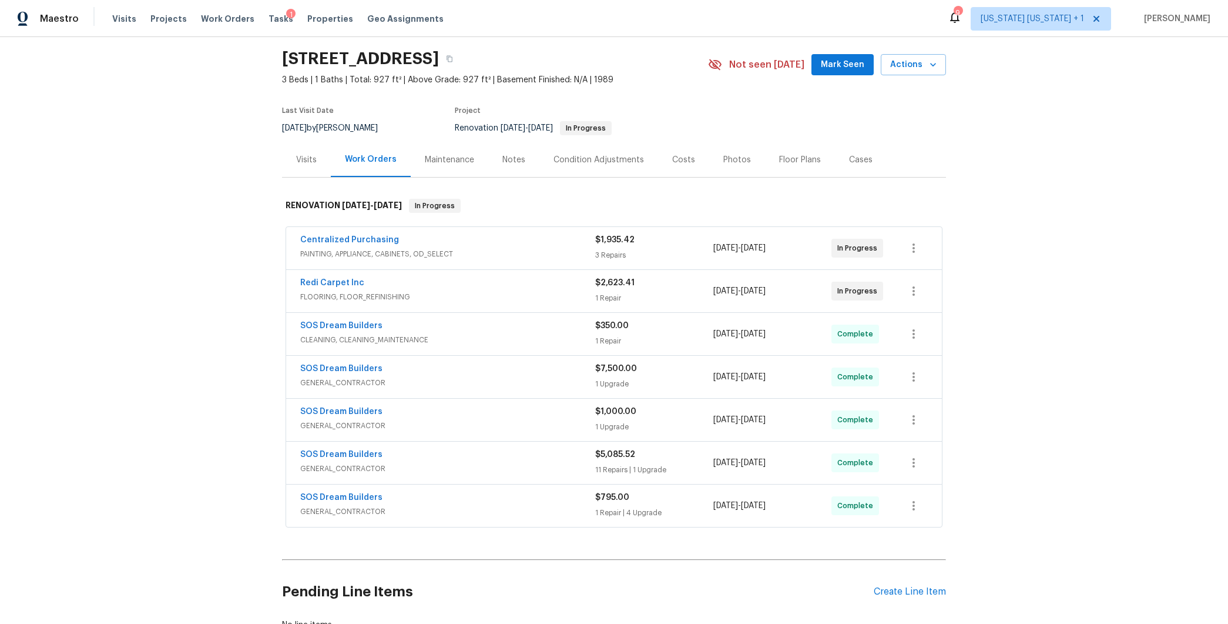
scroll to position [55, 0]
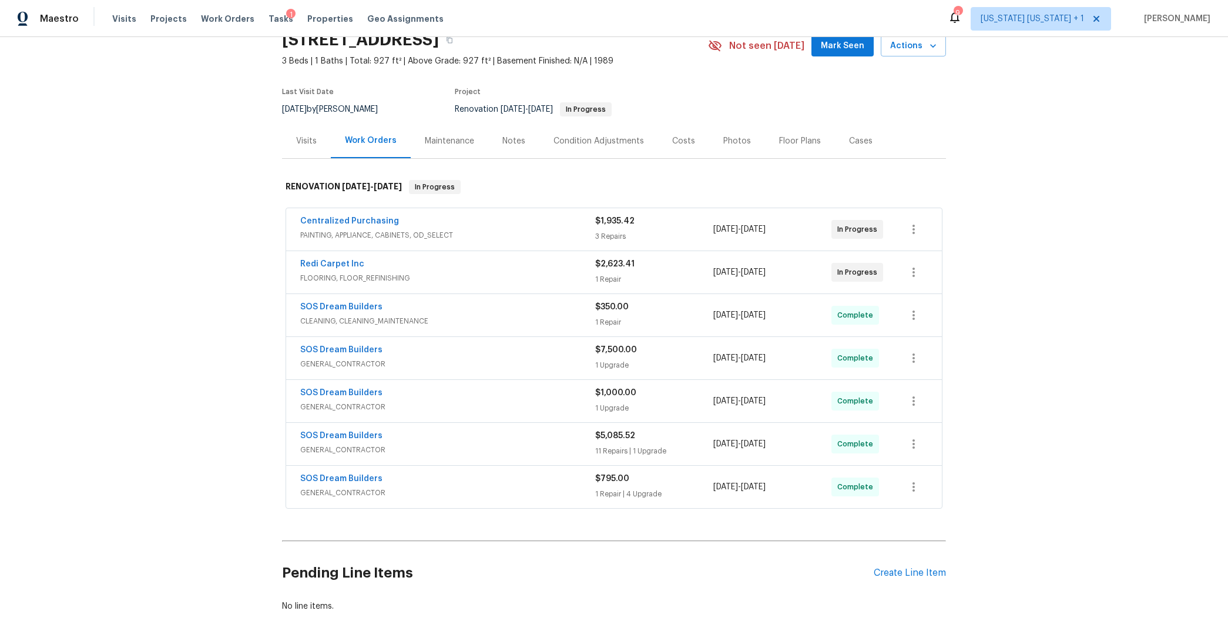
click at [682, 145] on div "Costs" at bounding box center [683, 141] width 23 height 12
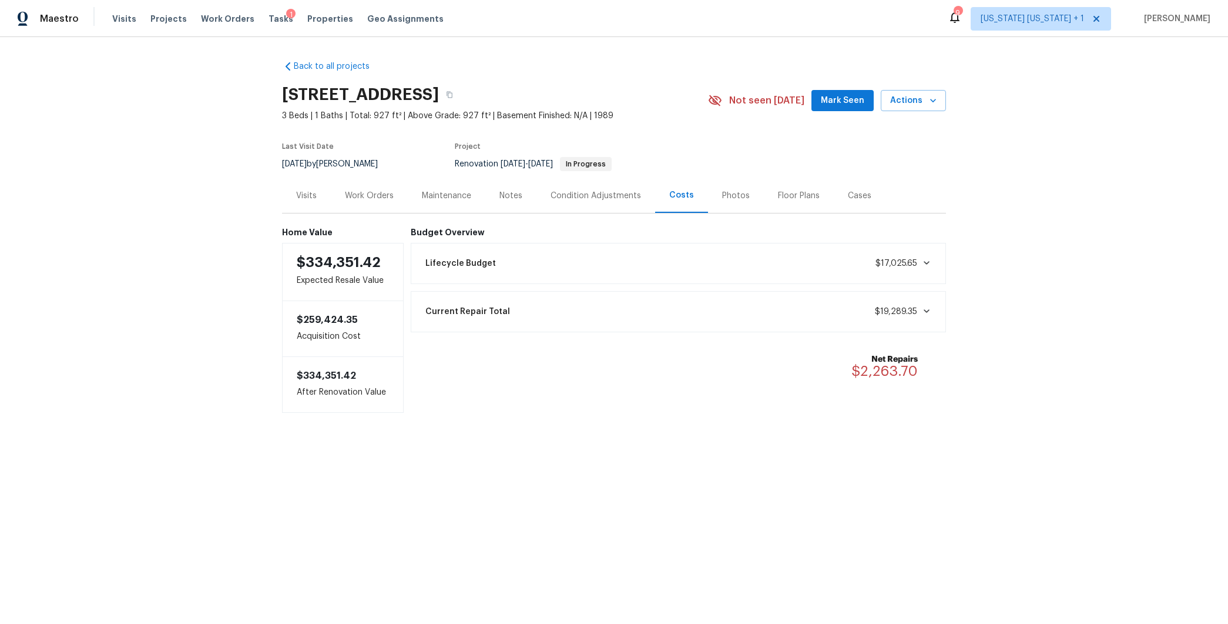
click at [351, 199] on div "Work Orders" at bounding box center [369, 196] width 49 height 12
